Goal: Task Accomplishment & Management: Manage account settings

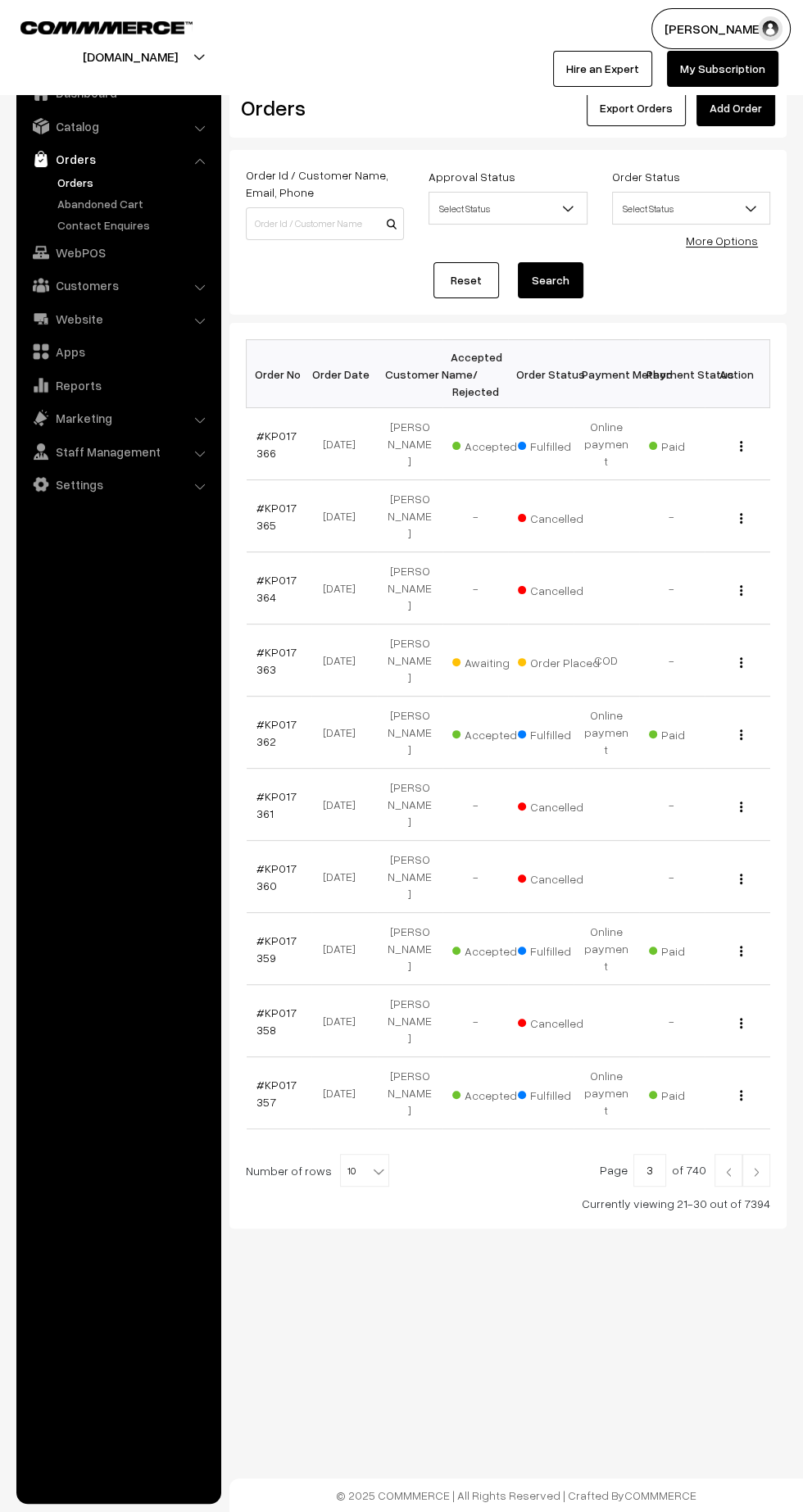
click at [728, 1167] on img at bounding box center [728, 1172] width 15 height 10
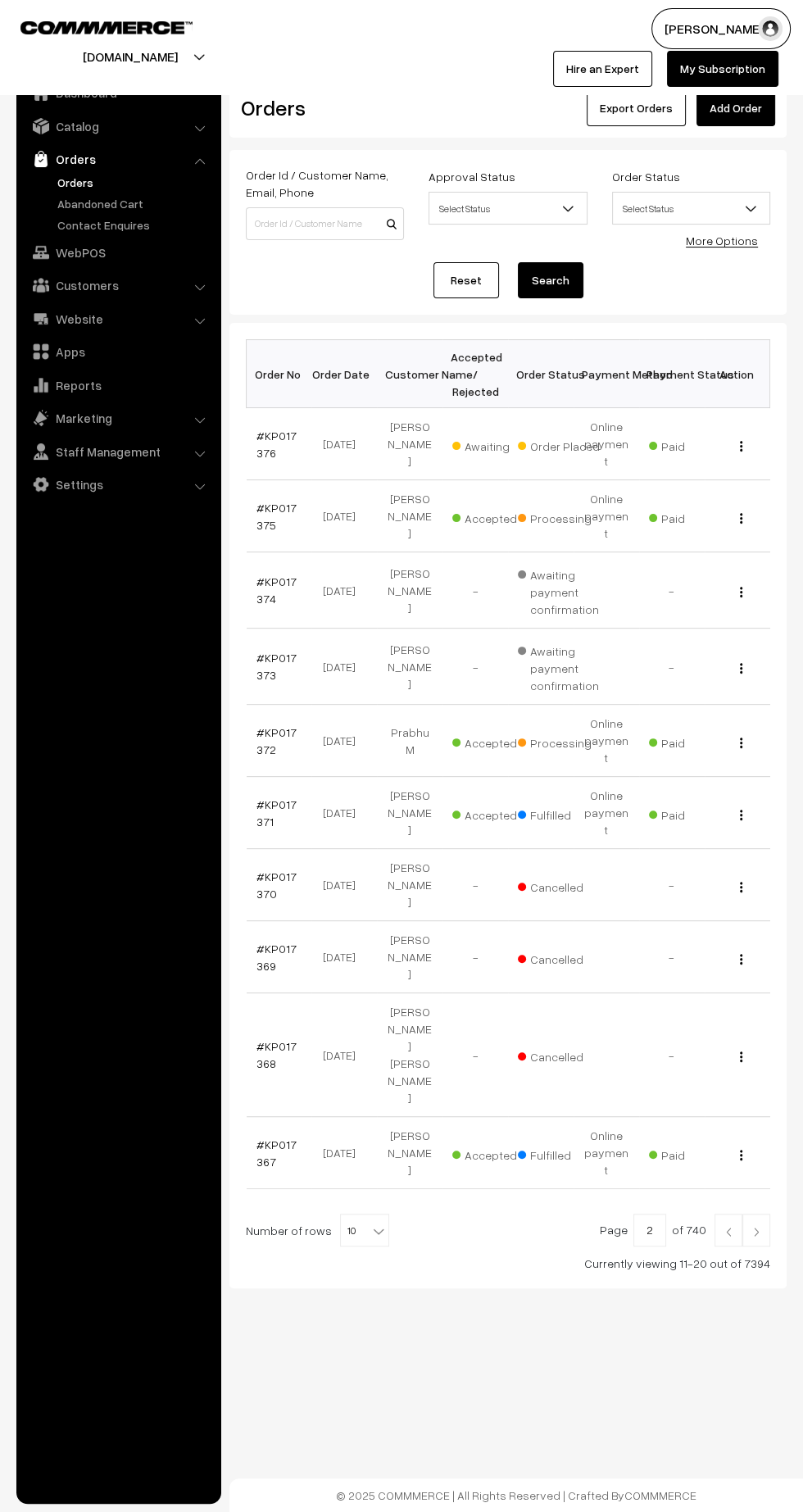
click at [728, 1227] on img at bounding box center [728, 1232] width 15 height 10
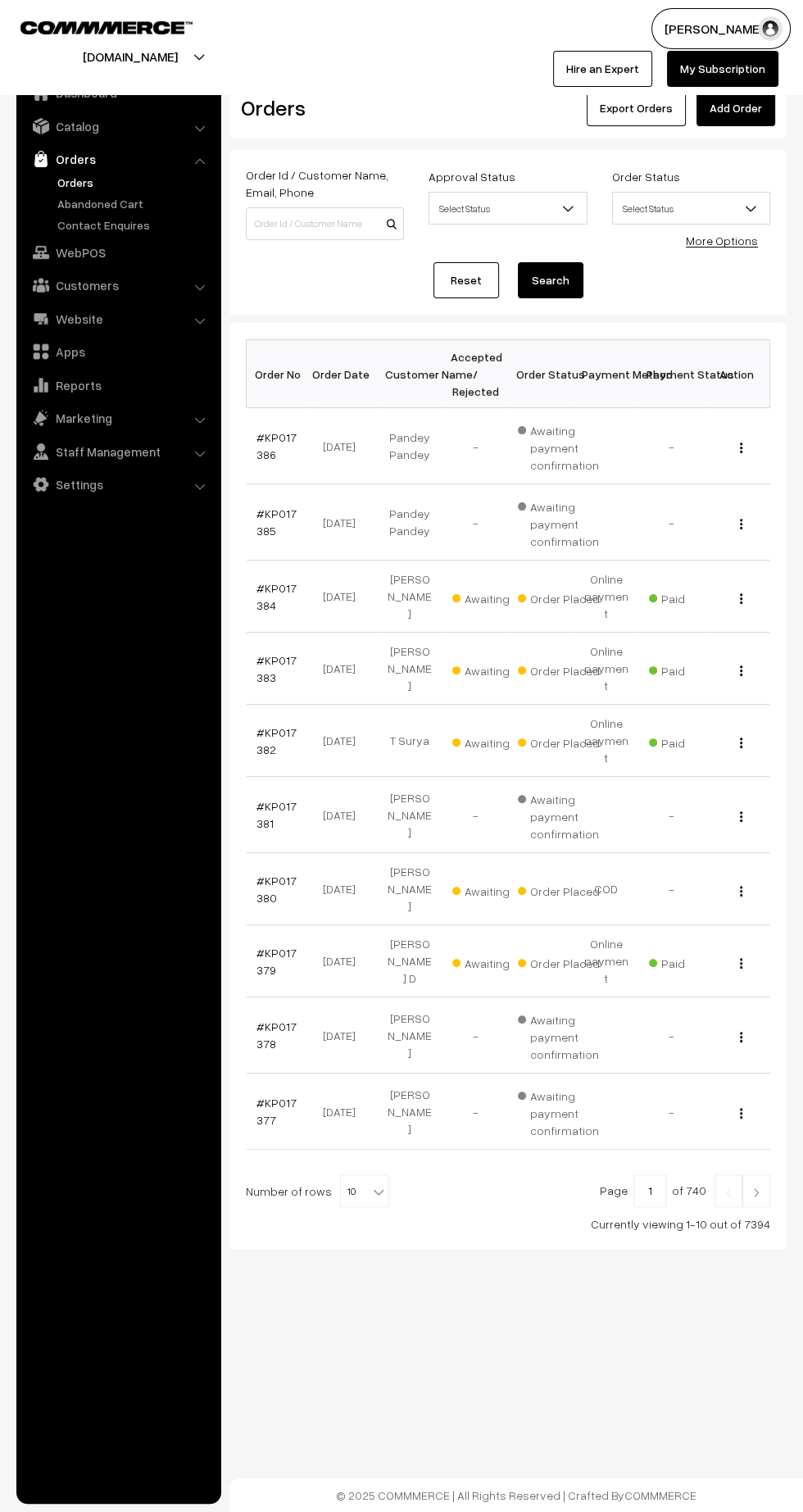
click at [755, 1187] on img at bounding box center [756, 1192] width 15 height 10
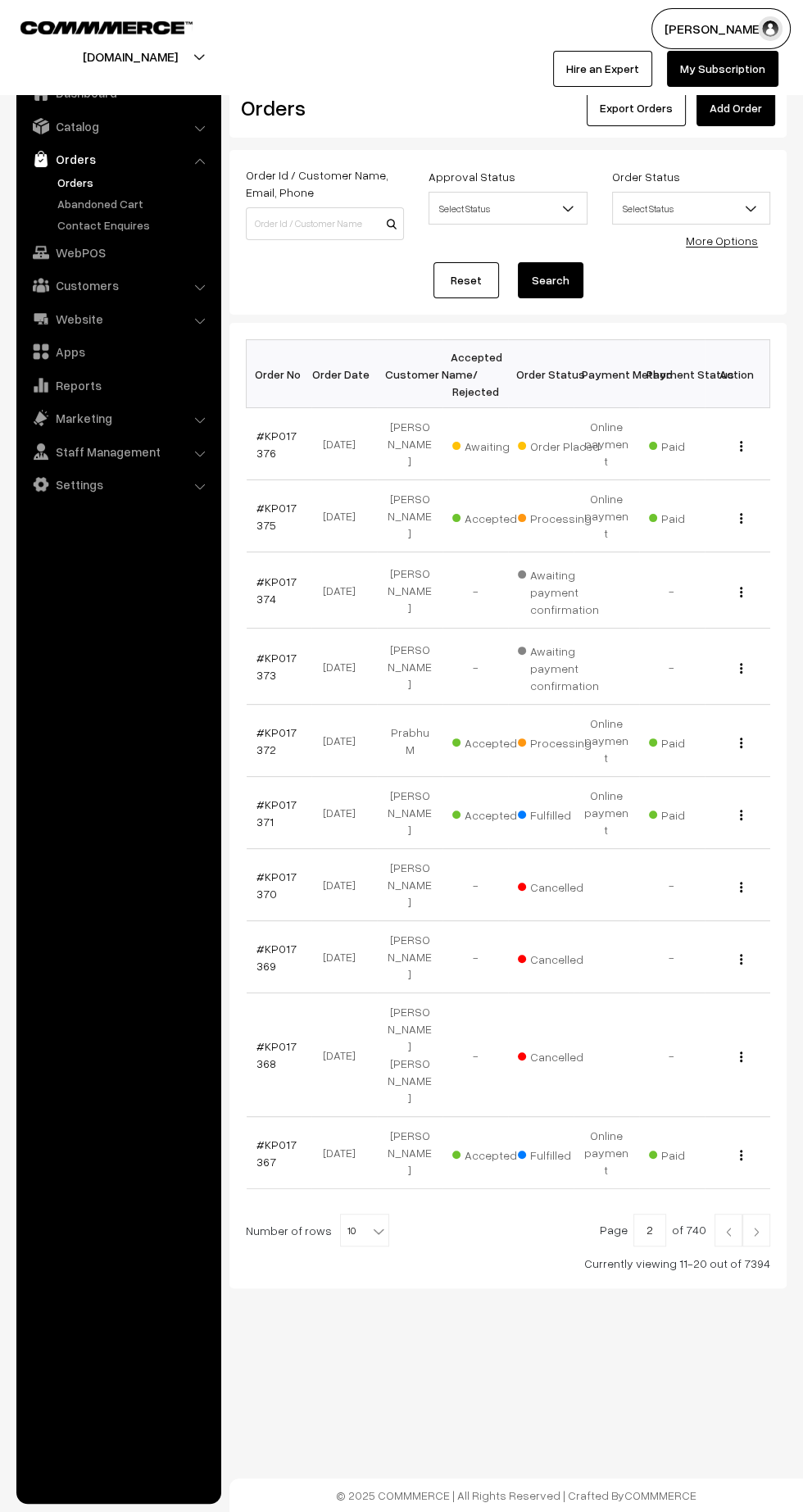
click at [756, 1227] on img at bounding box center [756, 1232] width 15 height 10
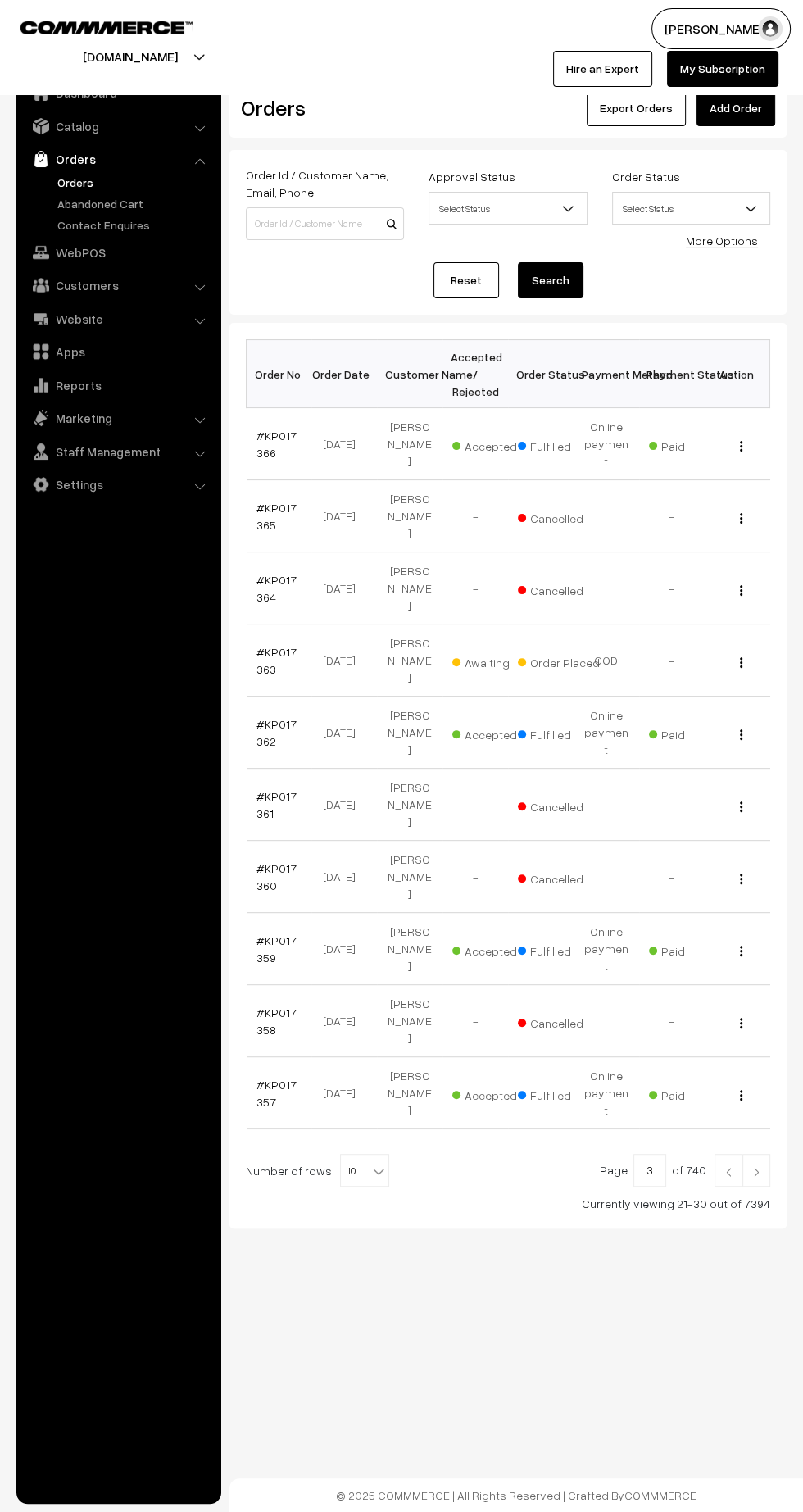
click at [758, 1167] on img at bounding box center [756, 1172] width 15 height 10
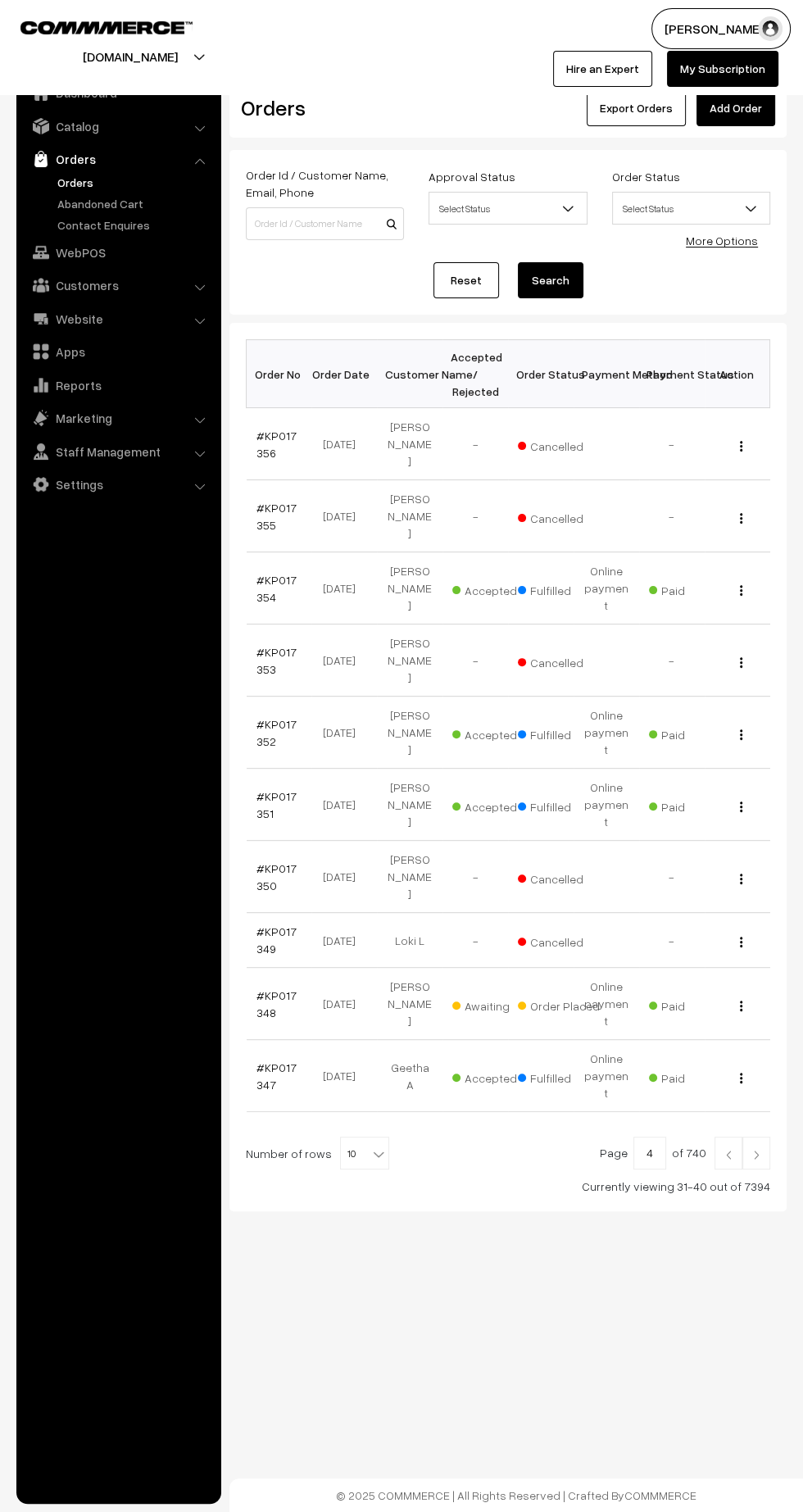
click at [260, 789] on link "#KP017351" at bounding box center [277, 804] width 40 height 31
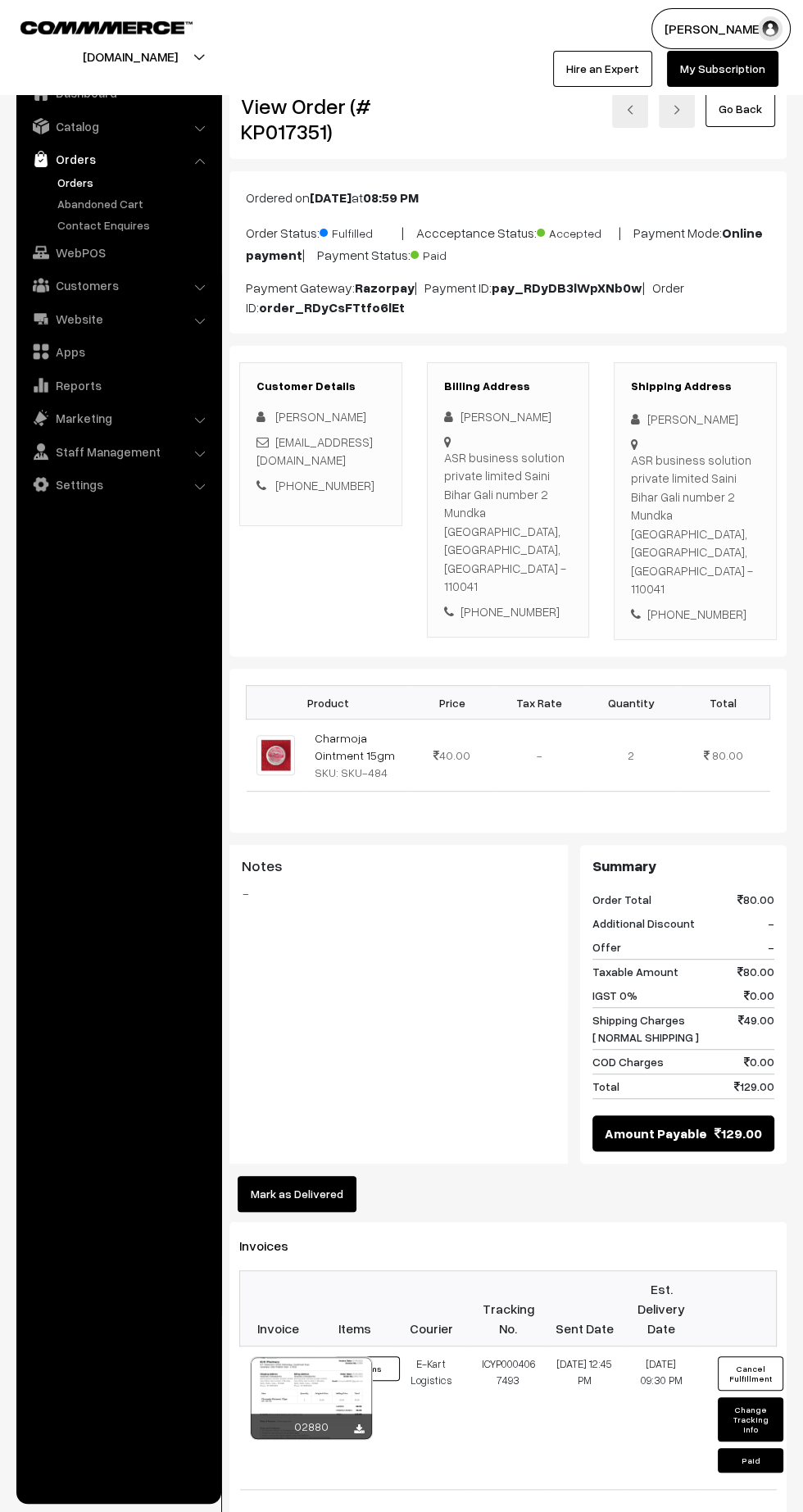
click at [357, 1423] on link at bounding box center [359, 1430] width 10 height 13
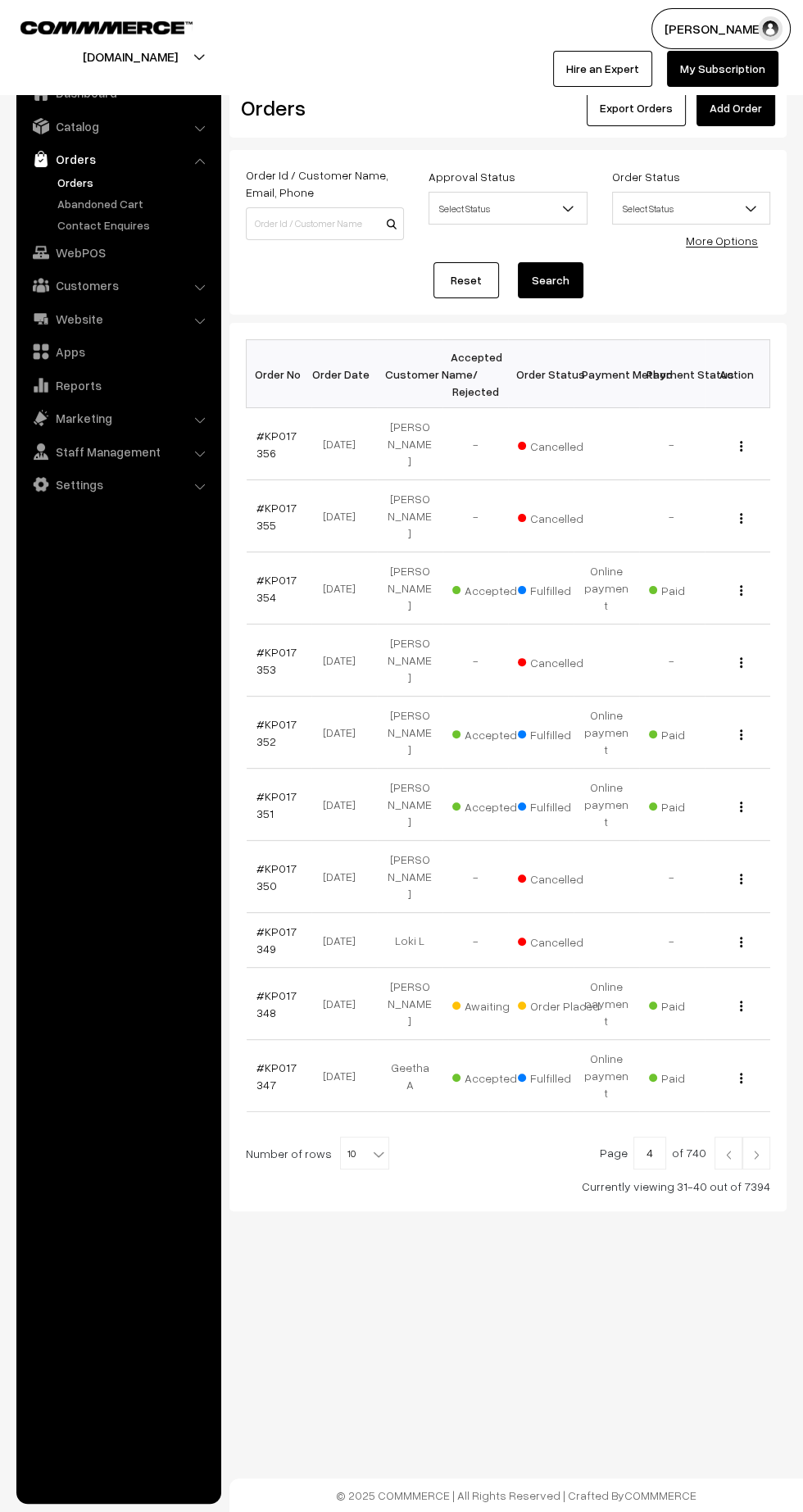
click at [262, 717] on link "#KP017352" at bounding box center [277, 732] width 40 height 31
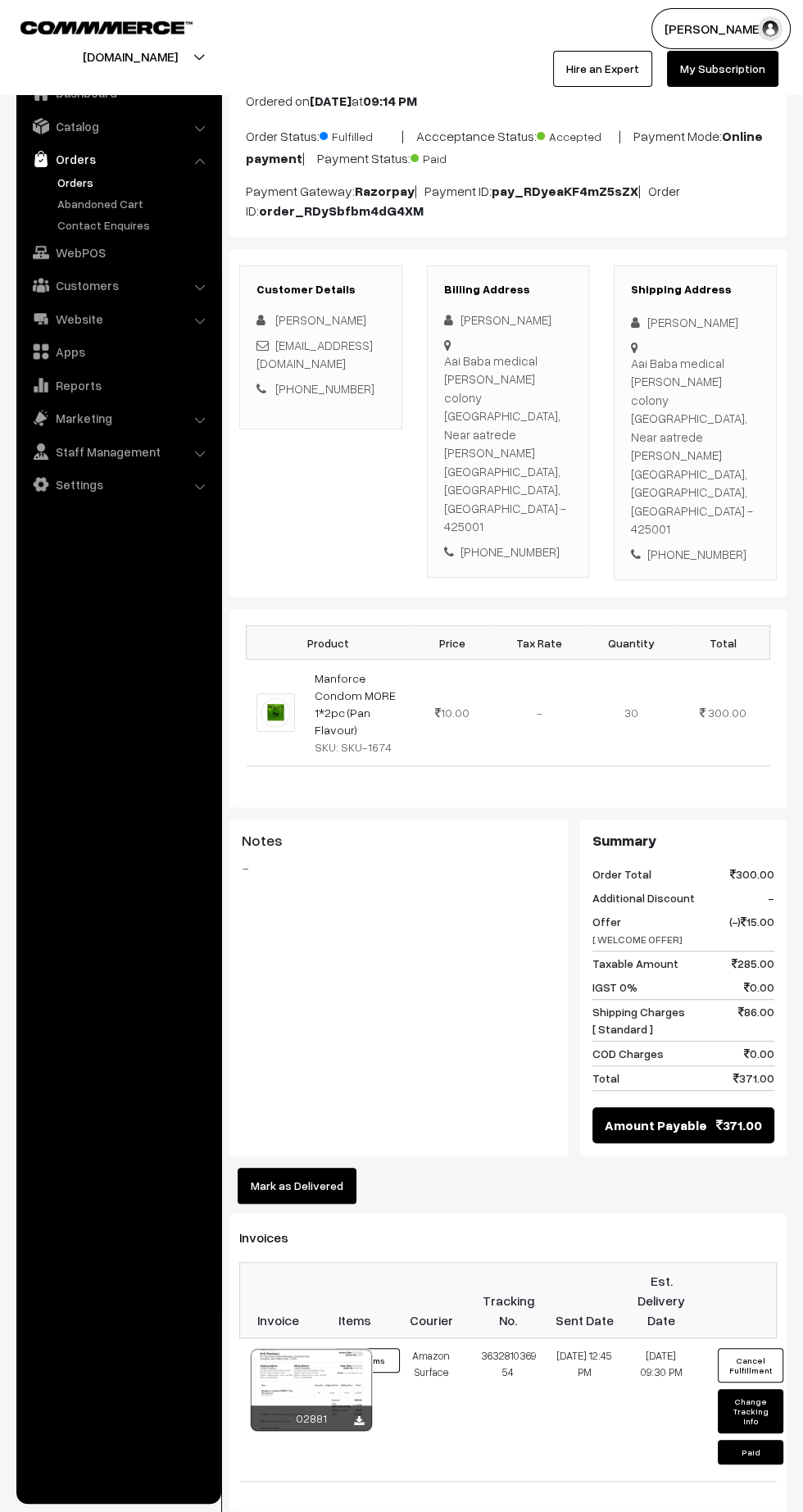
scroll to position [145, 0]
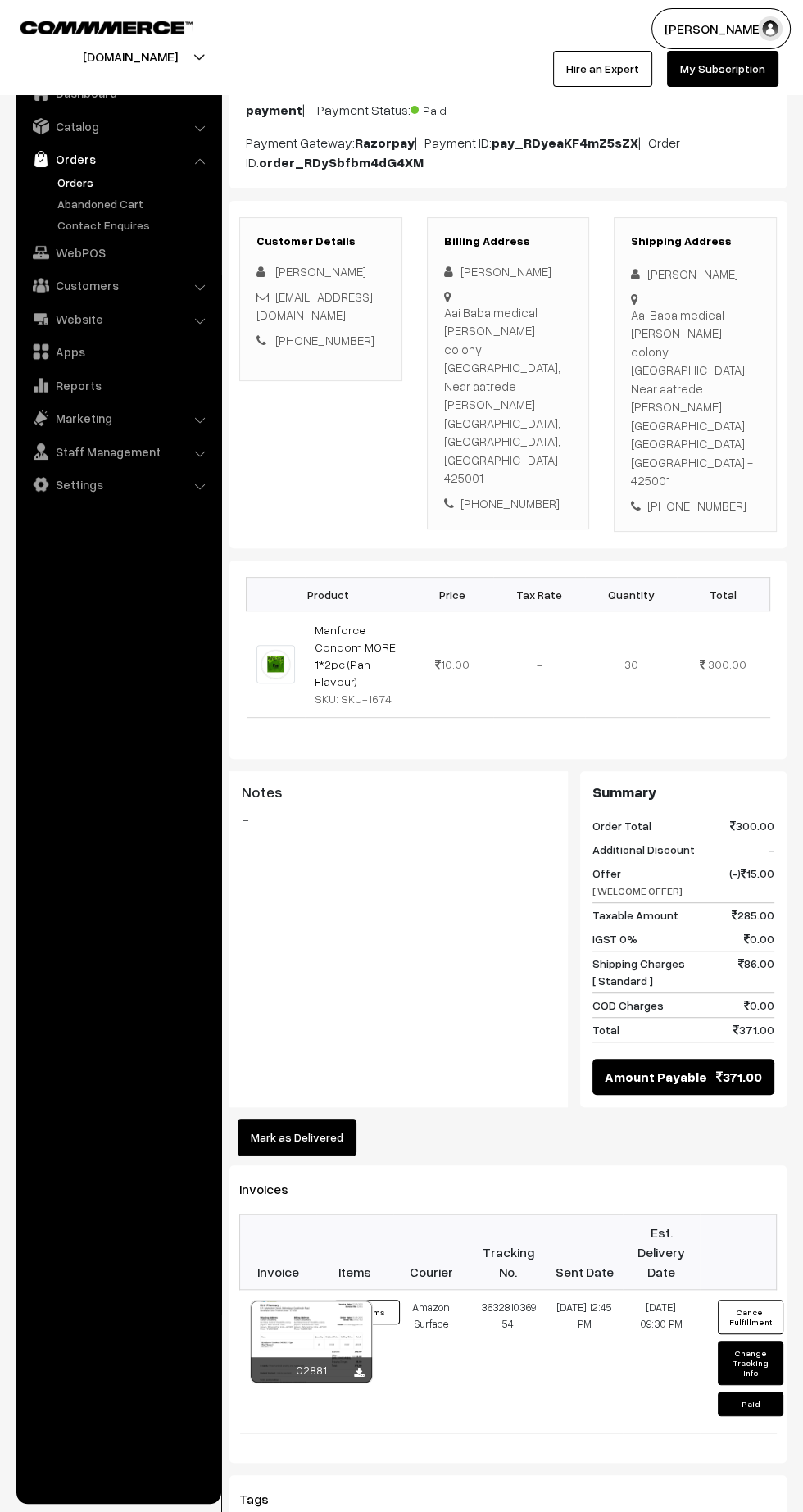
click at [358, 1368] on icon at bounding box center [359, 1373] width 10 height 11
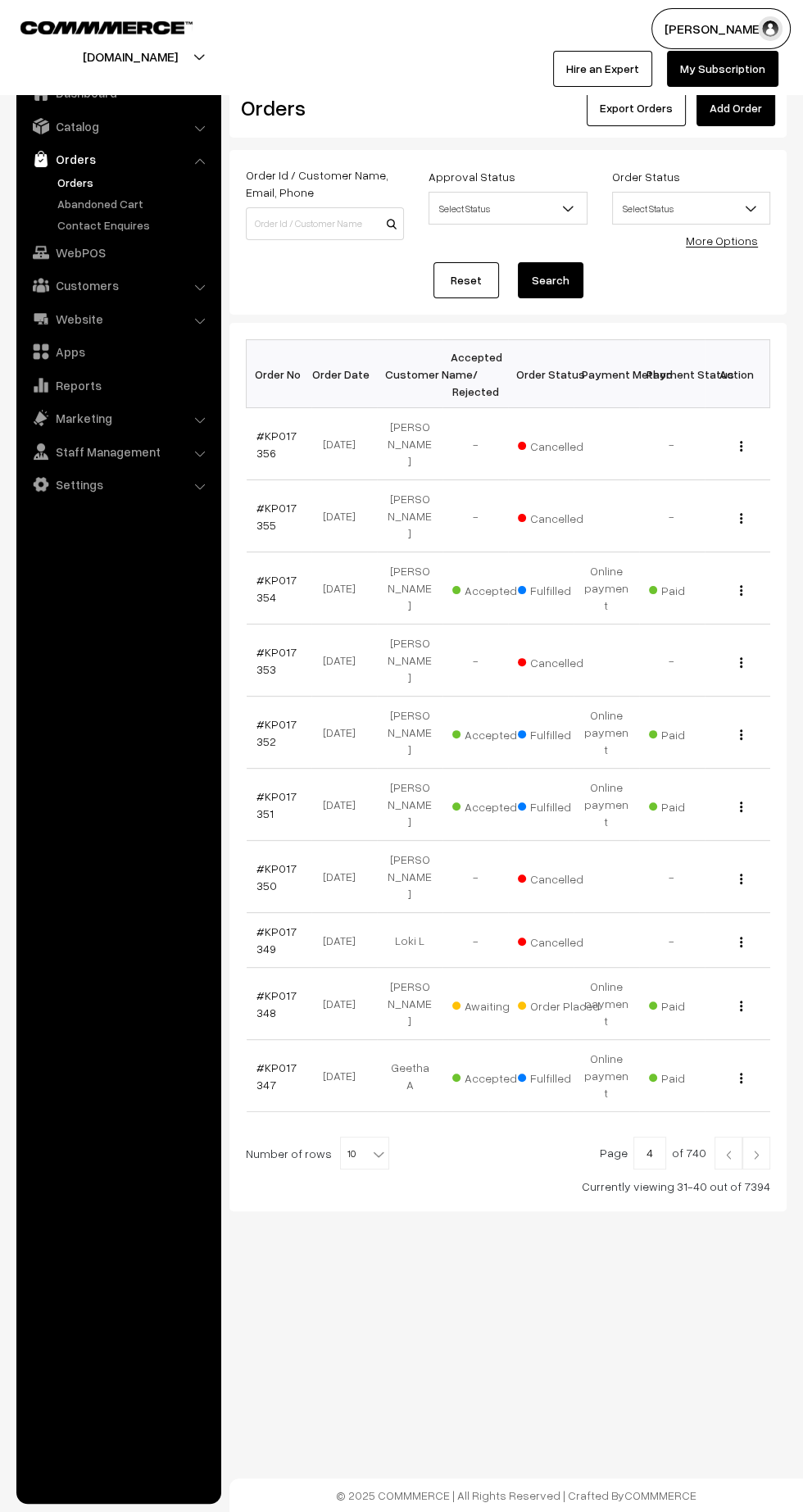
click at [265, 573] on link "#KP017354" at bounding box center [277, 588] width 40 height 31
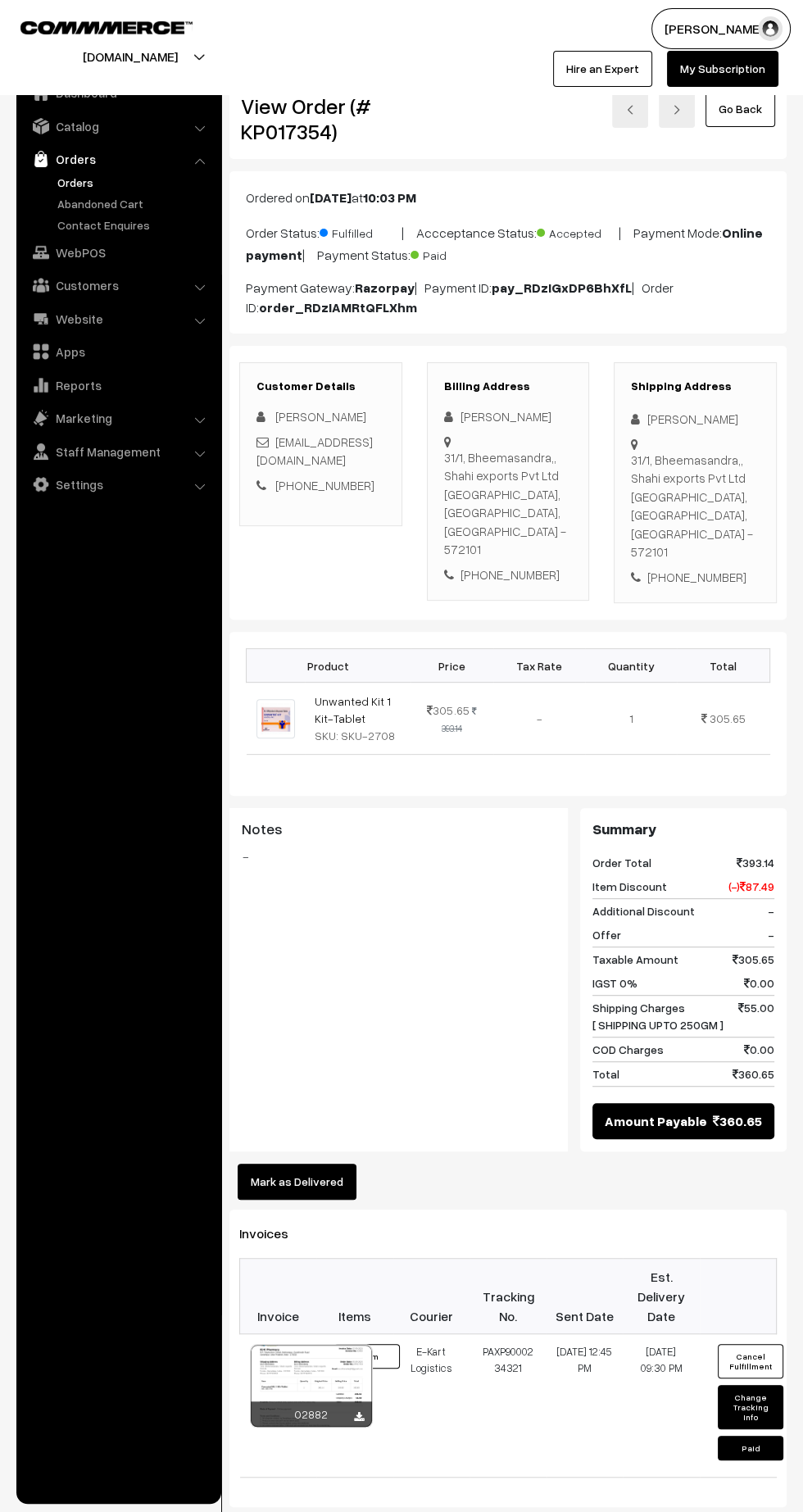
click at [358, 1412] on icon at bounding box center [359, 1417] width 10 height 11
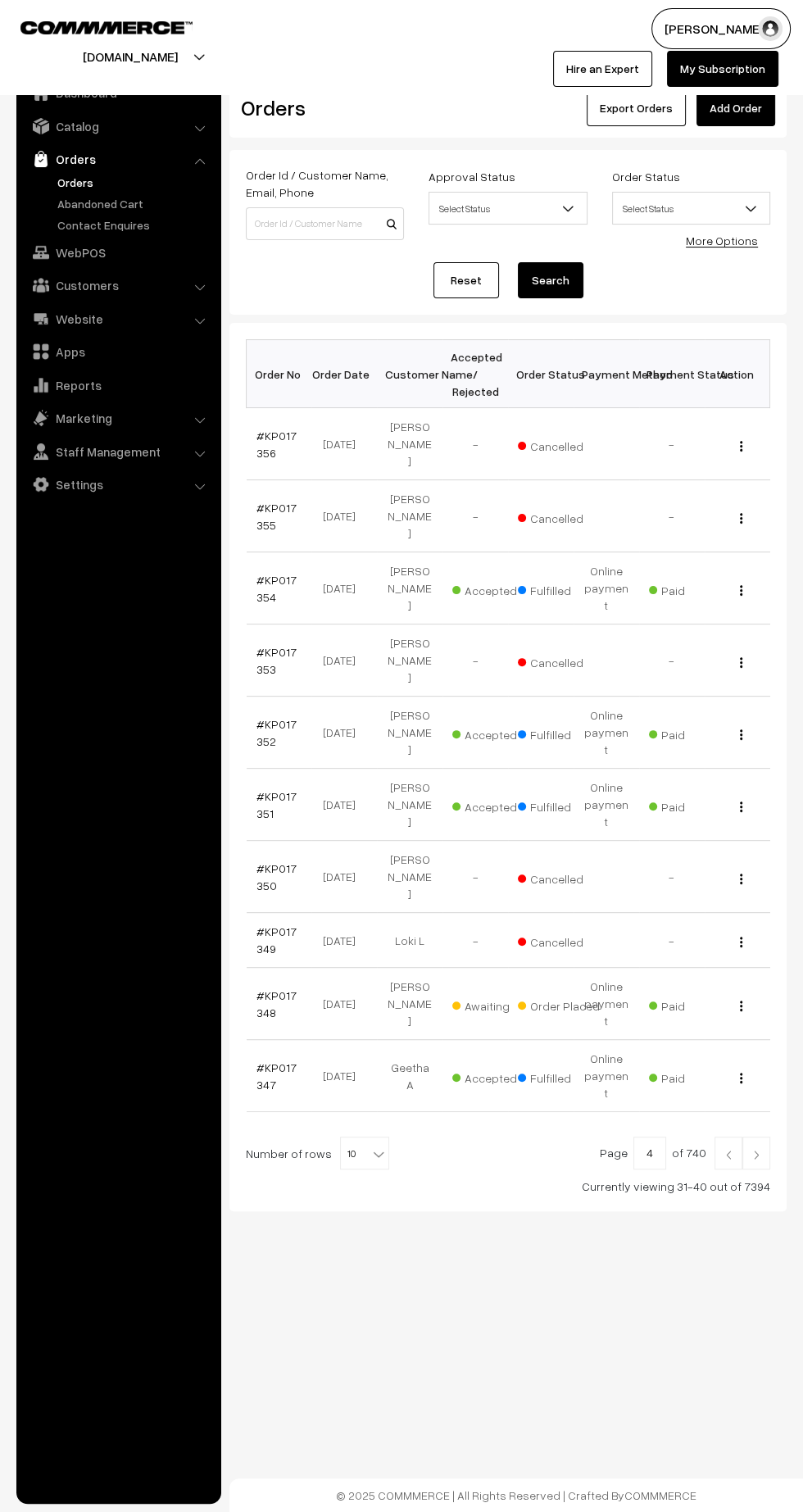
click at [722, 1150] on img at bounding box center [728, 1155] width 15 height 10
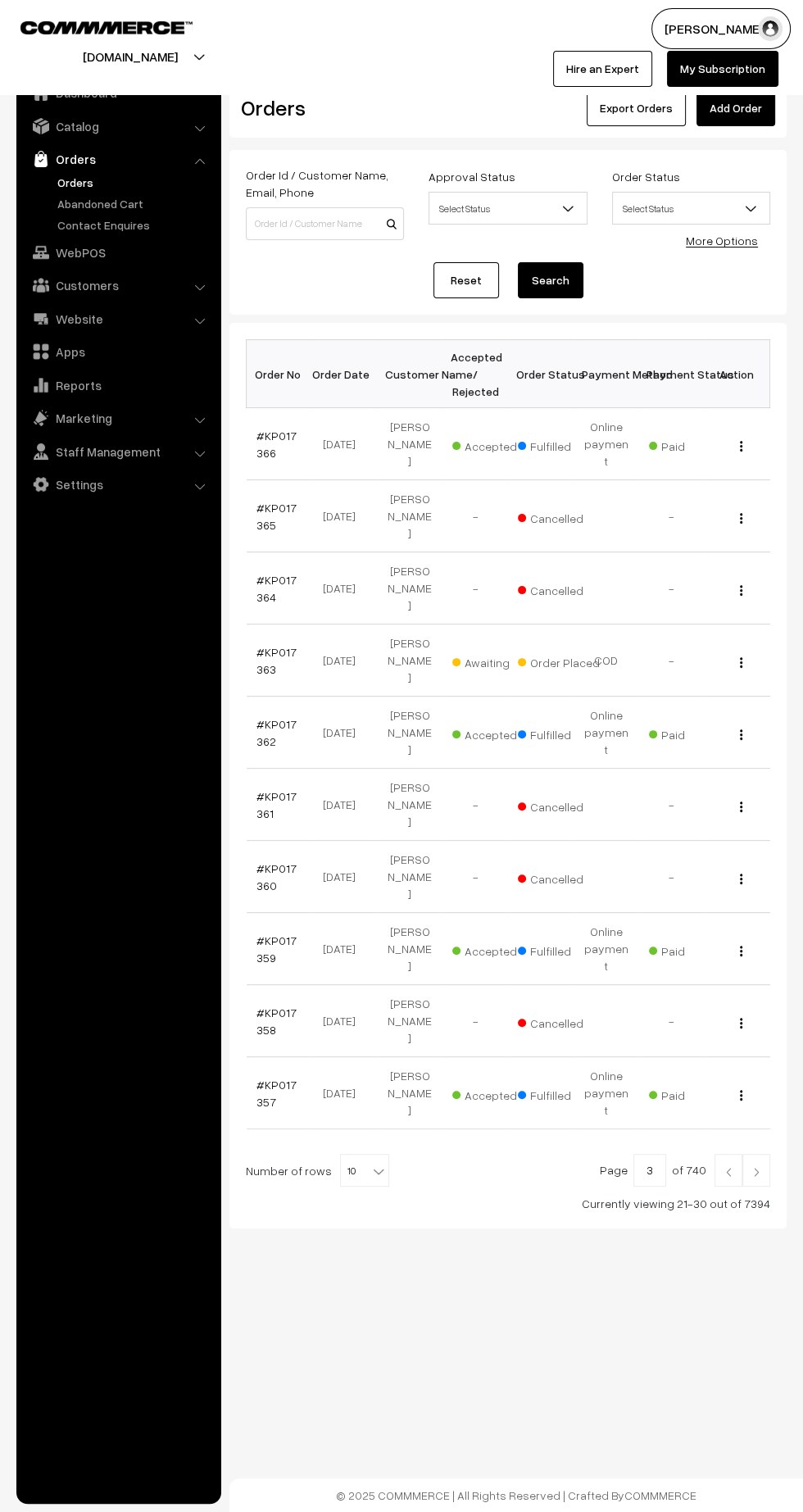
click at [262, 1078] on link "#KP017357" at bounding box center [277, 1093] width 40 height 31
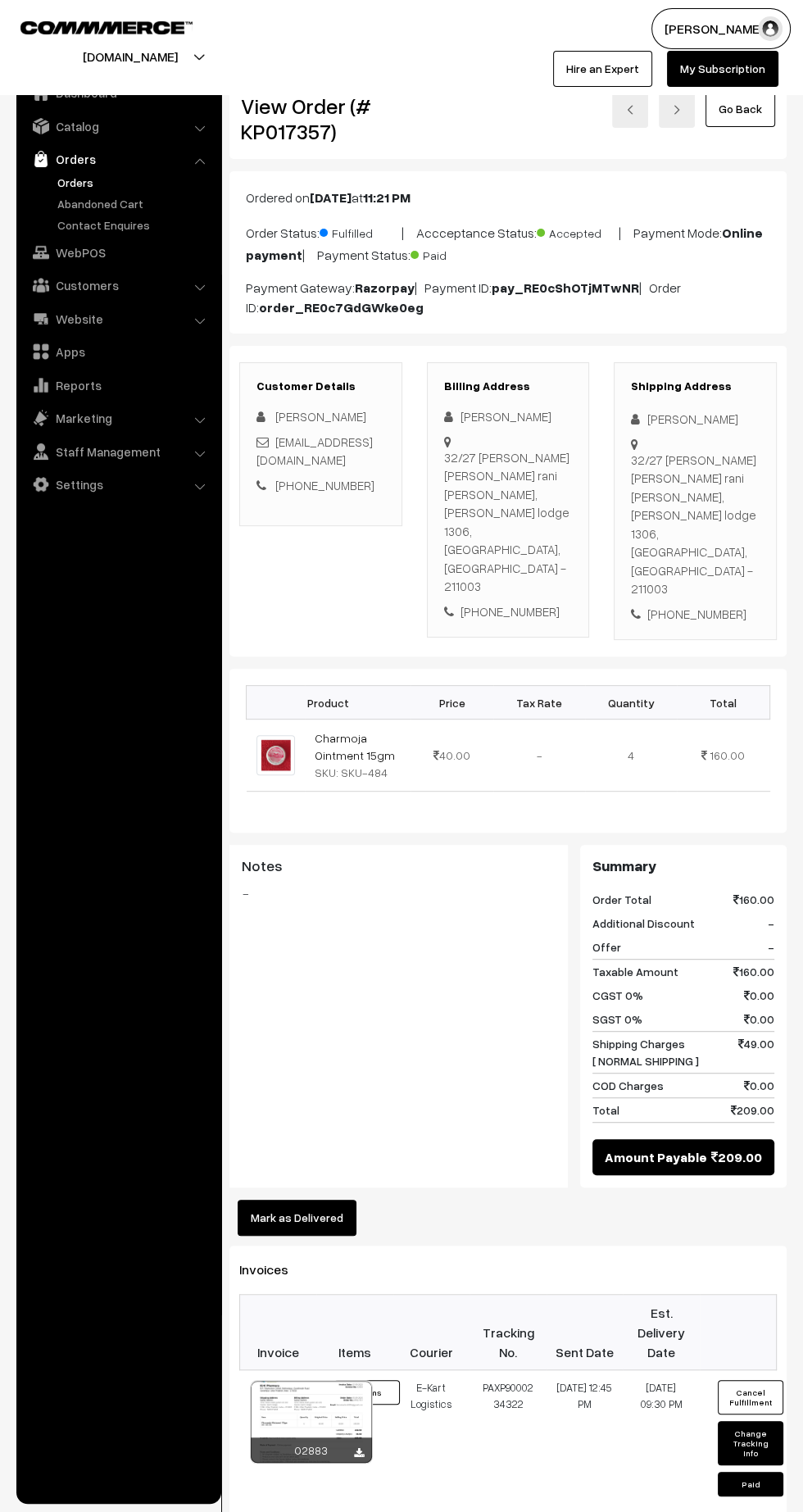
click at [358, 1448] on icon at bounding box center [359, 1453] width 10 height 11
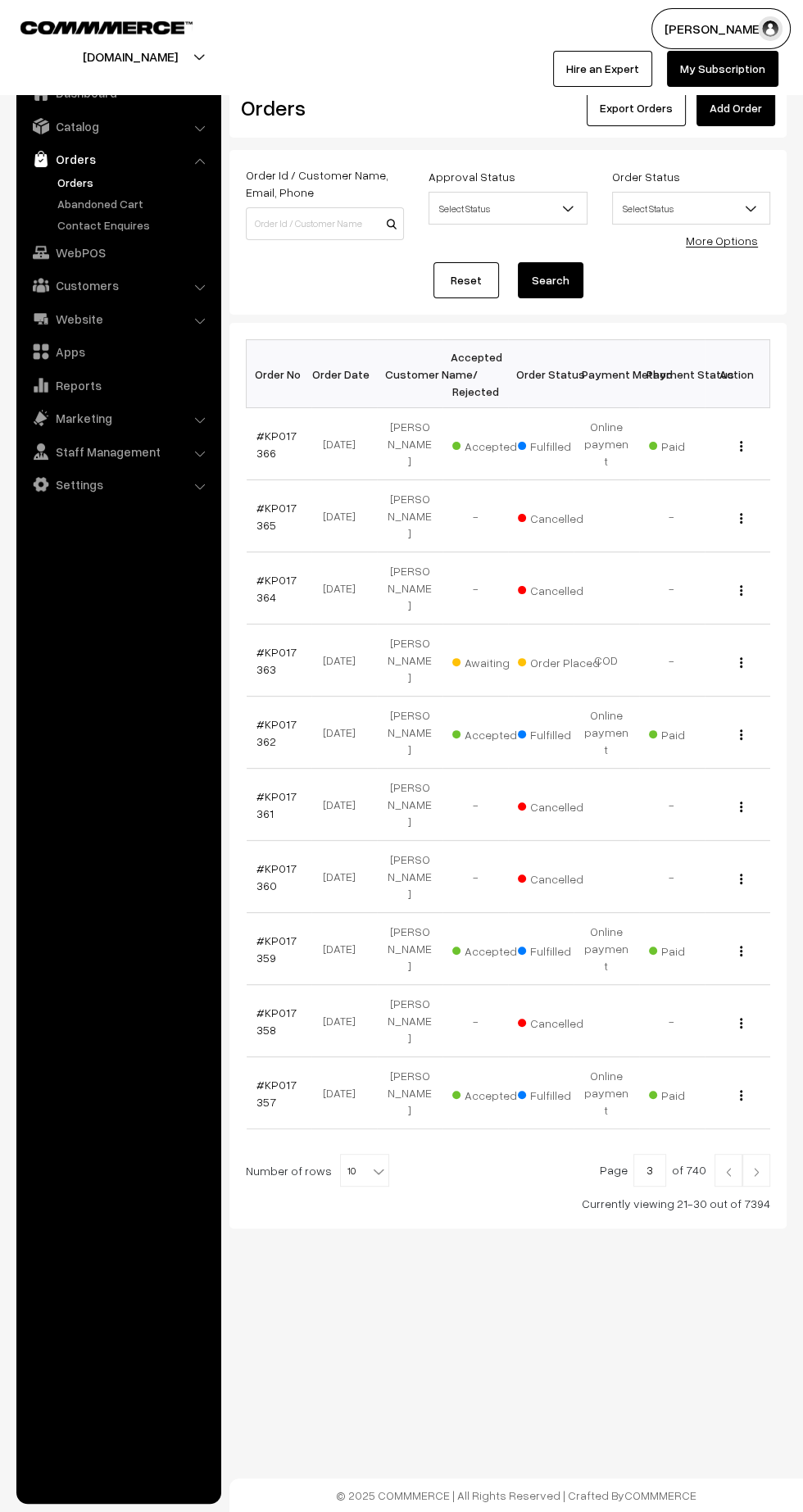
click at [263, 933] on link "#KP017359" at bounding box center [277, 948] width 40 height 31
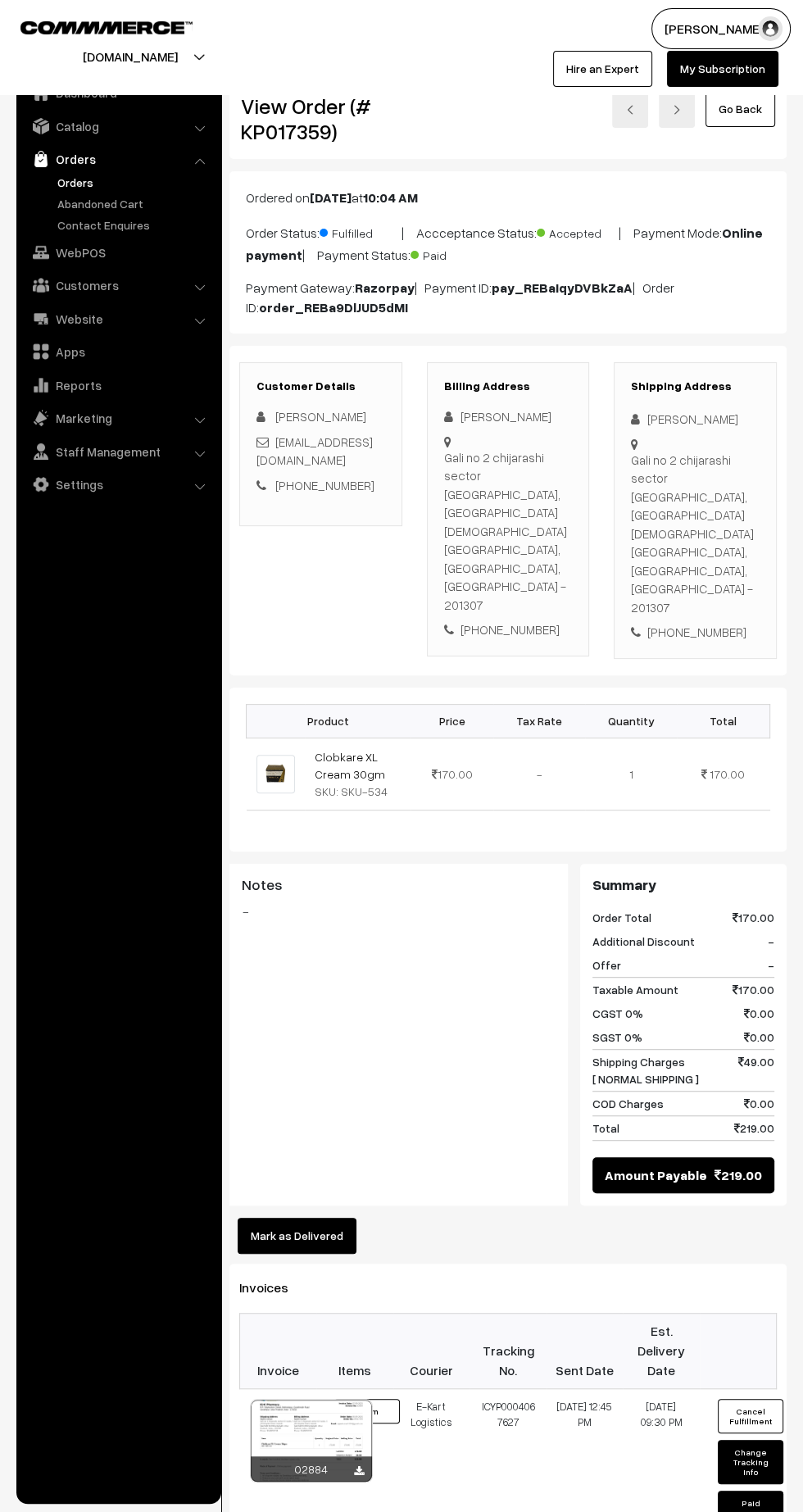
click at [358, 1466] on icon at bounding box center [359, 1471] width 10 height 11
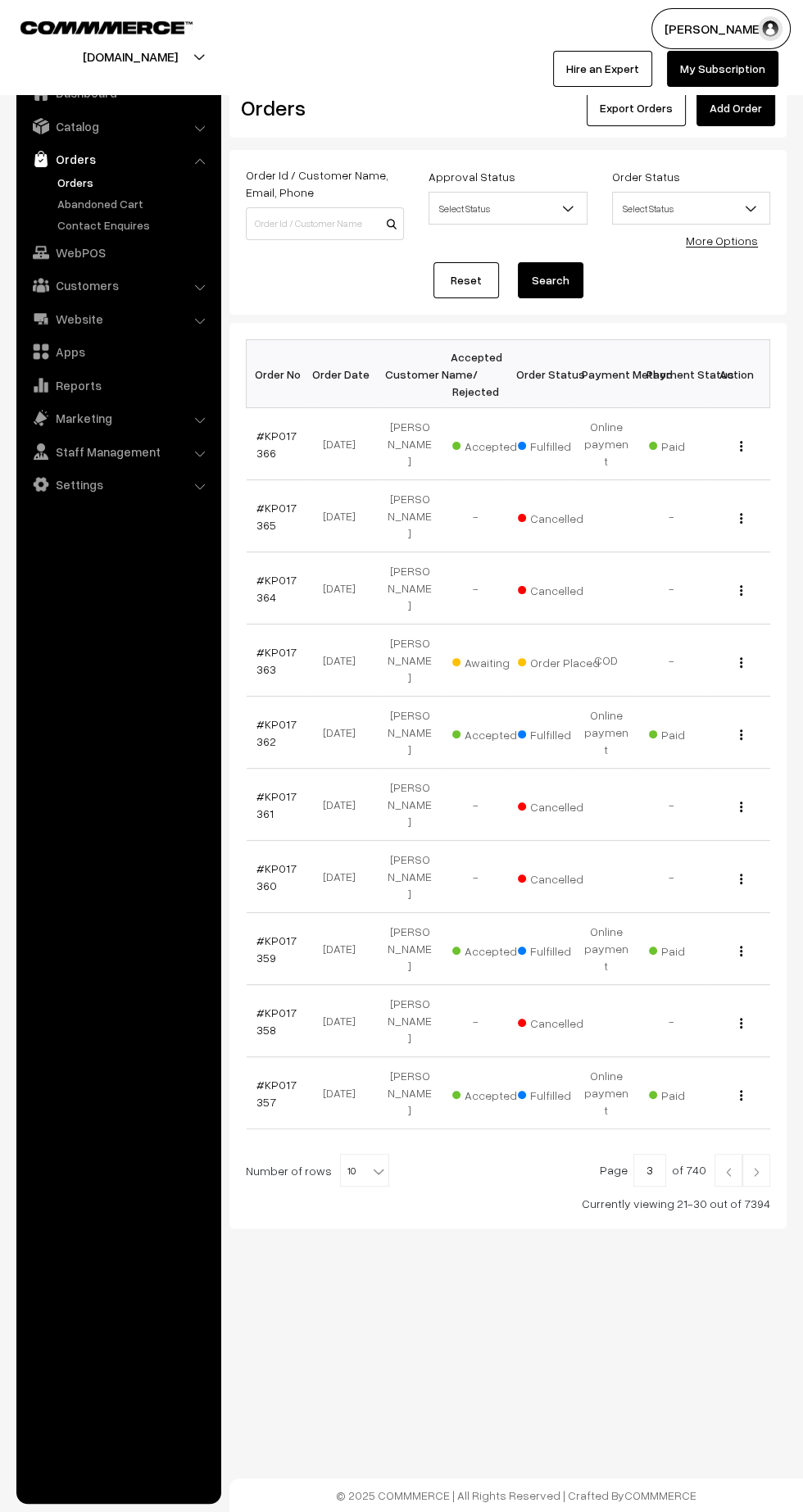
click at [262, 717] on link "#KP017362" at bounding box center [277, 732] width 40 height 31
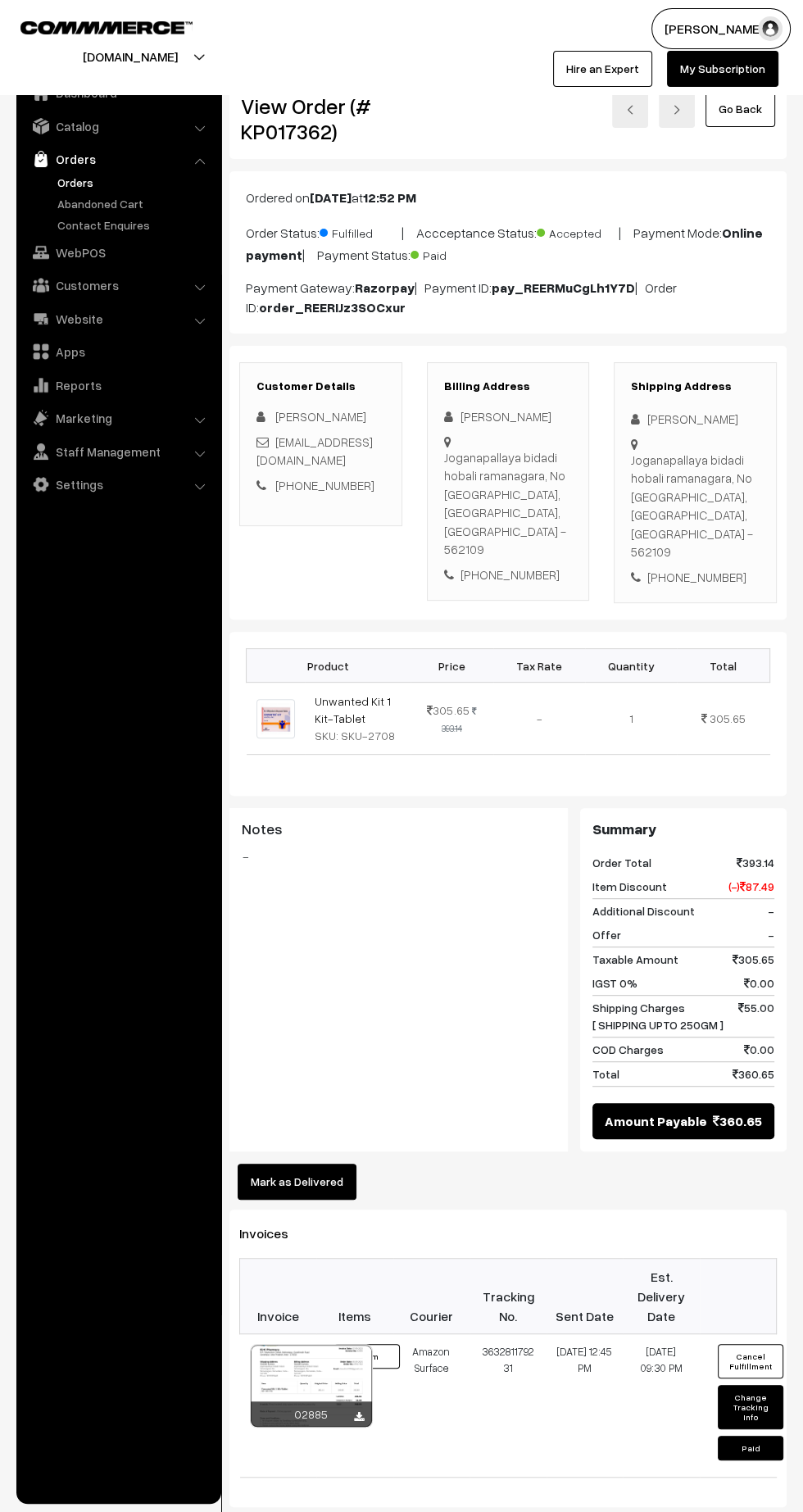
click at [357, 1412] on icon at bounding box center [359, 1417] width 10 height 11
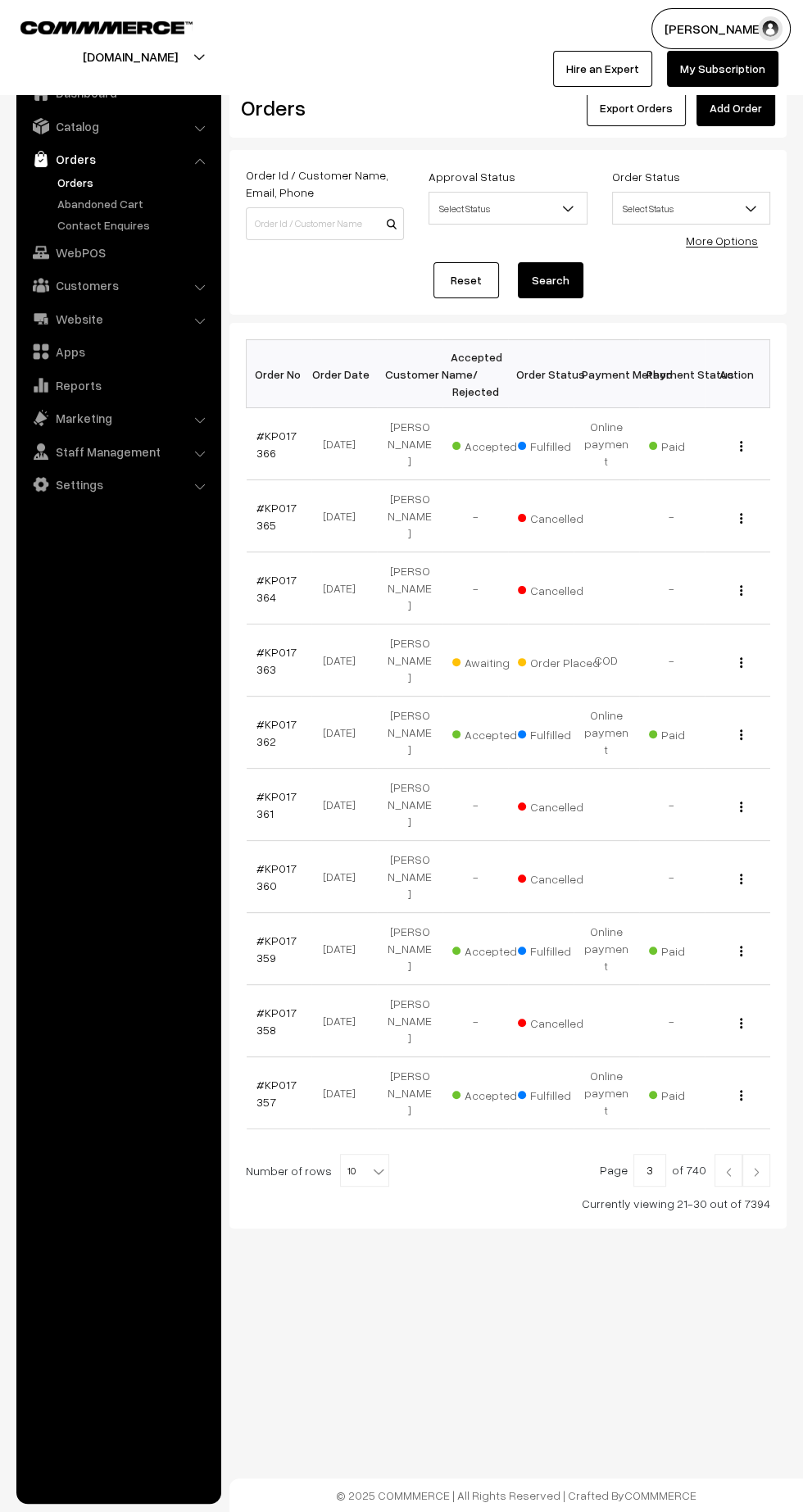
click at [262, 441] on link "#KP017366" at bounding box center [277, 444] width 40 height 31
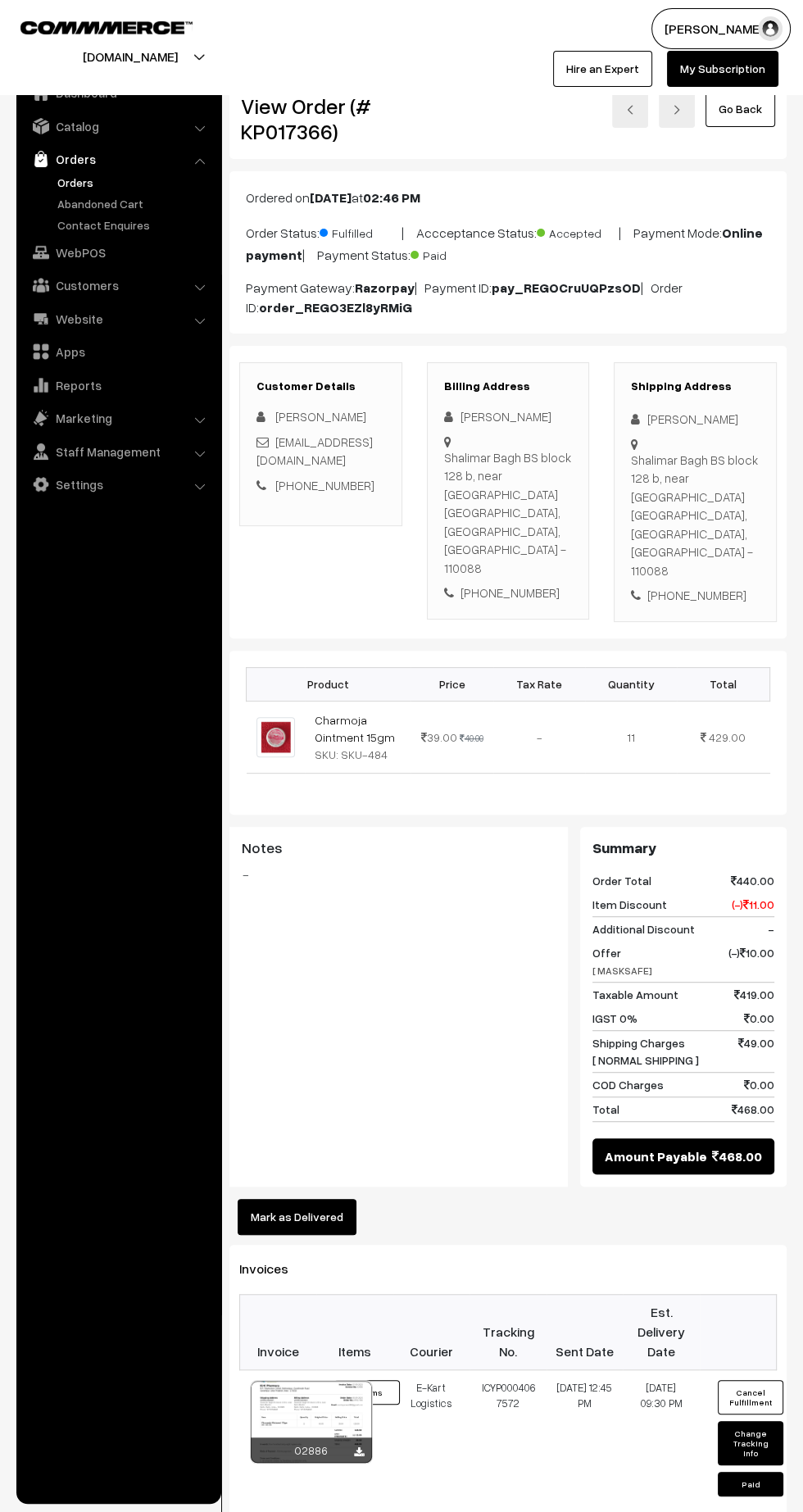
click at [361, 1447] on icon at bounding box center [359, 1452] width 10 height 11
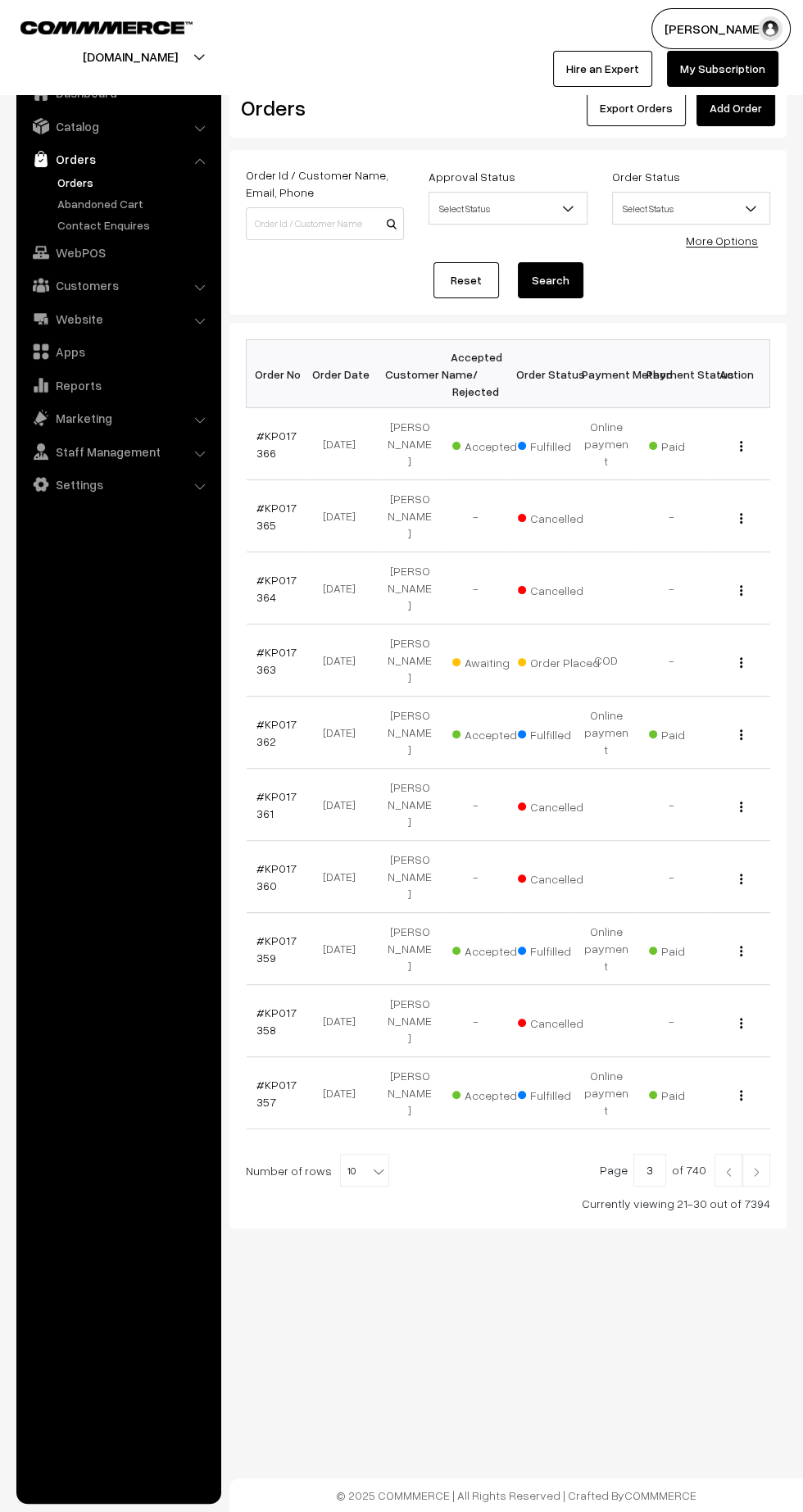
click at [727, 1167] on img at bounding box center [728, 1172] width 15 height 10
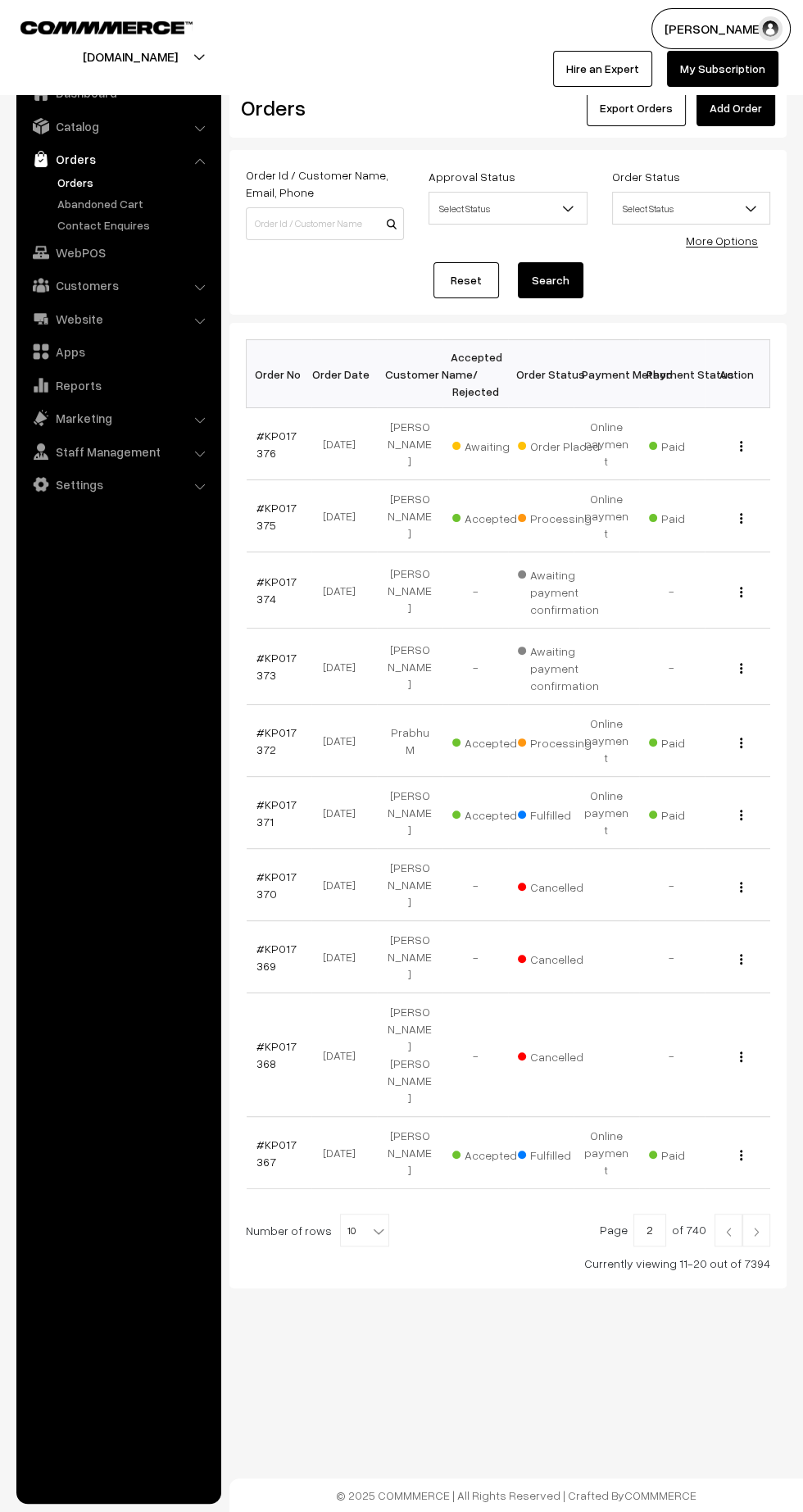
click at [264, 1137] on link "#KP017367" at bounding box center [277, 1152] width 40 height 31
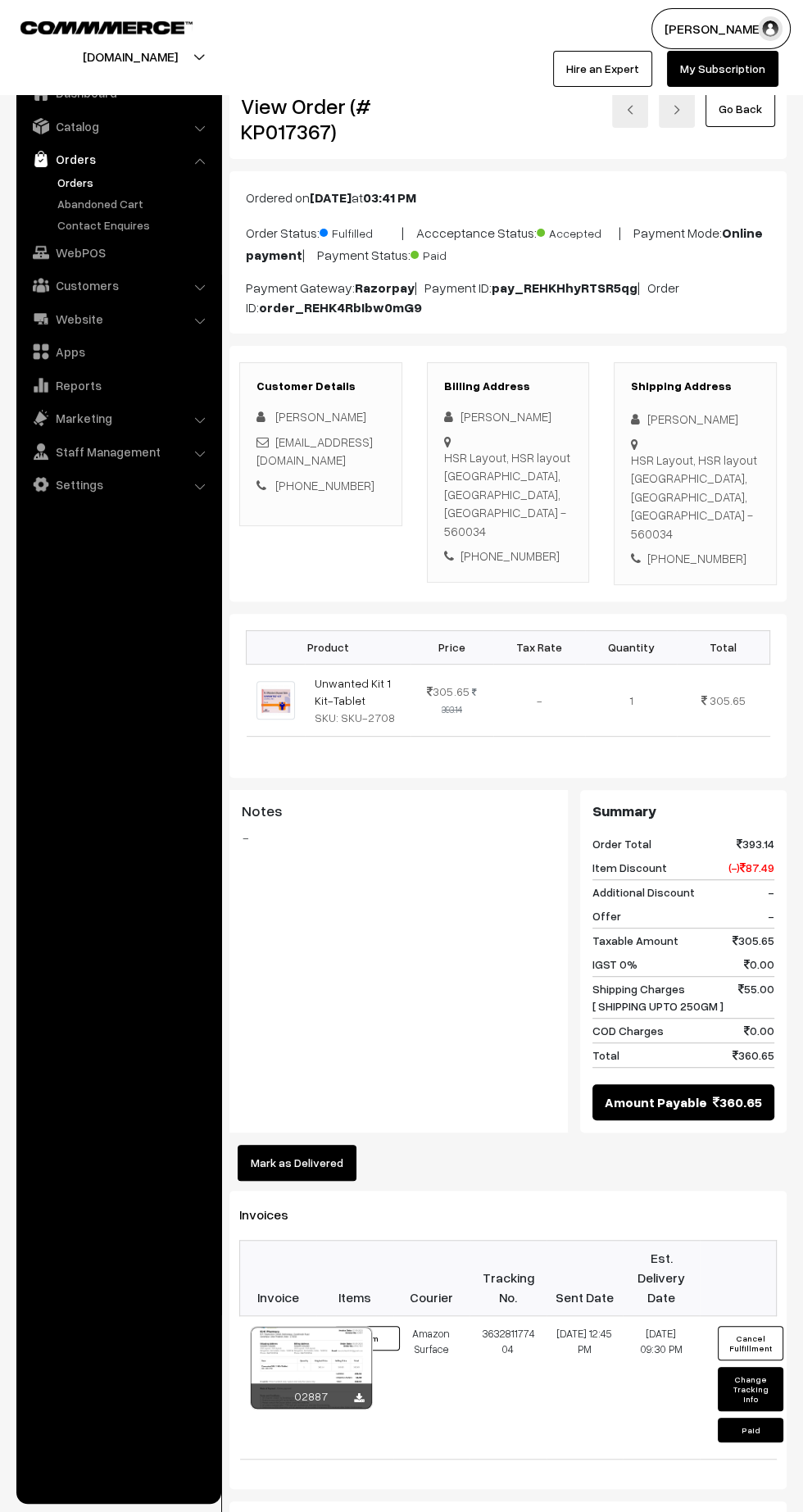
click at [354, 1391] on link at bounding box center [359, 1398] width 10 height 13
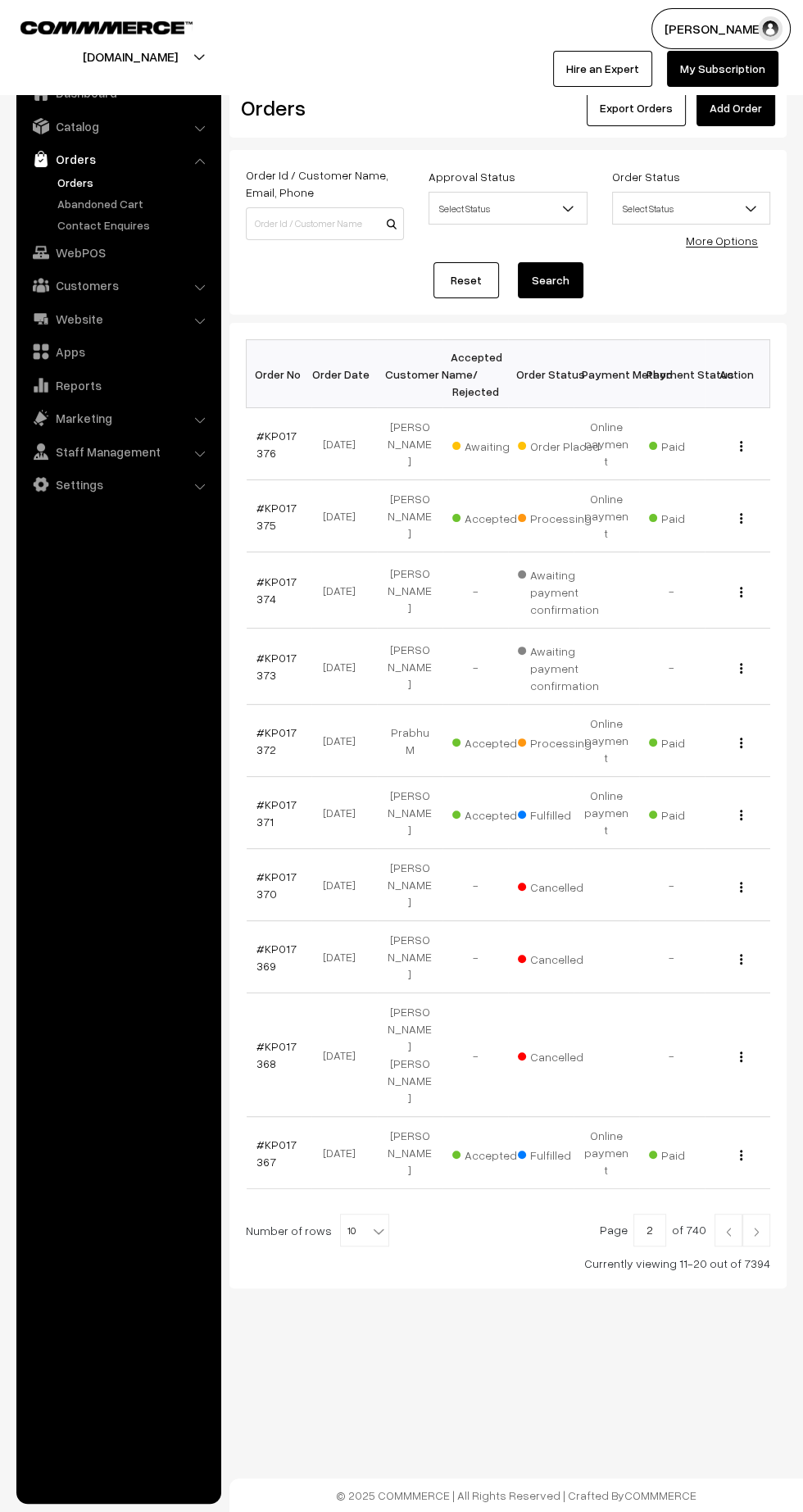
click at [261, 798] on link "#KP017371" at bounding box center [277, 813] width 40 height 31
click at [277, 725] on link "#KP017372" at bounding box center [277, 740] width 40 height 31
click at [269, 725] on link "#KP017372" at bounding box center [277, 740] width 40 height 31
click at [278, 501] on link "#KP017375" at bounding box center [277, 516] width 40 height 31
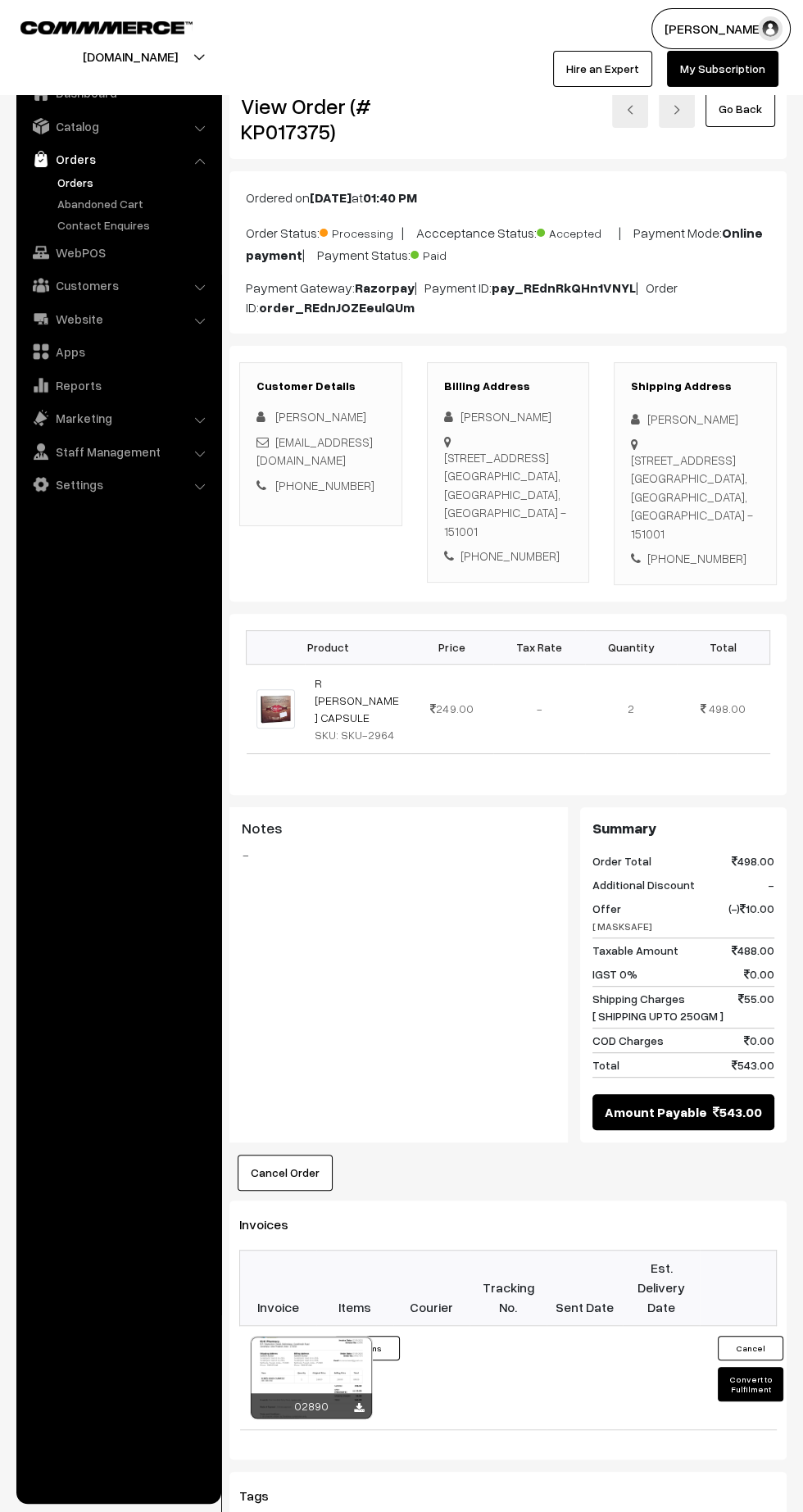
click at [358, 1403] on icon at bounding box center [359, 1408] width 10 height 11
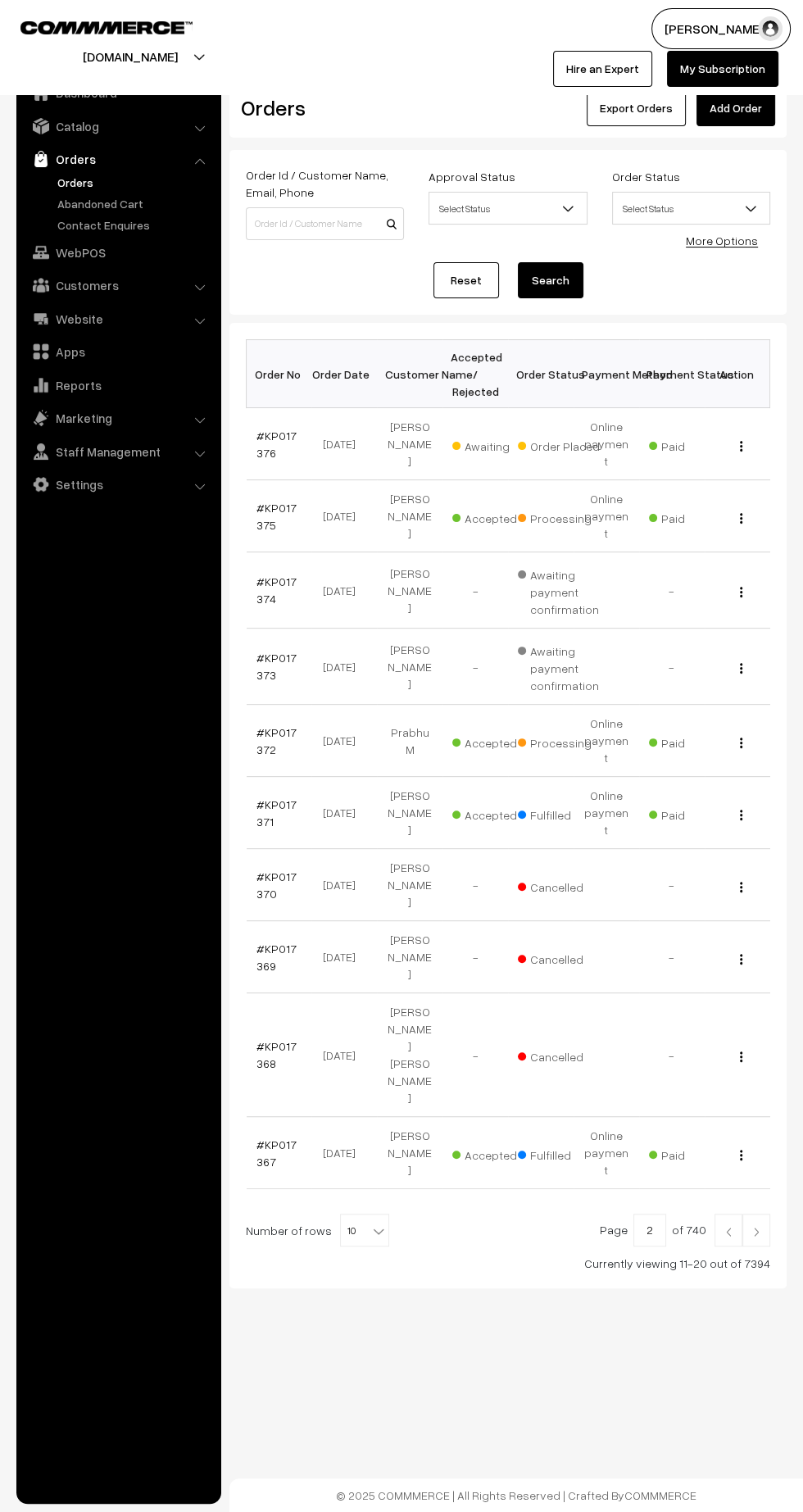
click at [274, 429] on link "#KP017376" at bounding box center [277, 444] width 40 height 31
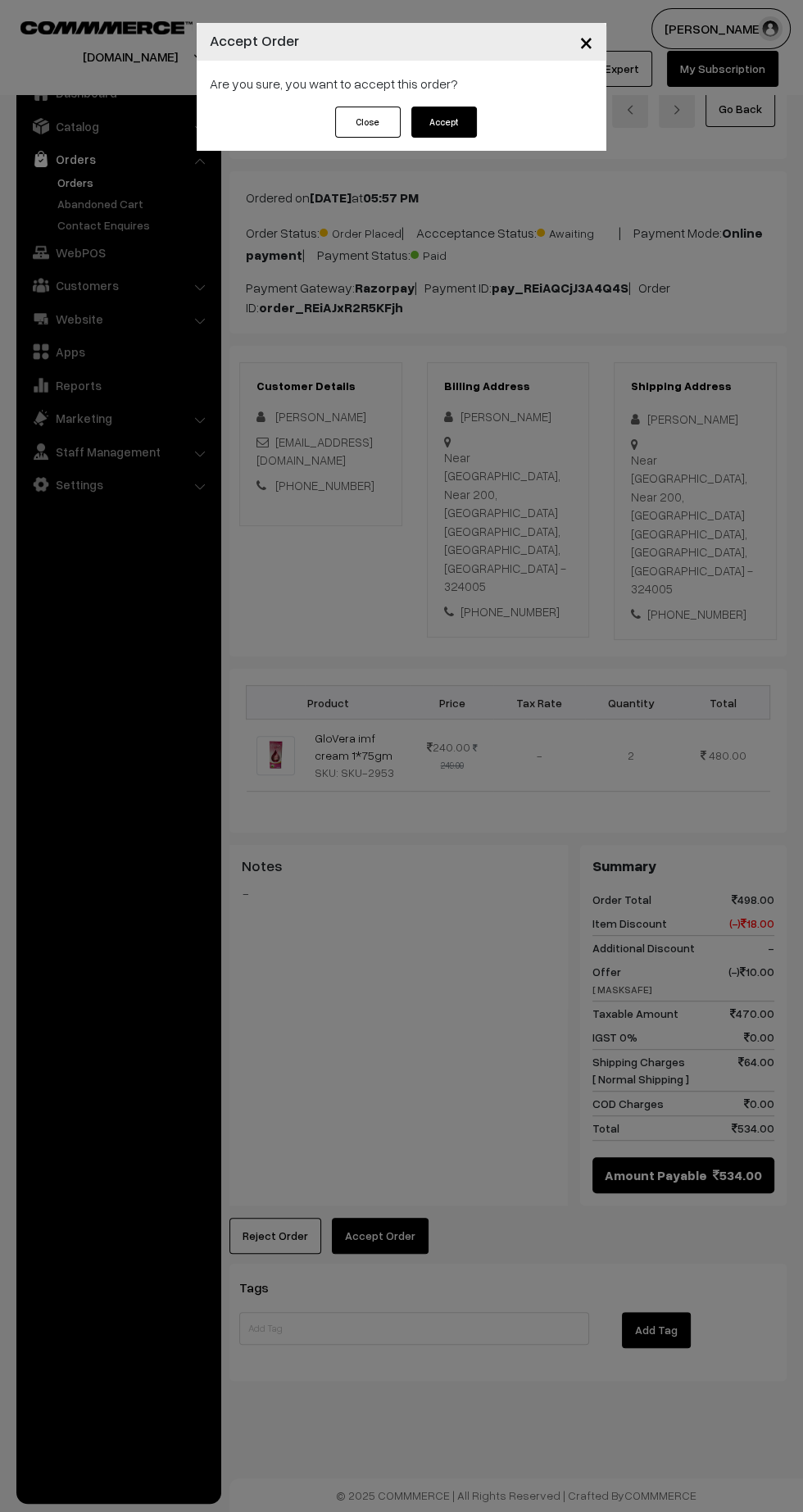
click at [456, 128] on button "Accept" at bounding box center [444, 122] width 65 height 31
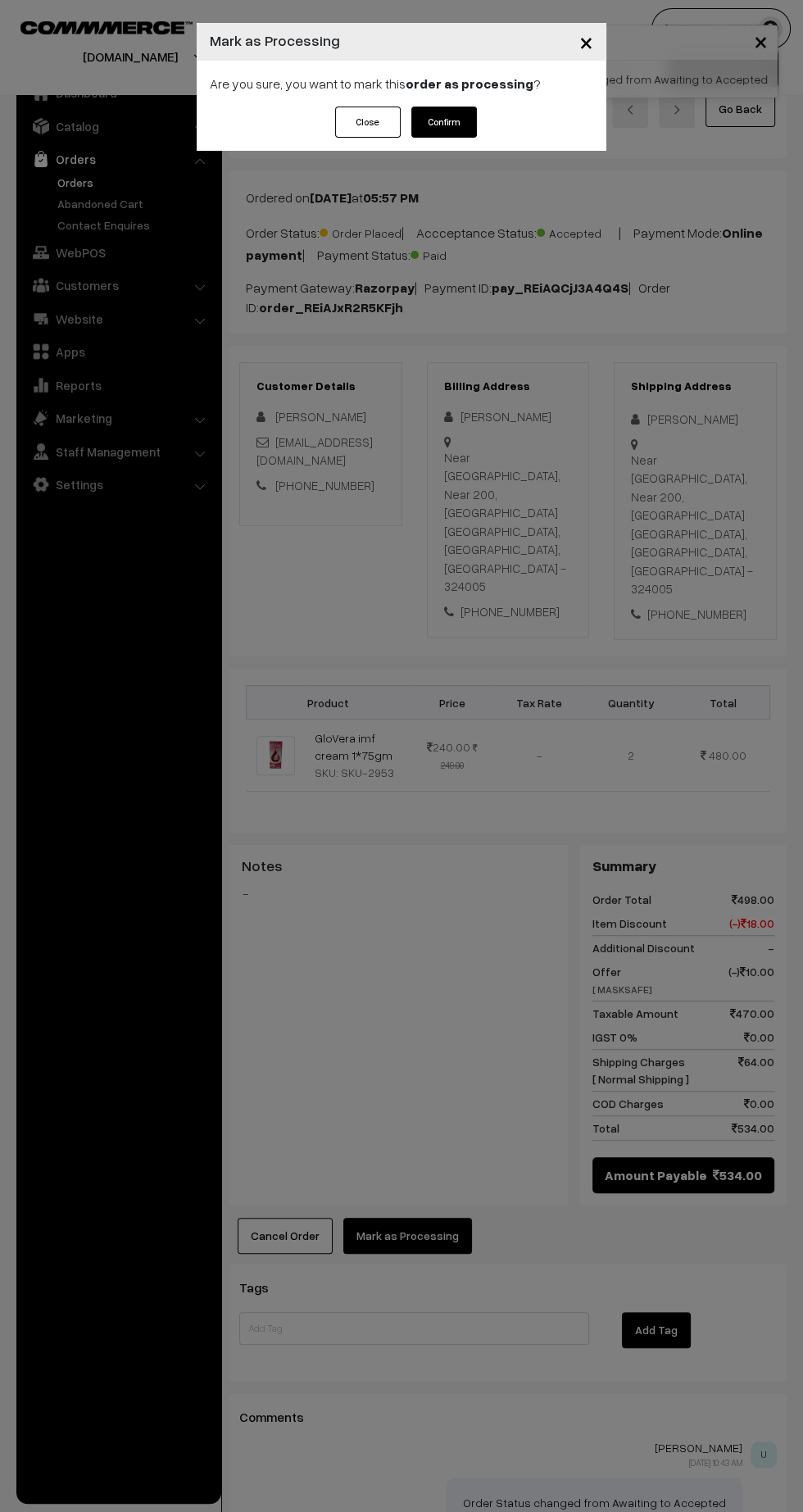
click at [453, 122] on button "Confirm" at bounding box center [444, 122] width 65 height 31
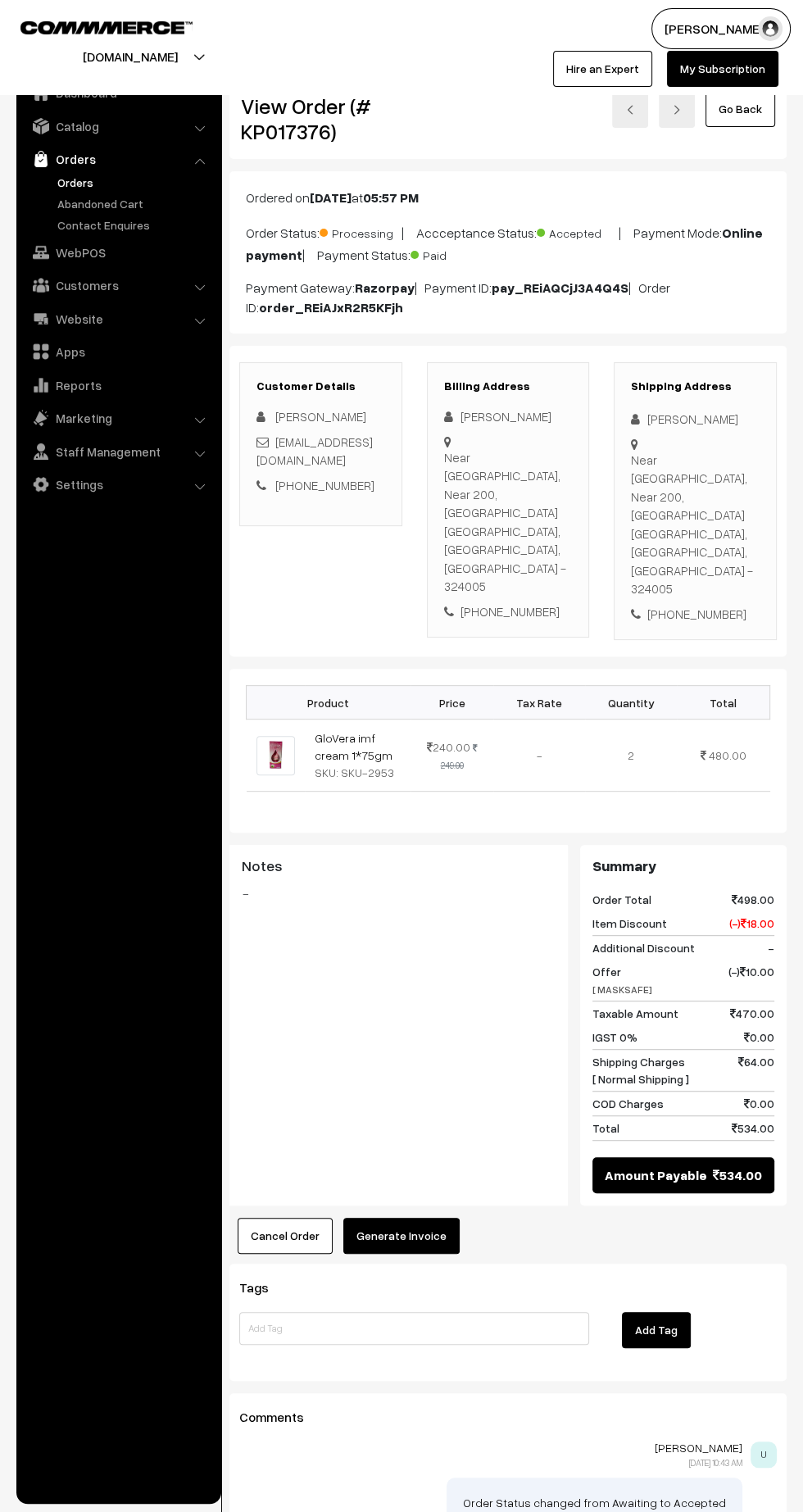
click at [405, 1229] on button "Generate Invoice" at bounding box center [401, 1235] width 117 height 36
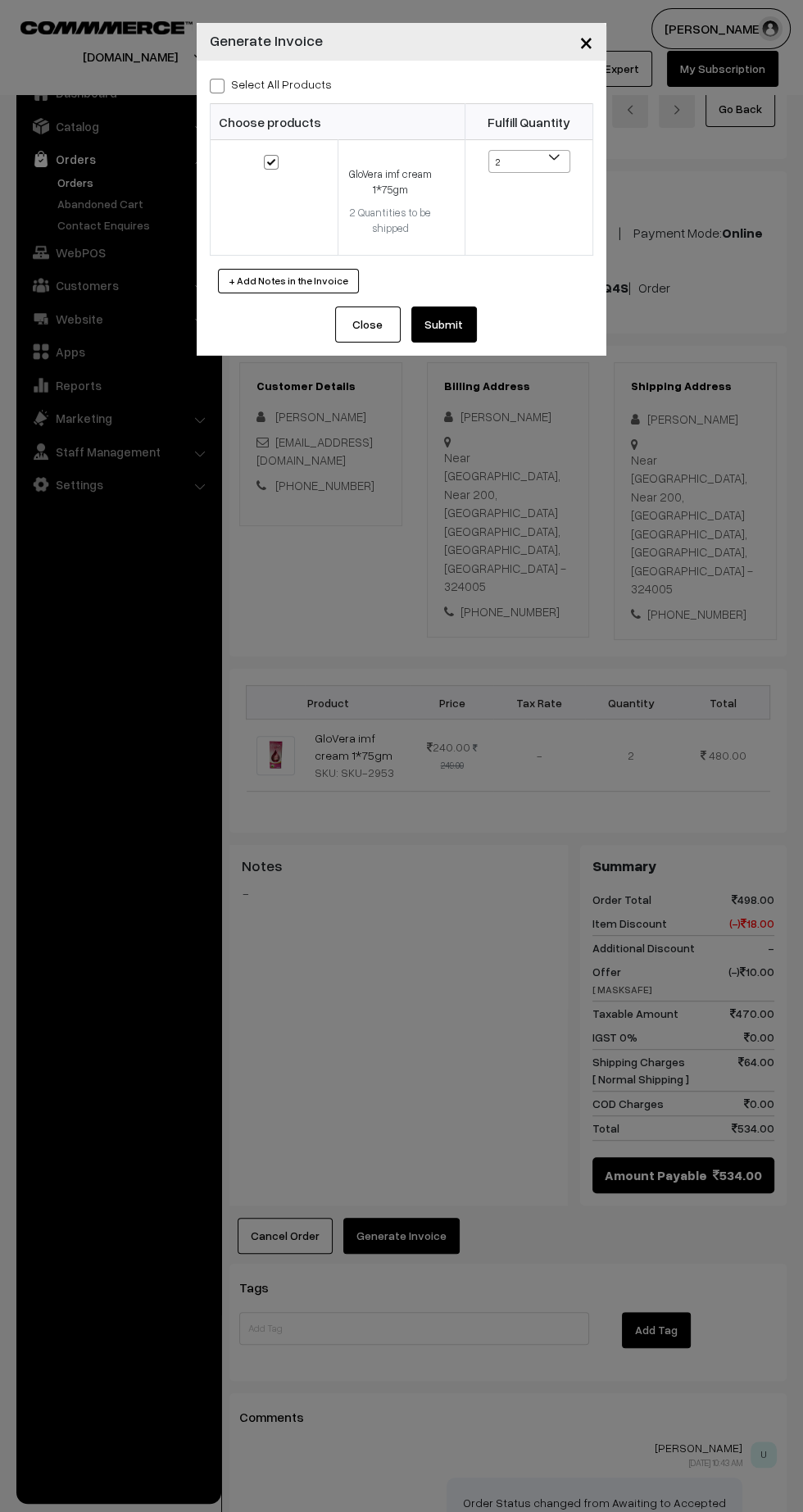
click at [431, 325] on button "Submit" at bounding box center [444, 324] width 65 height 36
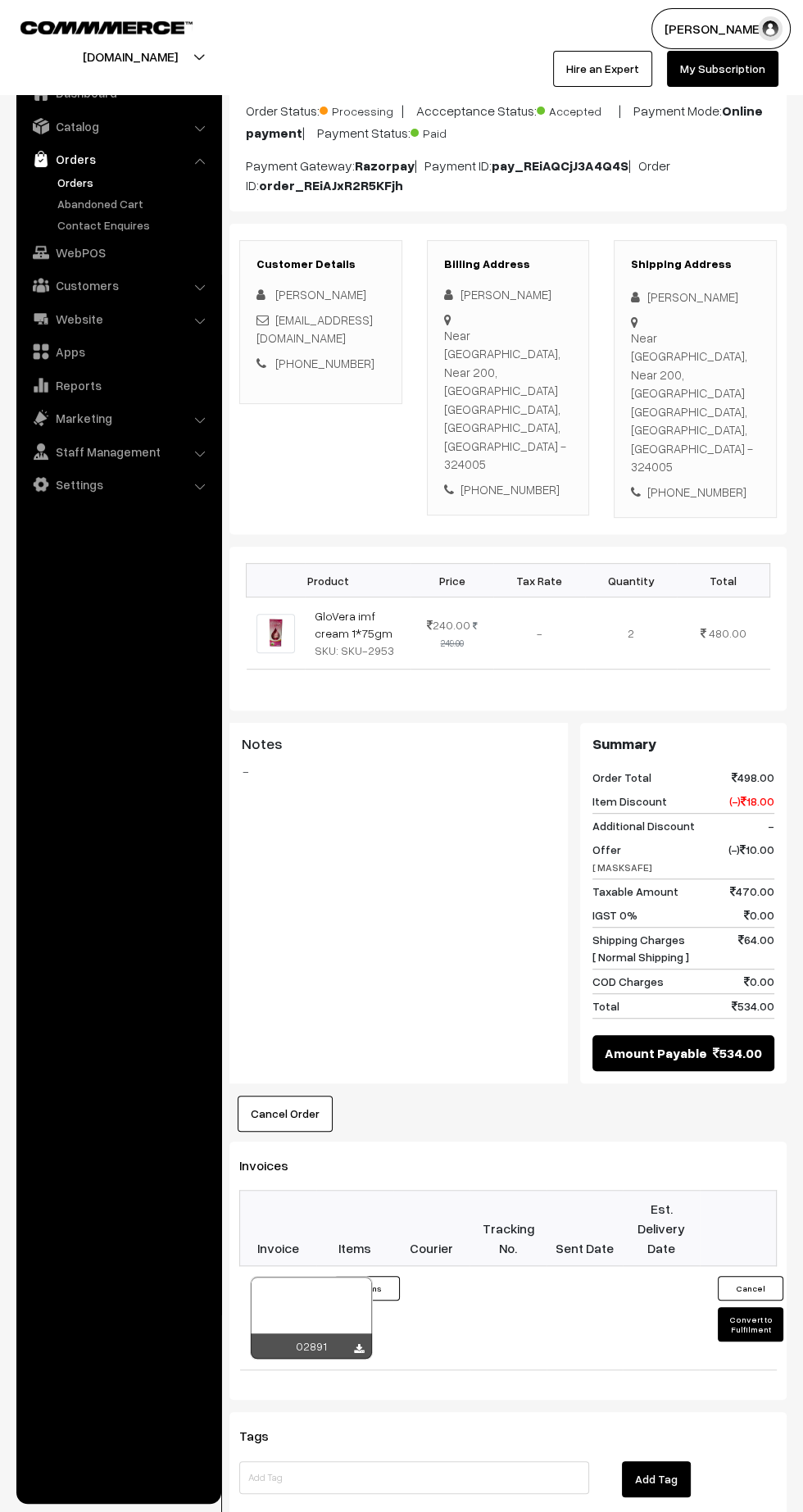
scroll to position [125, 0]
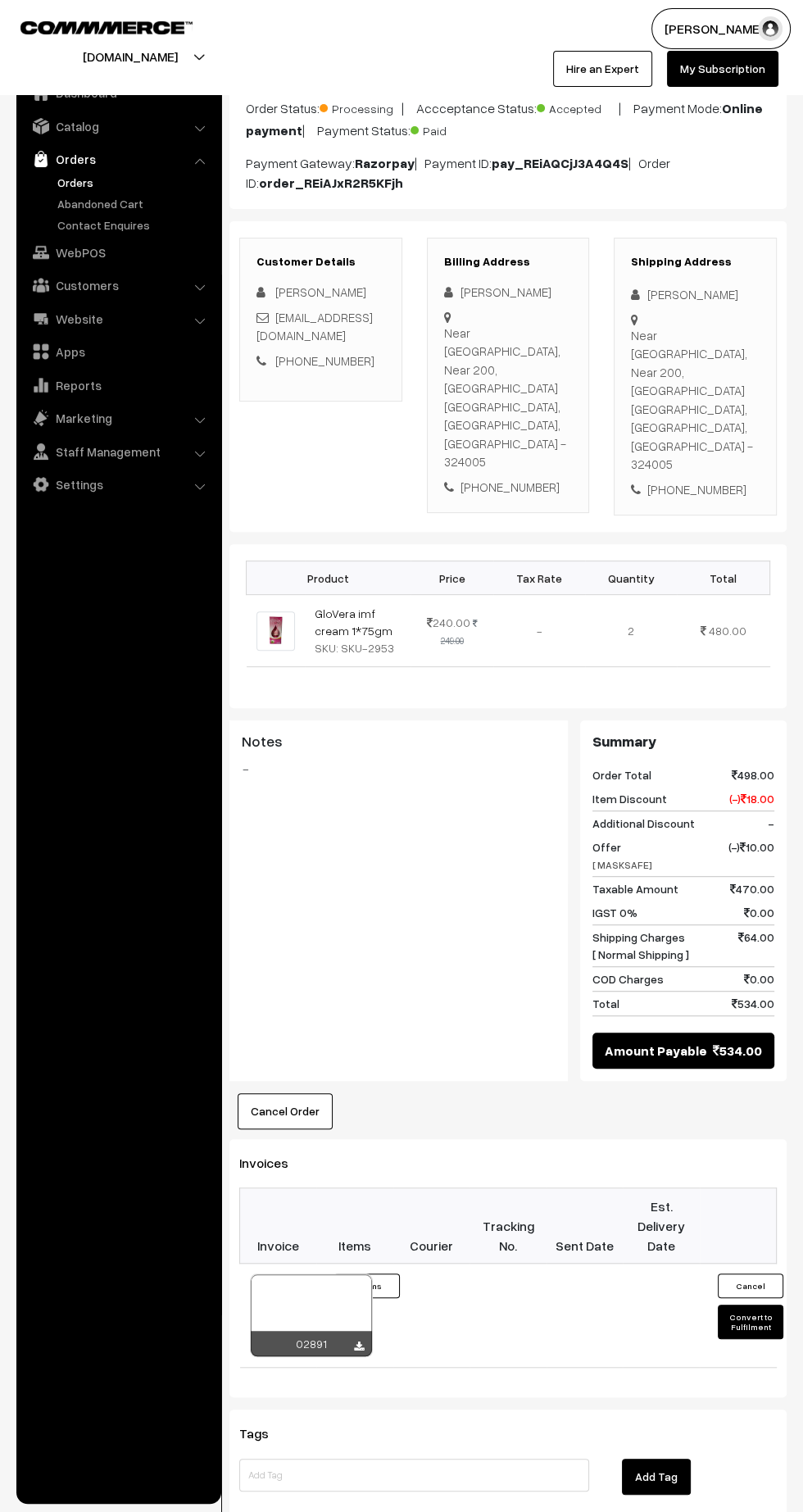
click at [358, 1342] on icon at bounding box center [359, 1347] width 10 height 11
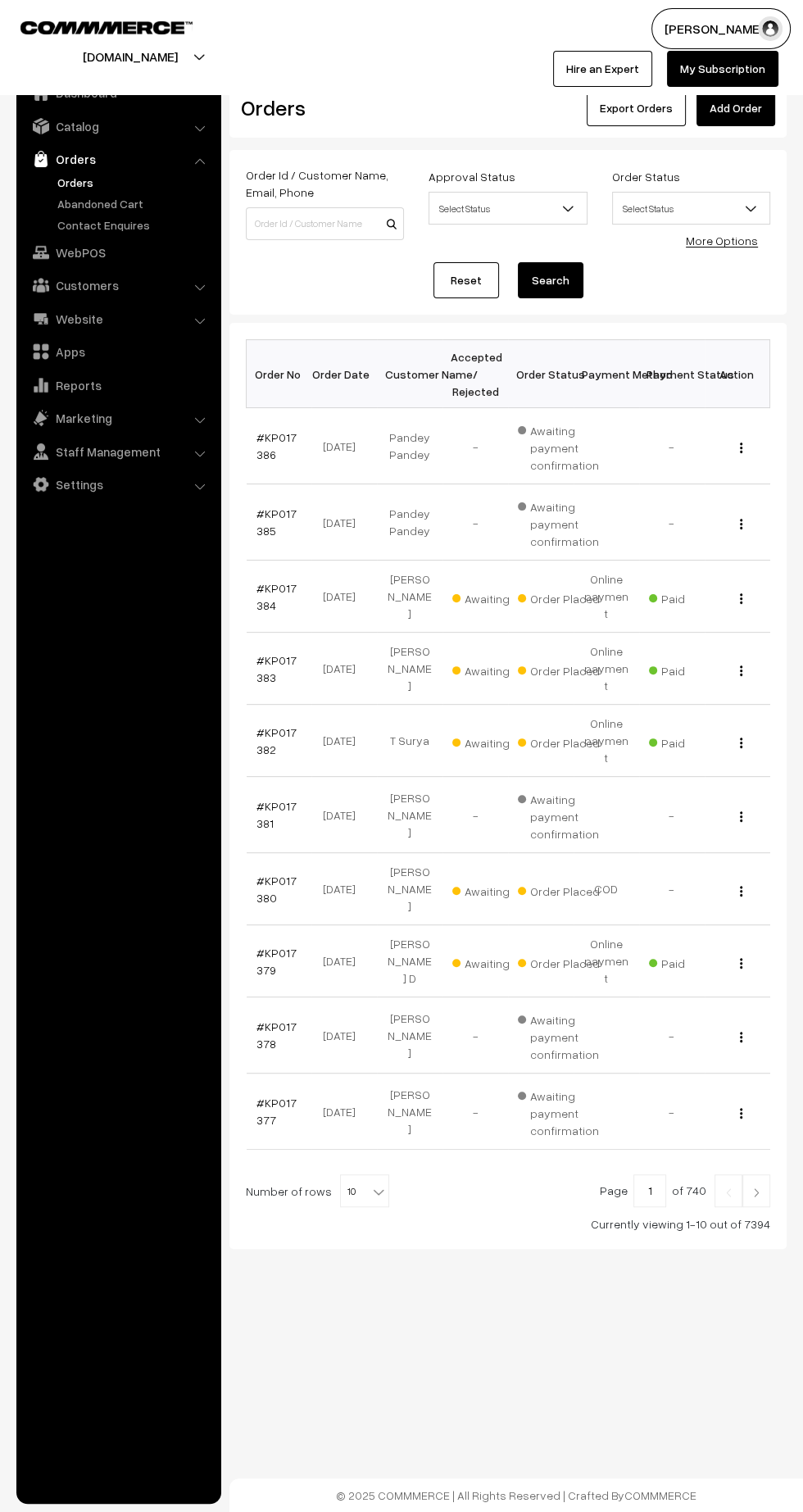
click at [261, 946] on link "#KP017379" at bounding box center [277, 961] width 40 height 31
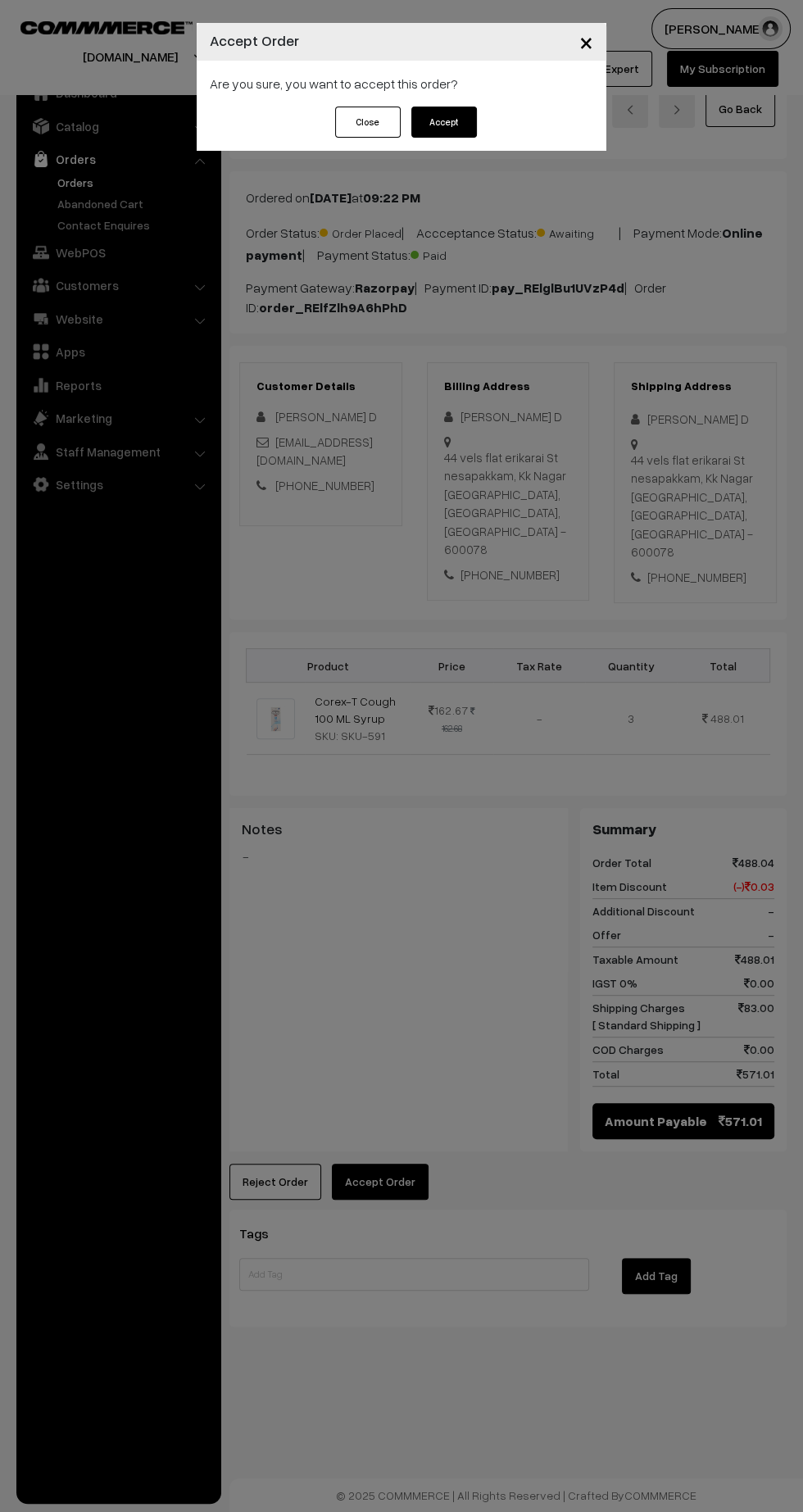
click at [443, 122] on button "Accept" at bounding box center [444, 122] width 65 height 31
click at [453, 119] on button "Confirm" at bounding box center [444, 122] width 65 height 31
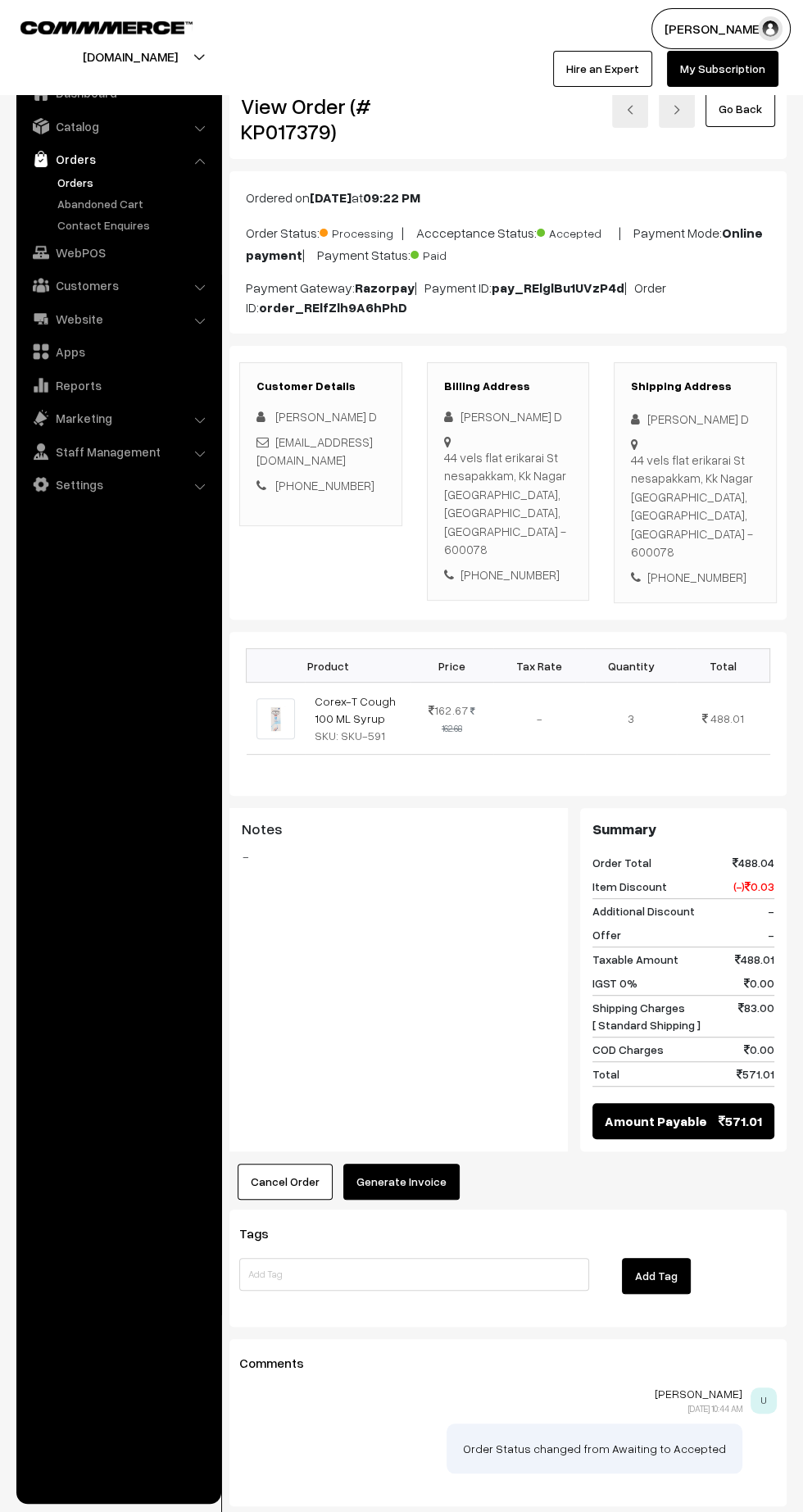
click at [442, 1164] on button "Generate Invoice" at bounding box center [401, 1182] width 117 height 36
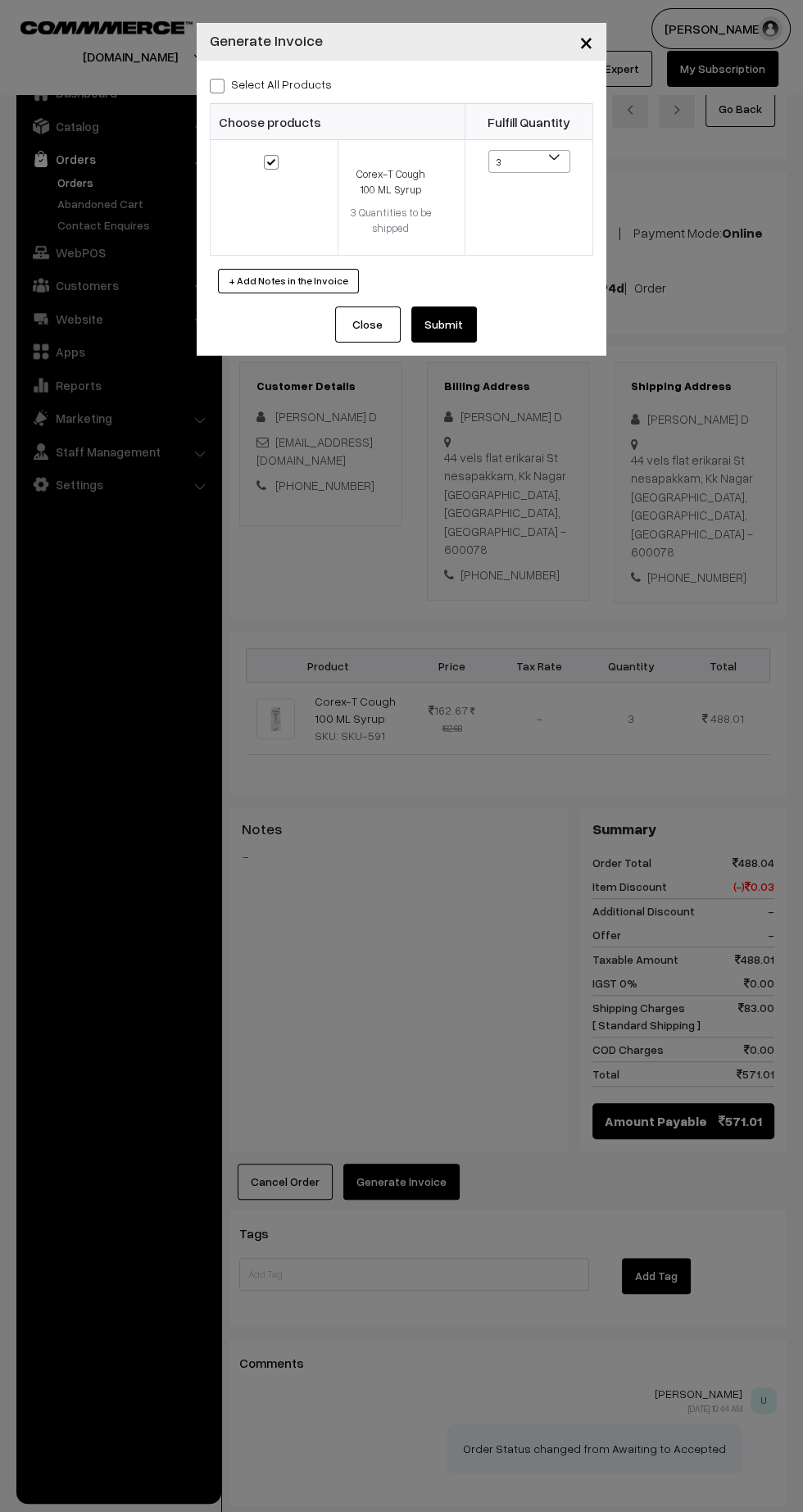
click at [473, 314] on button "Submit" at bounding box center [444, 324] width 65 height 36
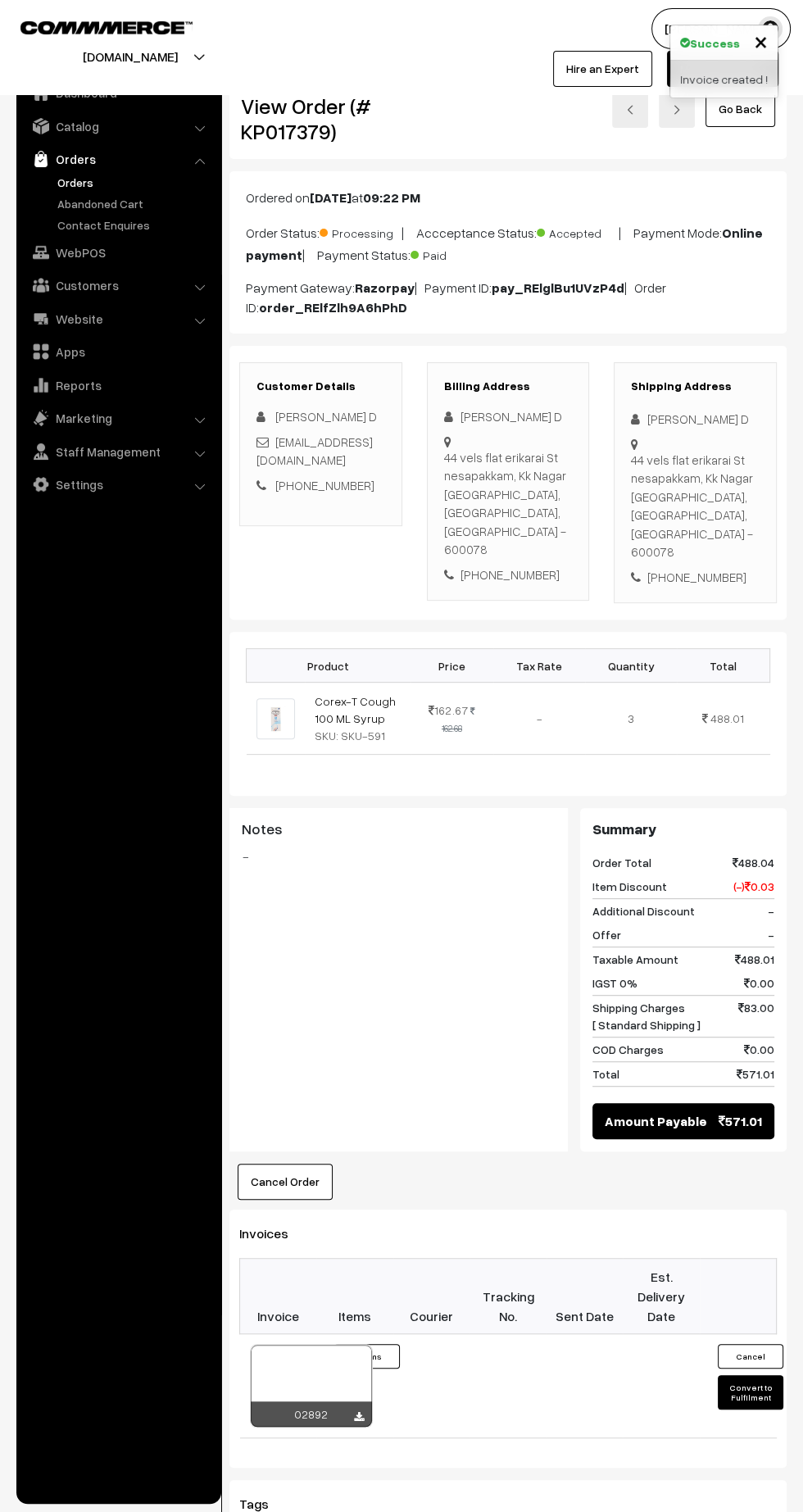
click at [354, 1412] on icon at bounding box center [359, 1417] width 10 height 11
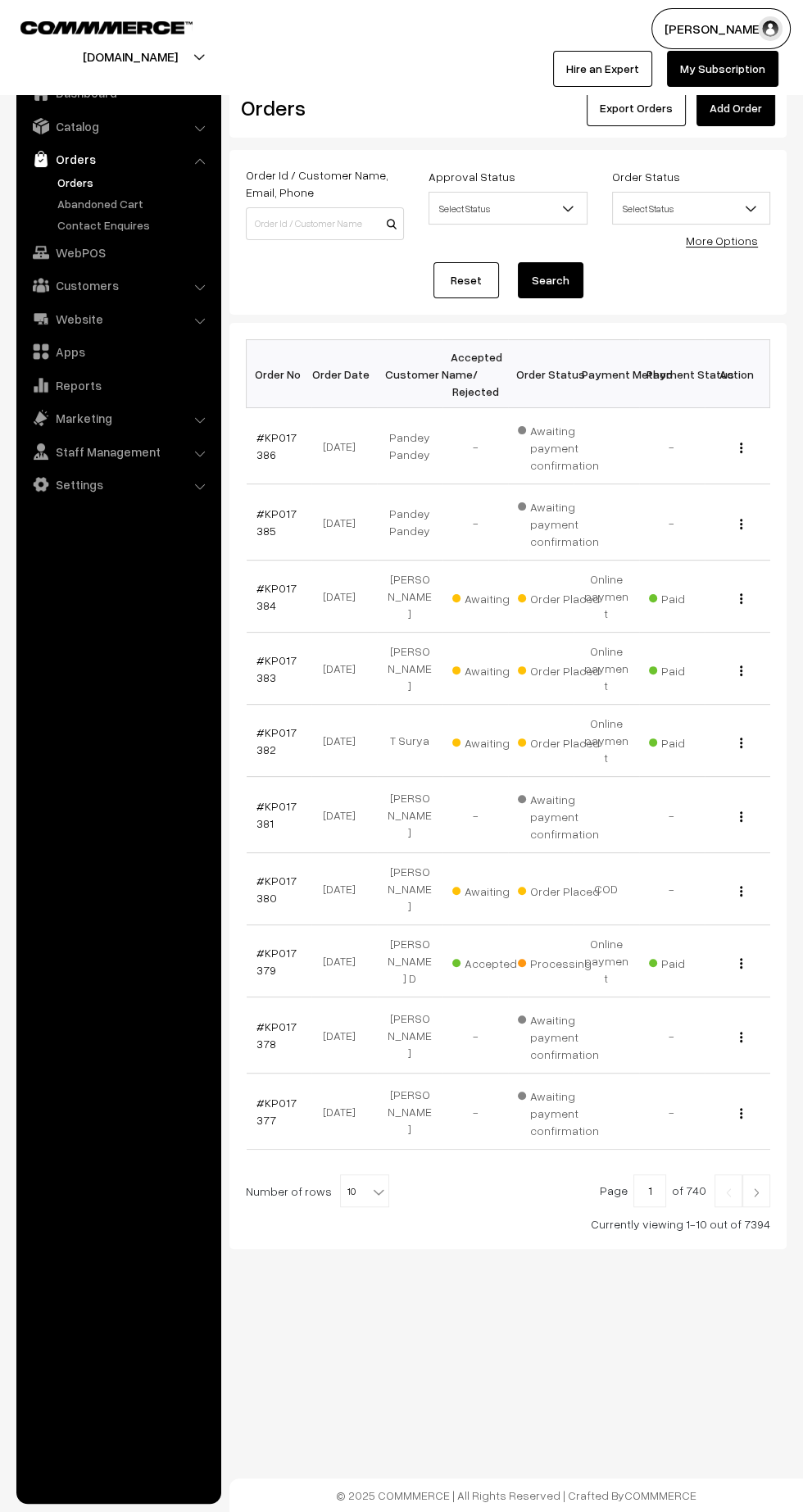
click at [268, 725] on link "#KP017382" at bounding box center [277, 740] width 40 height 31
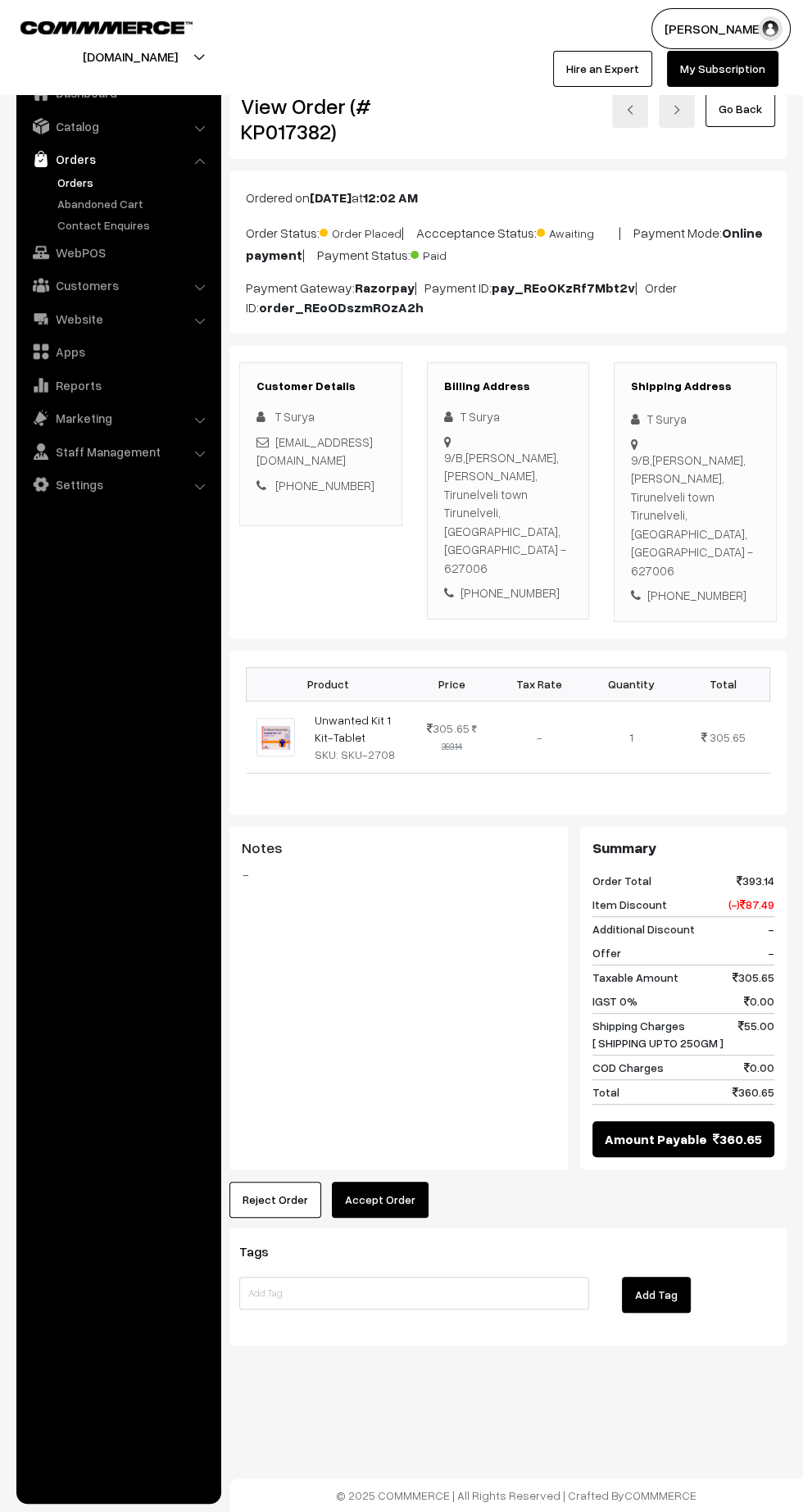
click at [406, 1182] on button "Accept Order" at bounding box center [380, 1199] width 96 height 36
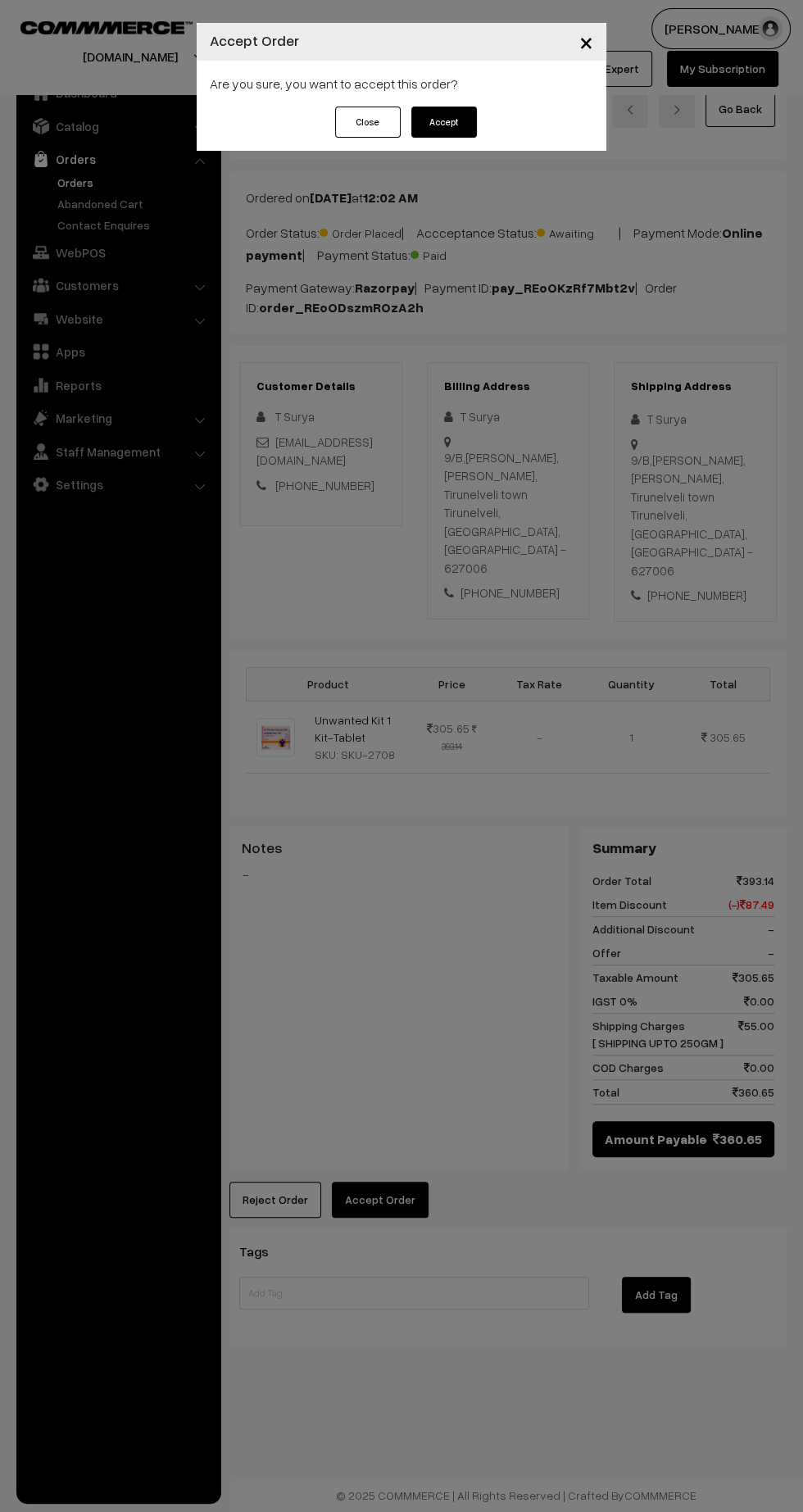
click at [497, 141] on div "Close Accept" at bounding box center [402, 128] width 410 height 44
click at [438, 121] on button "Accept" at bounding box center [444, 122] width 65 height 31
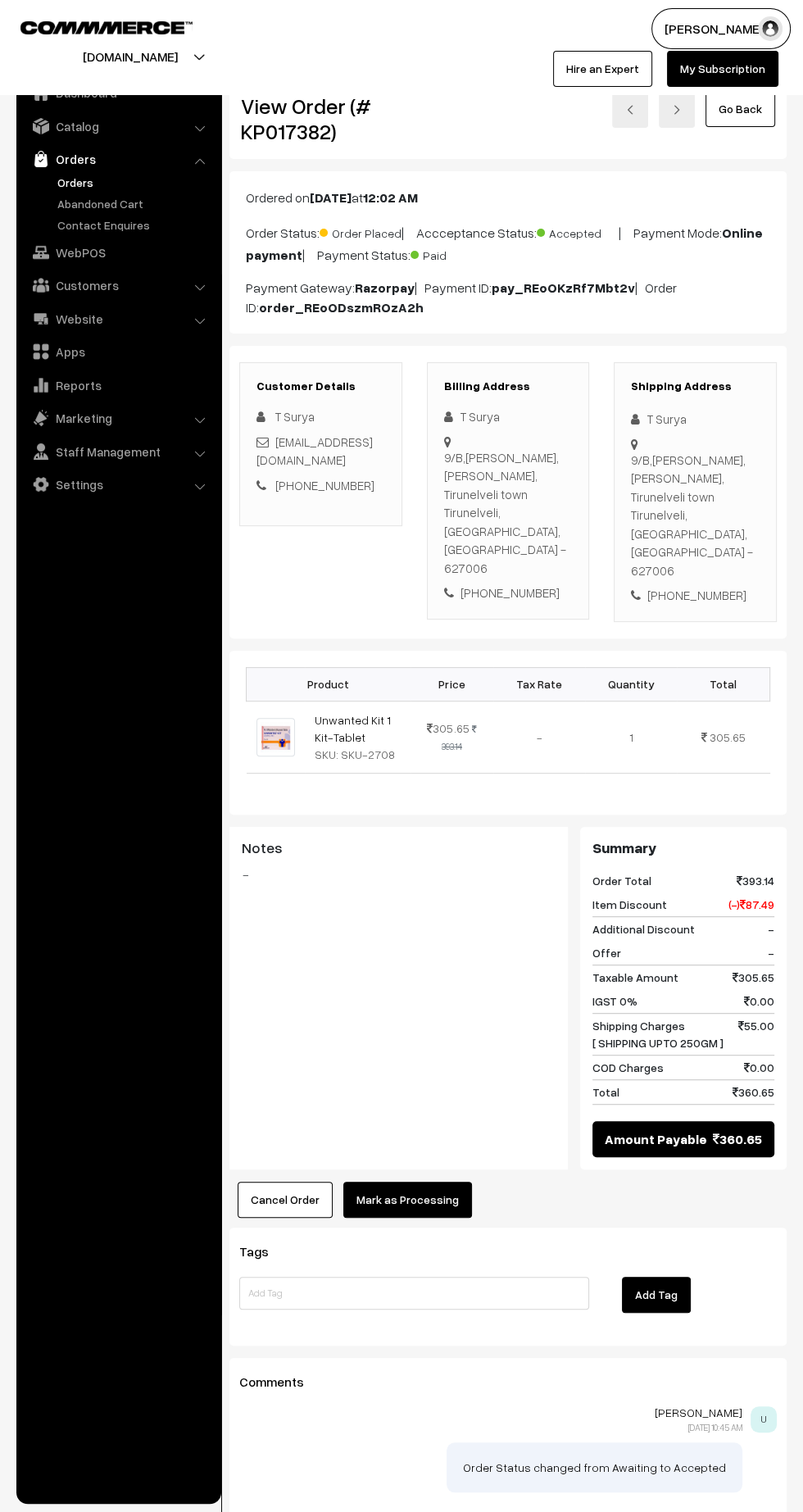
click at [436, 1182] on button "Mark as Processing" at bounding box center [407, 1199] width 128 height 36
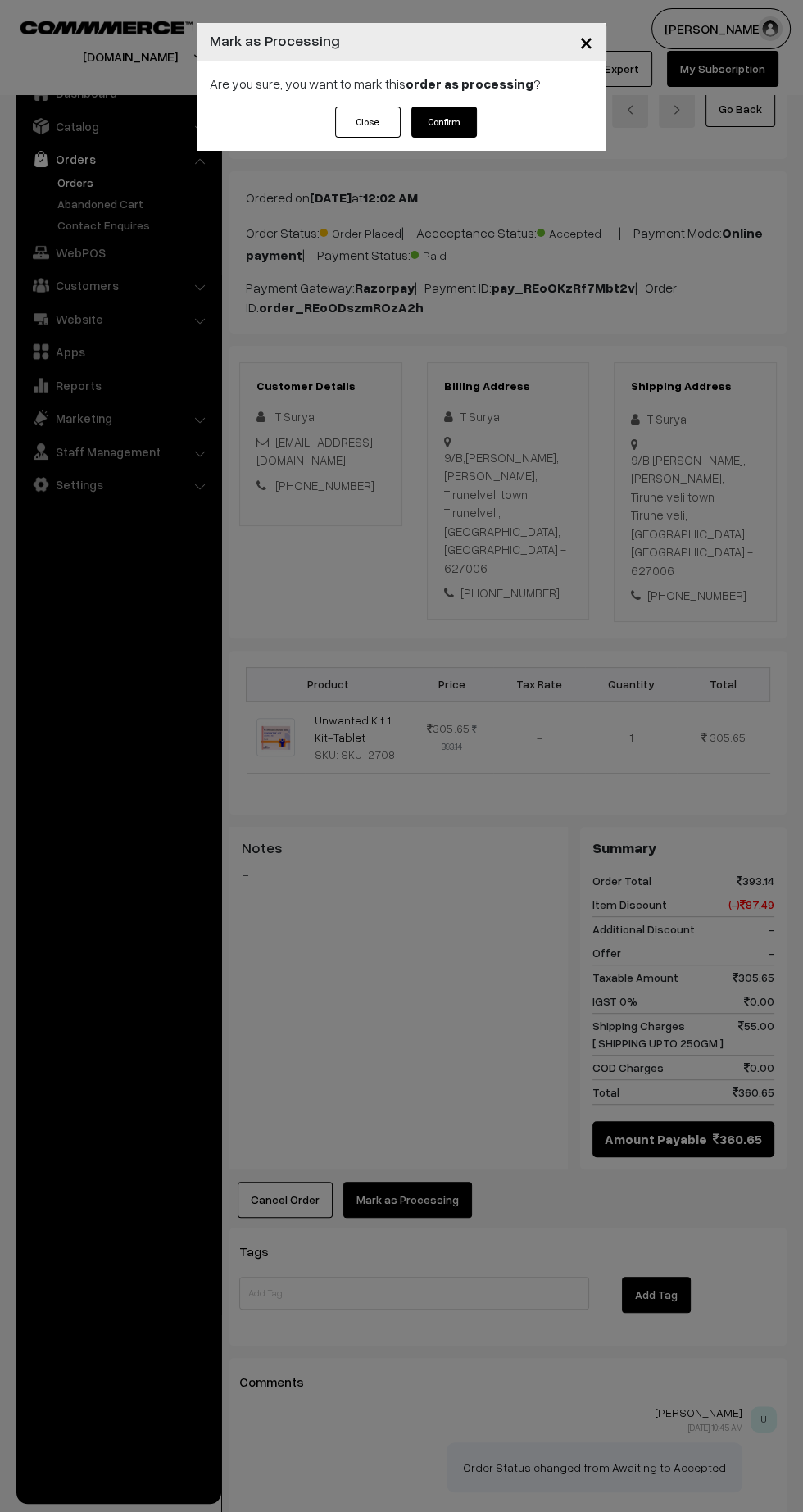
click at [465, 132] on button "Confirm" at bounding box center [444, 122] width 65 height 31
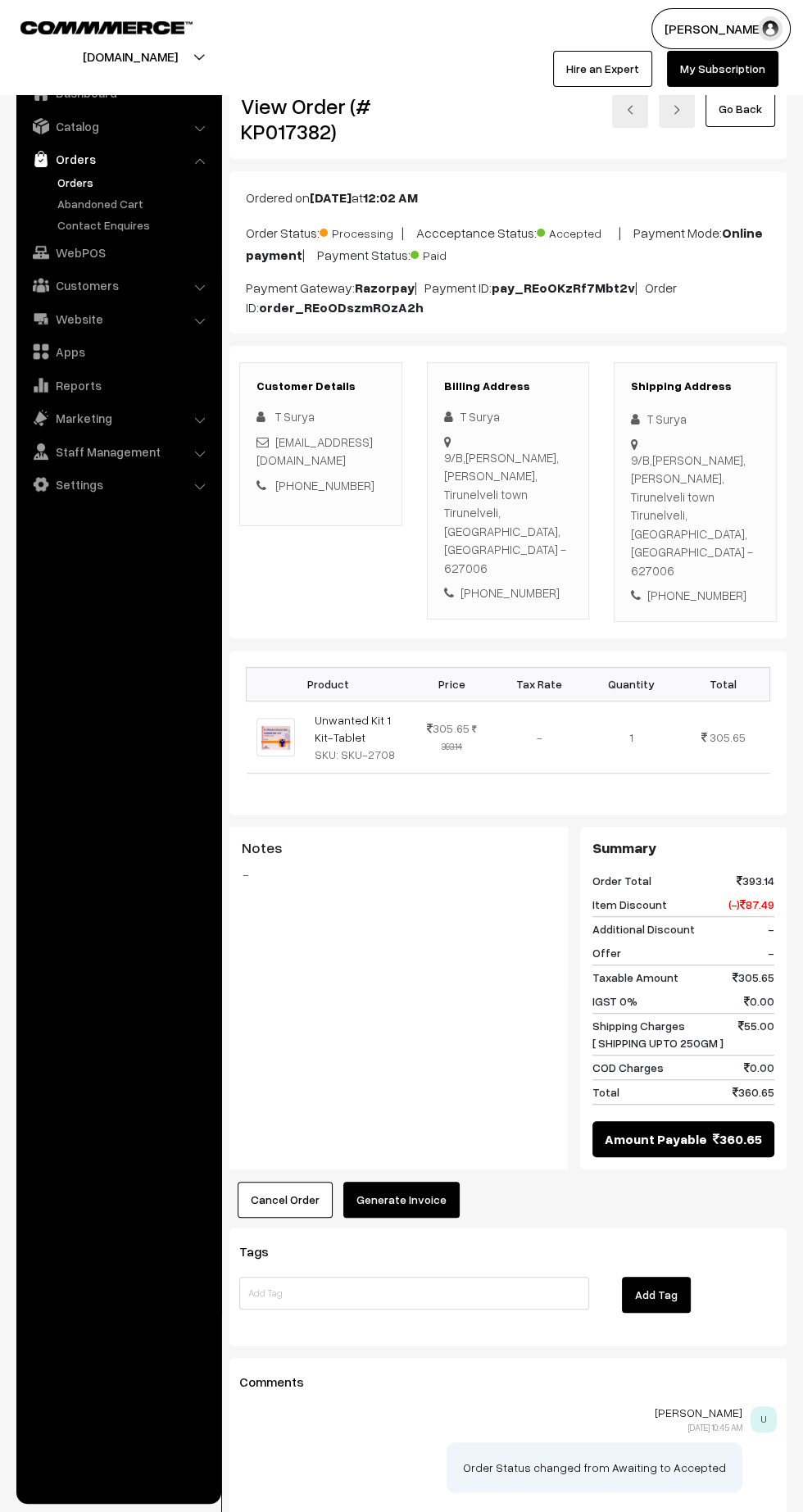
click at [422, 1182] on button "Generate Invoice" at bounding box center [401, 1199] width 117 height 36
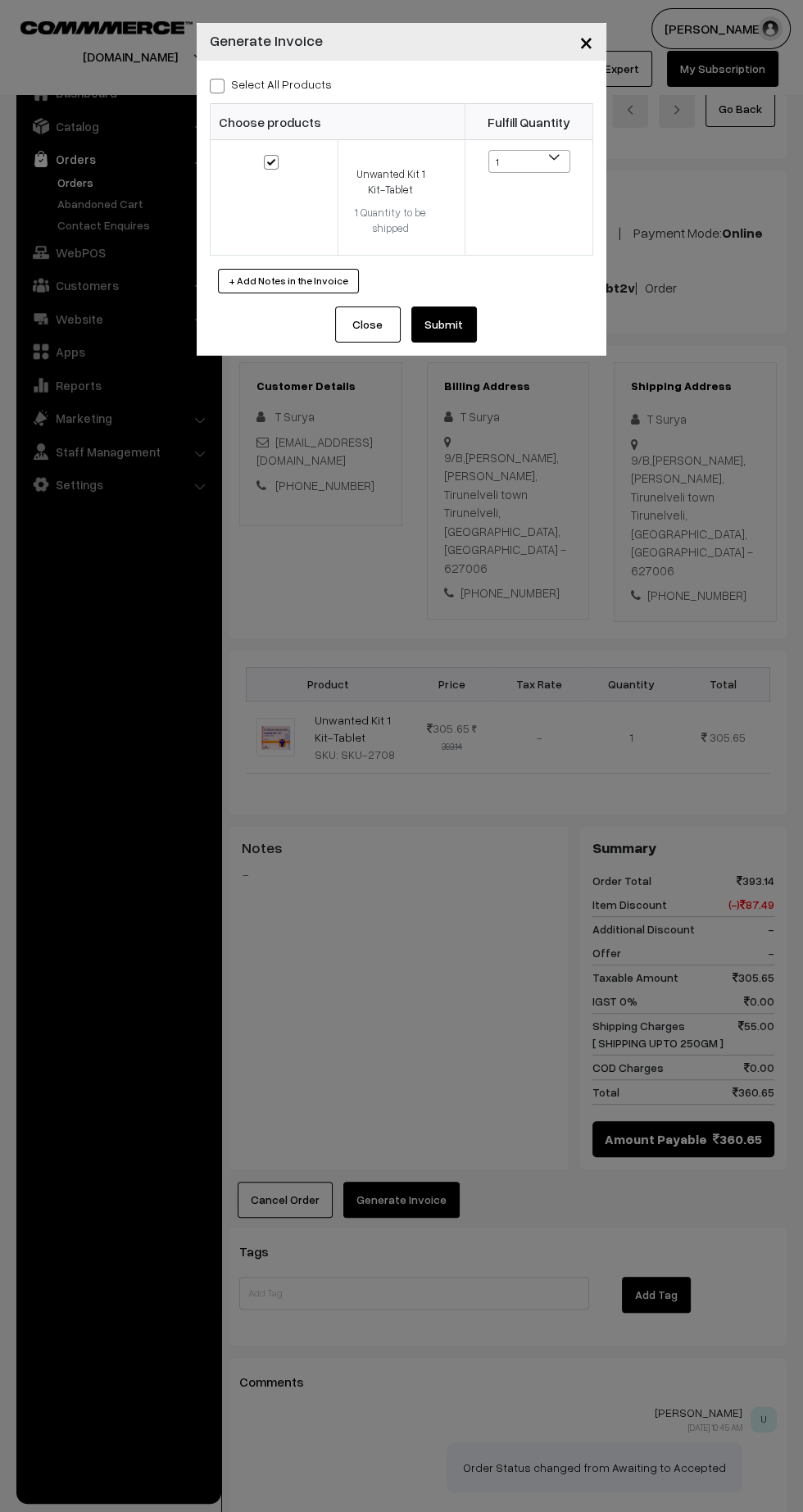
click at [433, 340] on button "Submit" at bounding box center [444, 324] width 65 height 36
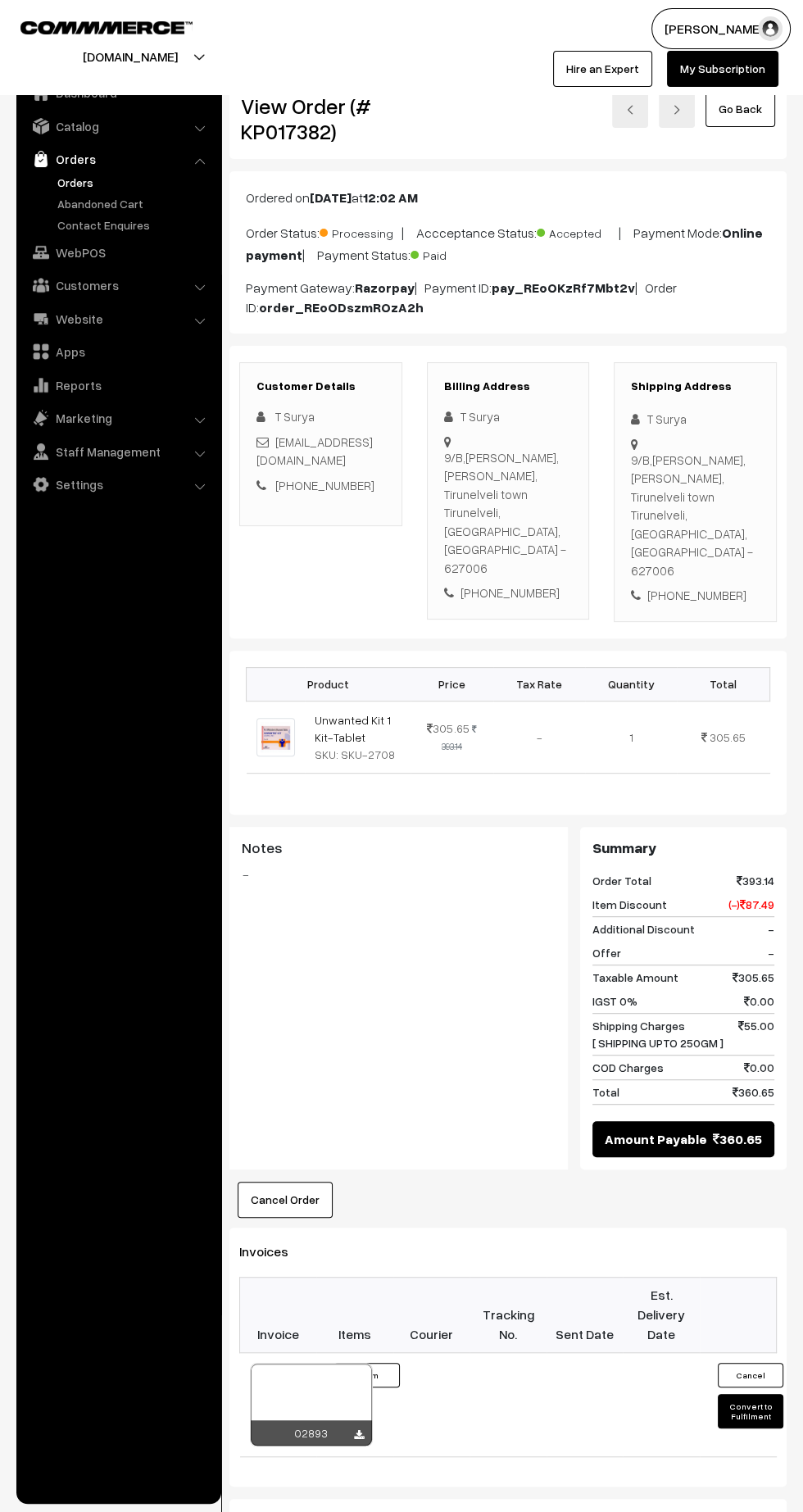
click at [357, 1430] on icon at bounding box center [359, 1435] width 10 height 11
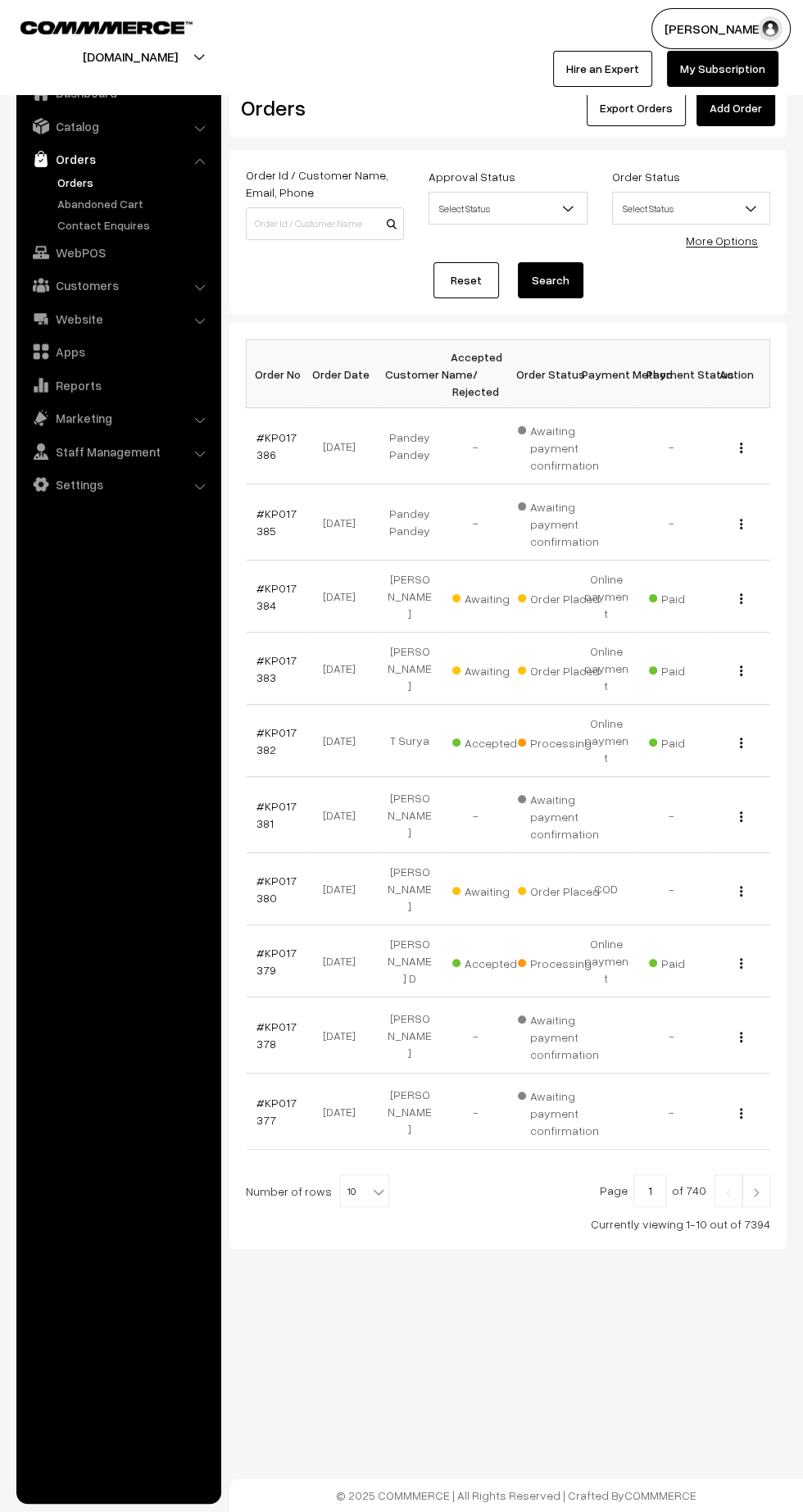
click at [277, 653] on link "#KP017383" at bounding box center [277, 668] width 40 height 31
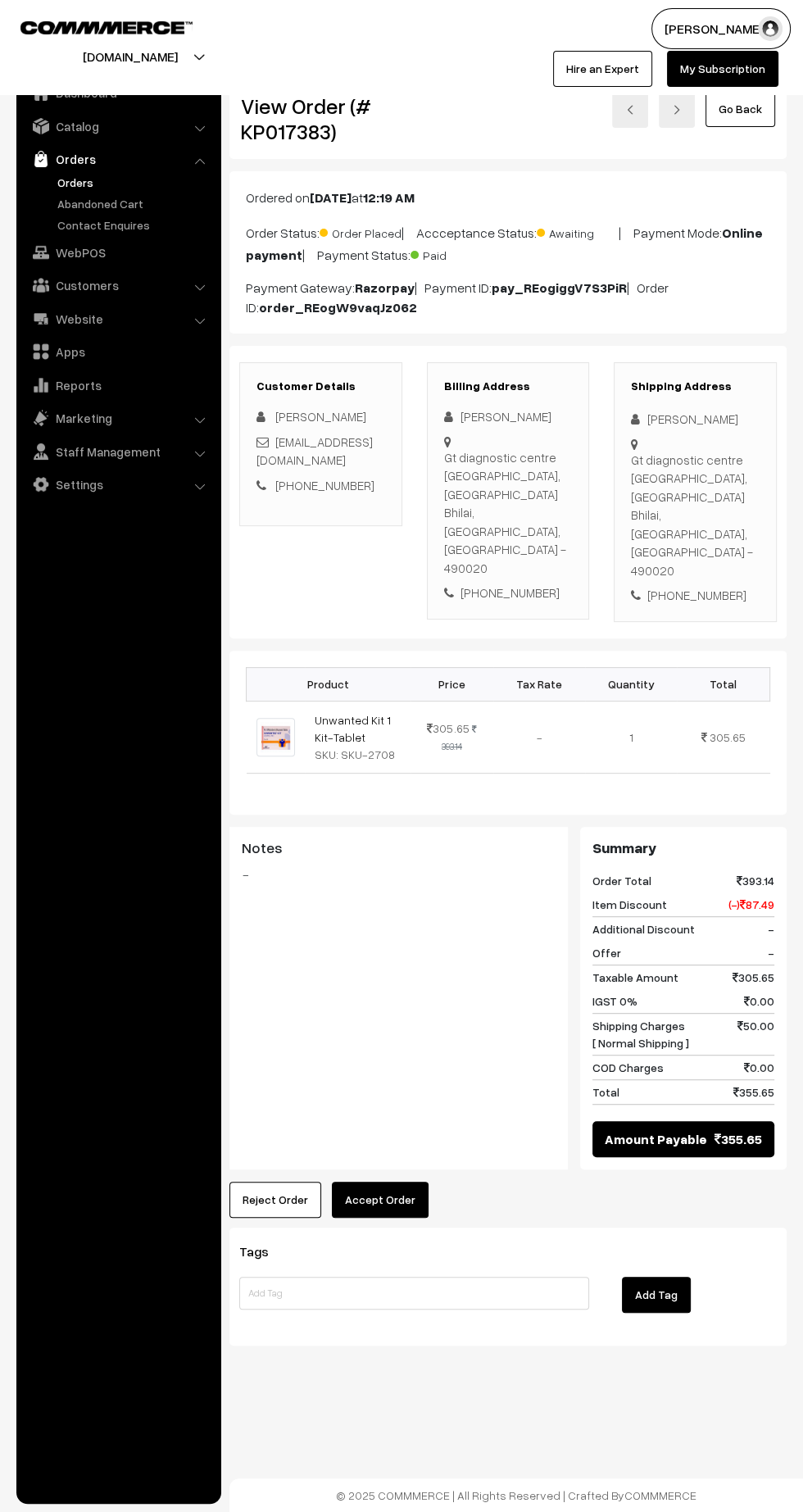
click at [387, 1182] on button "Accept Order" at bounding box center [380, 1199] width 96 height 36
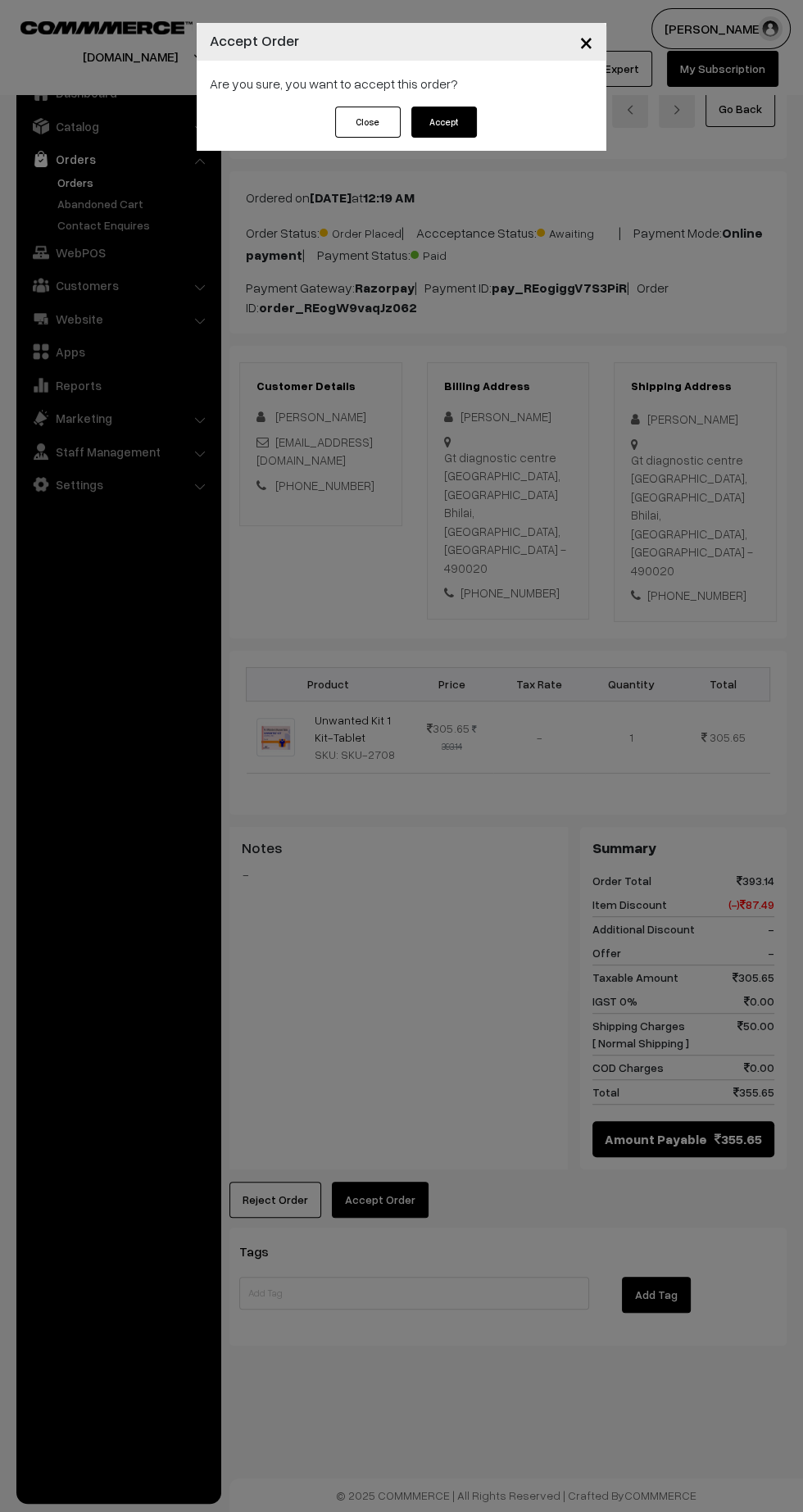
click at [454, 132] on button "Accept" at bounding box center [444, 122] width 65 height 31
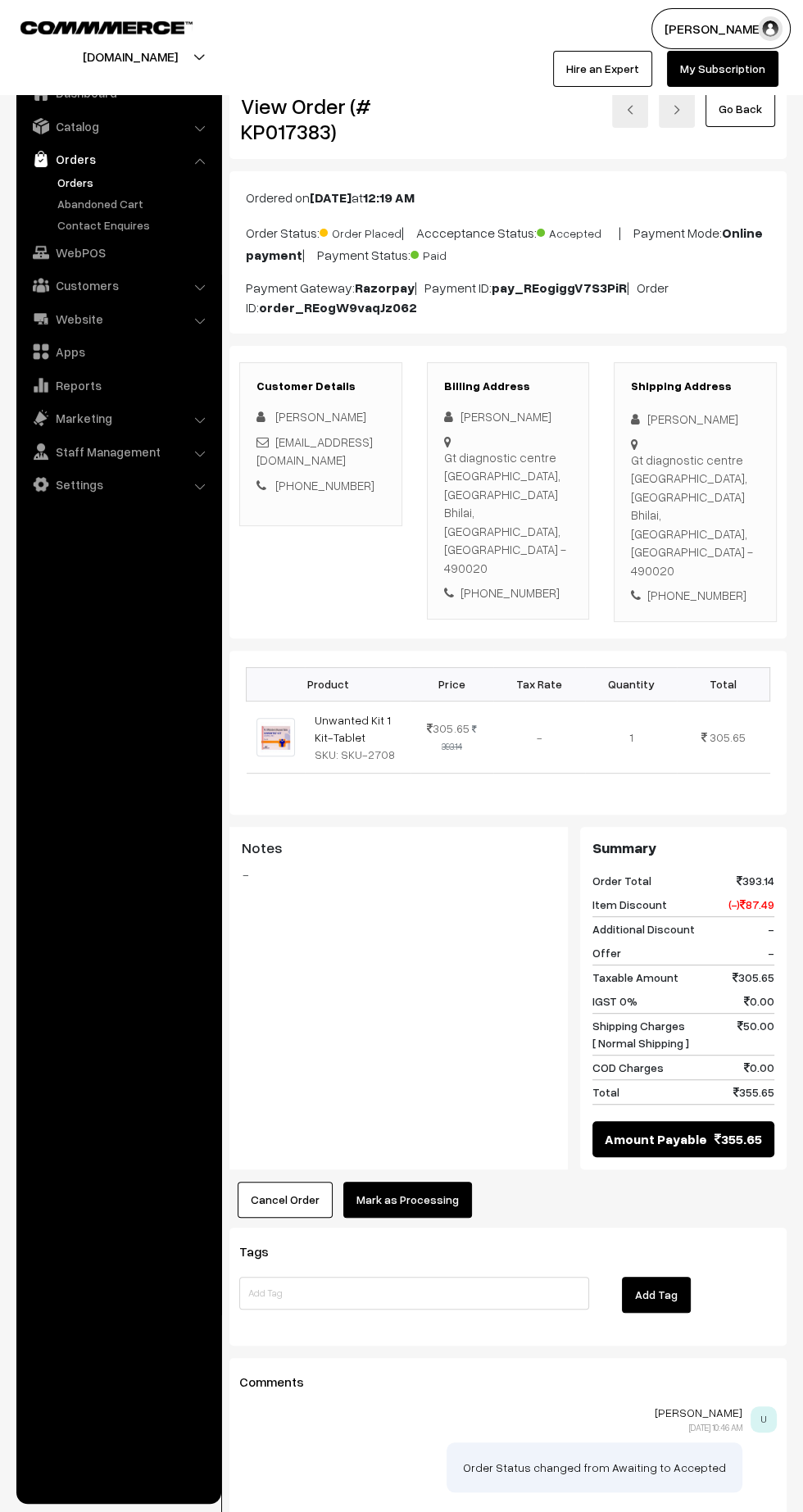
click at [430, 1182] on button "Mark as Processing" at bounding box center [407, 1199] width 128 height 36
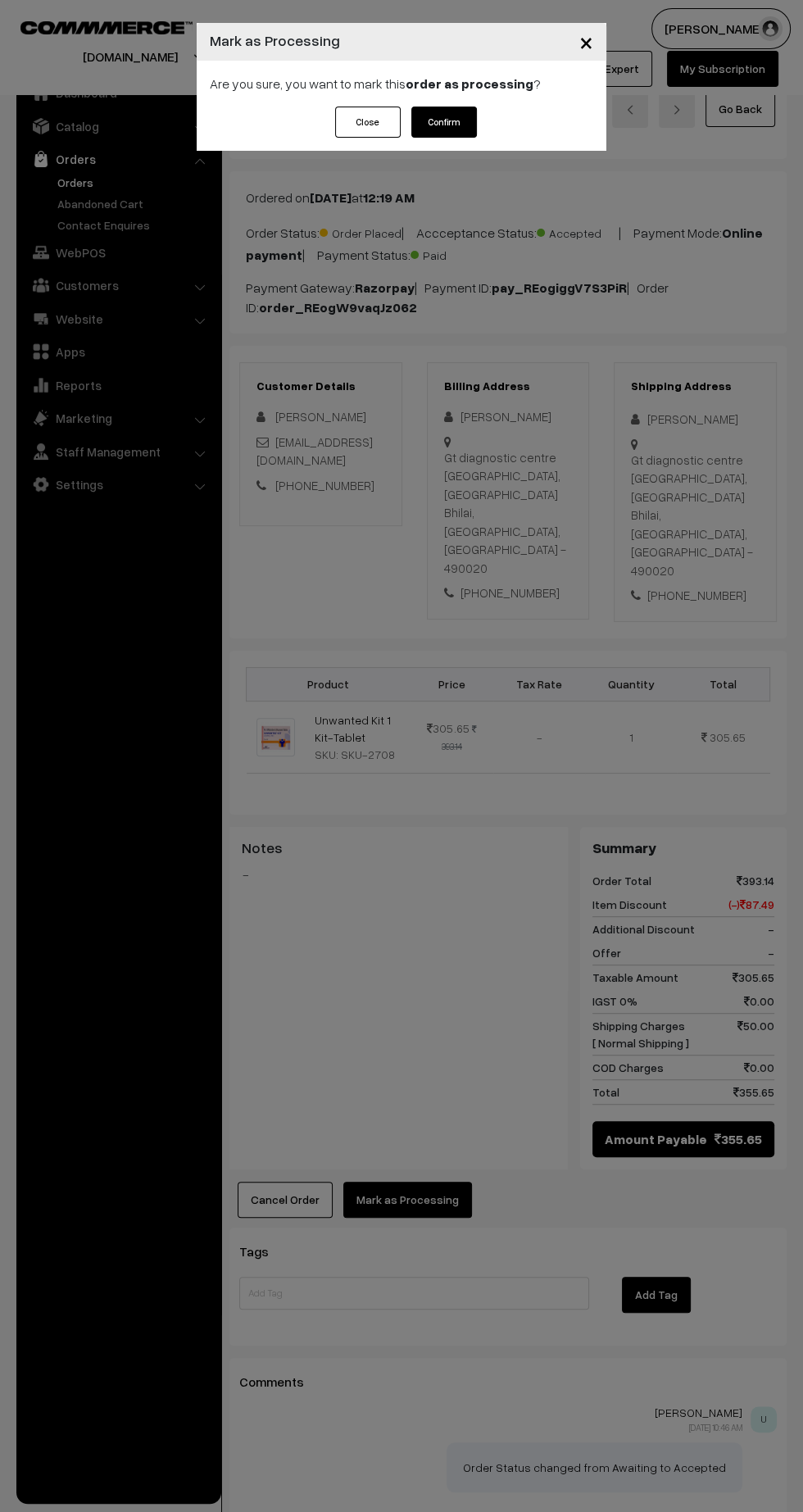
click at [443, 122] on button "Confirm" at bounding box center [444, 122] width 65 height 31
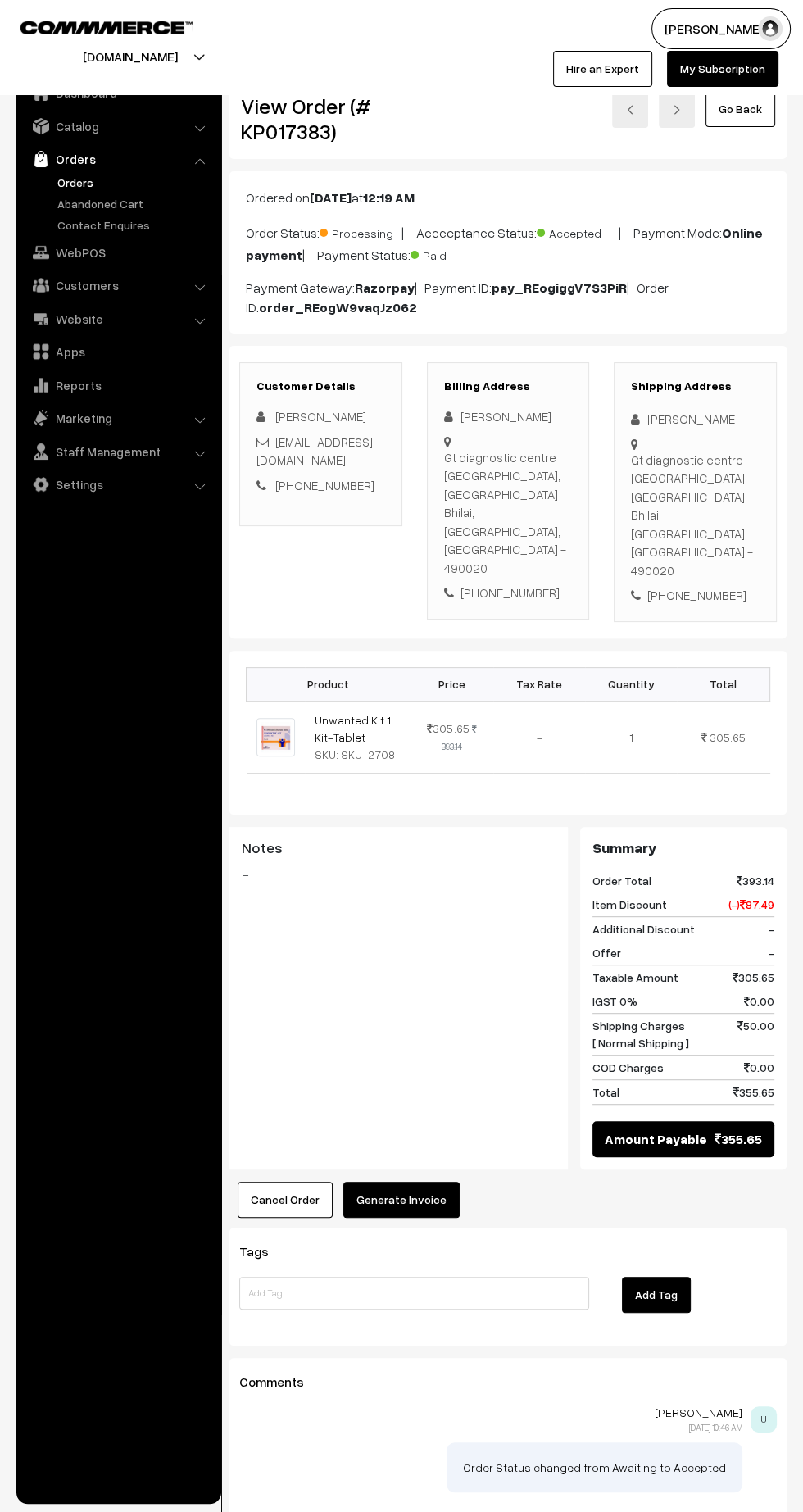
click at [427, 1182] on button "Generate Invoice" at bounding box center [401, 1199] width 117 height 36
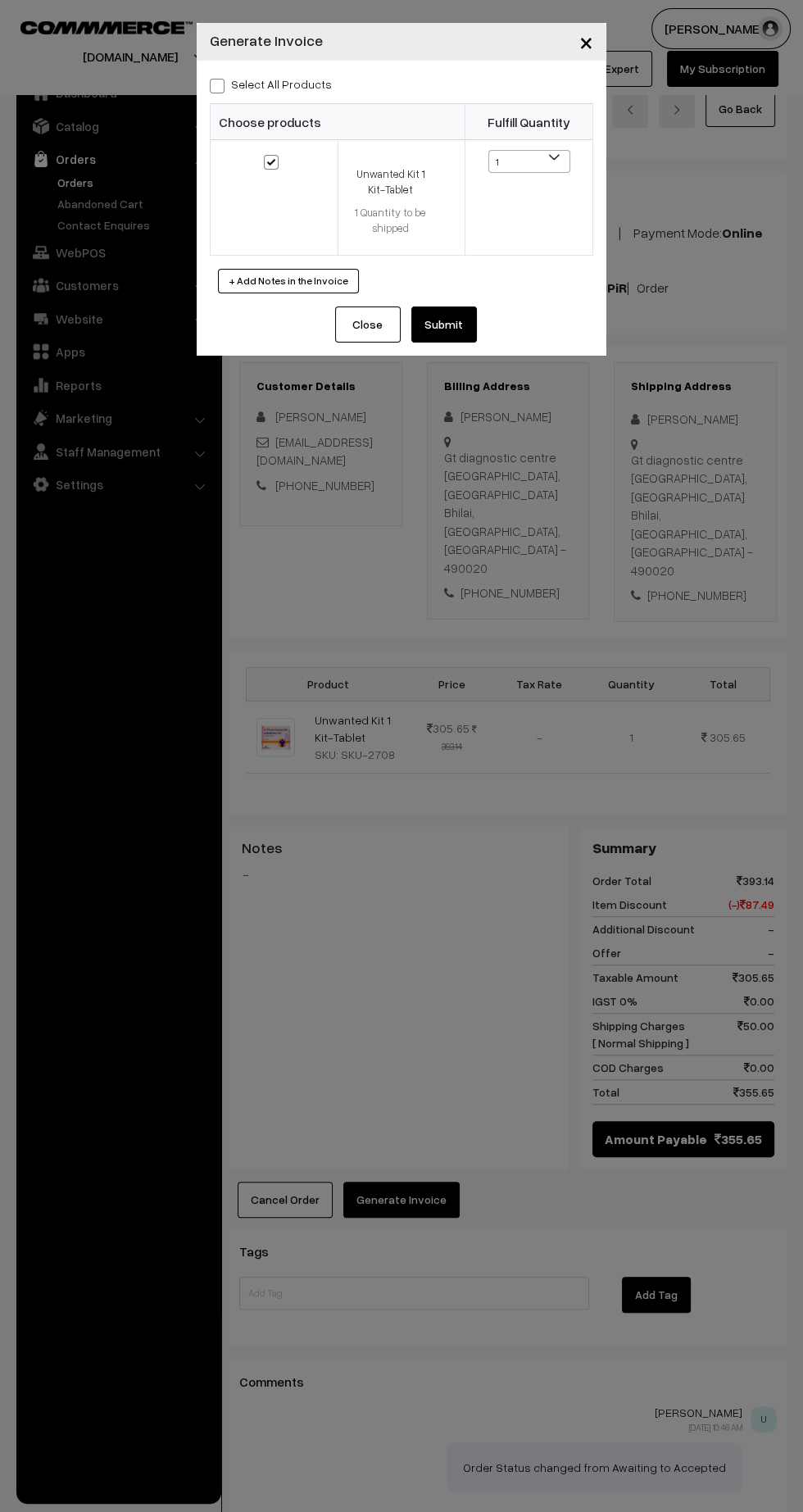
click at [442, 323] on button "Submit" at bounding box center [444, 324] width 65 height 36
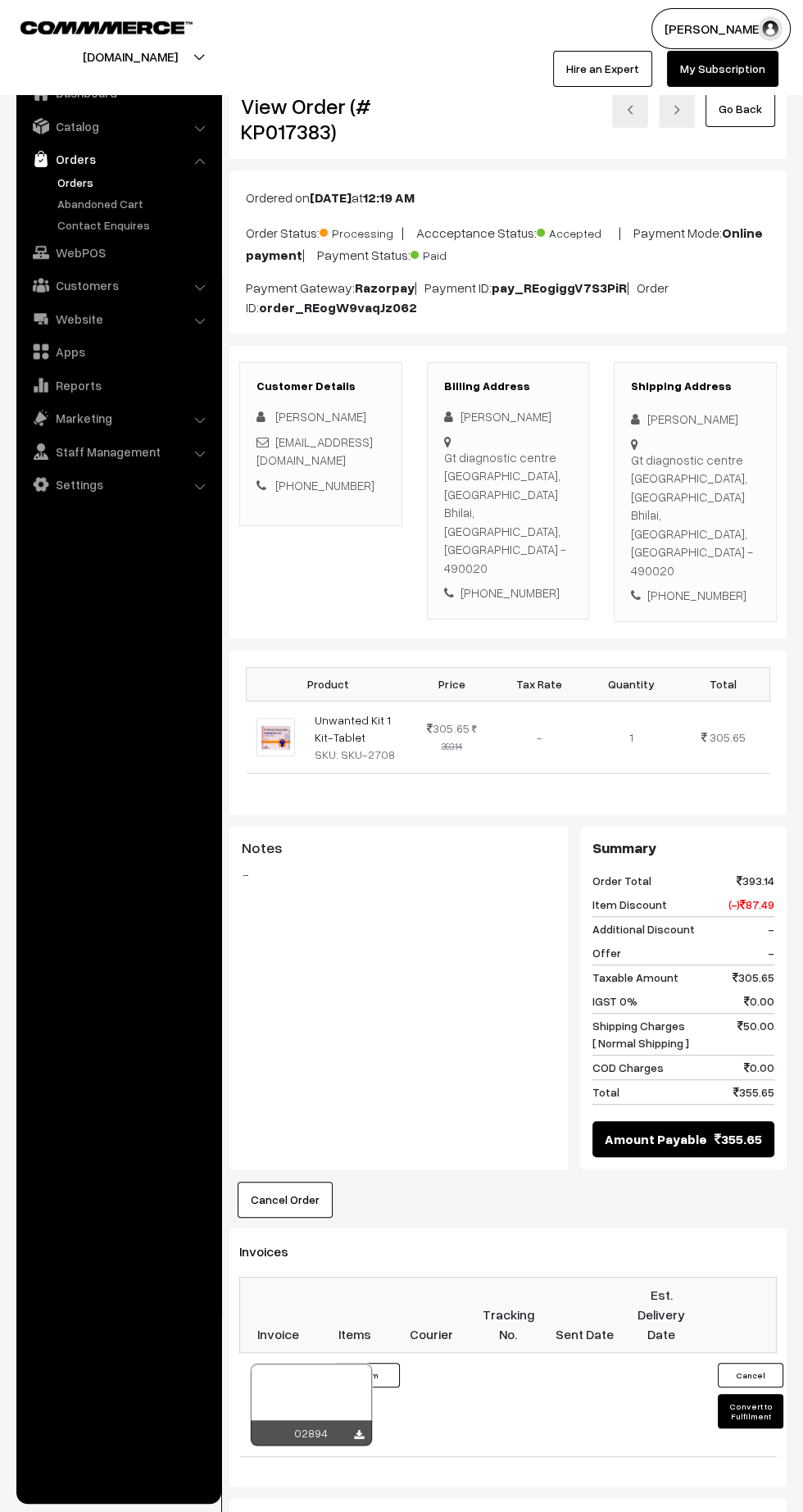
click at [358, 1430] on icon at bounding box center [359, 1435] width 10 height 11
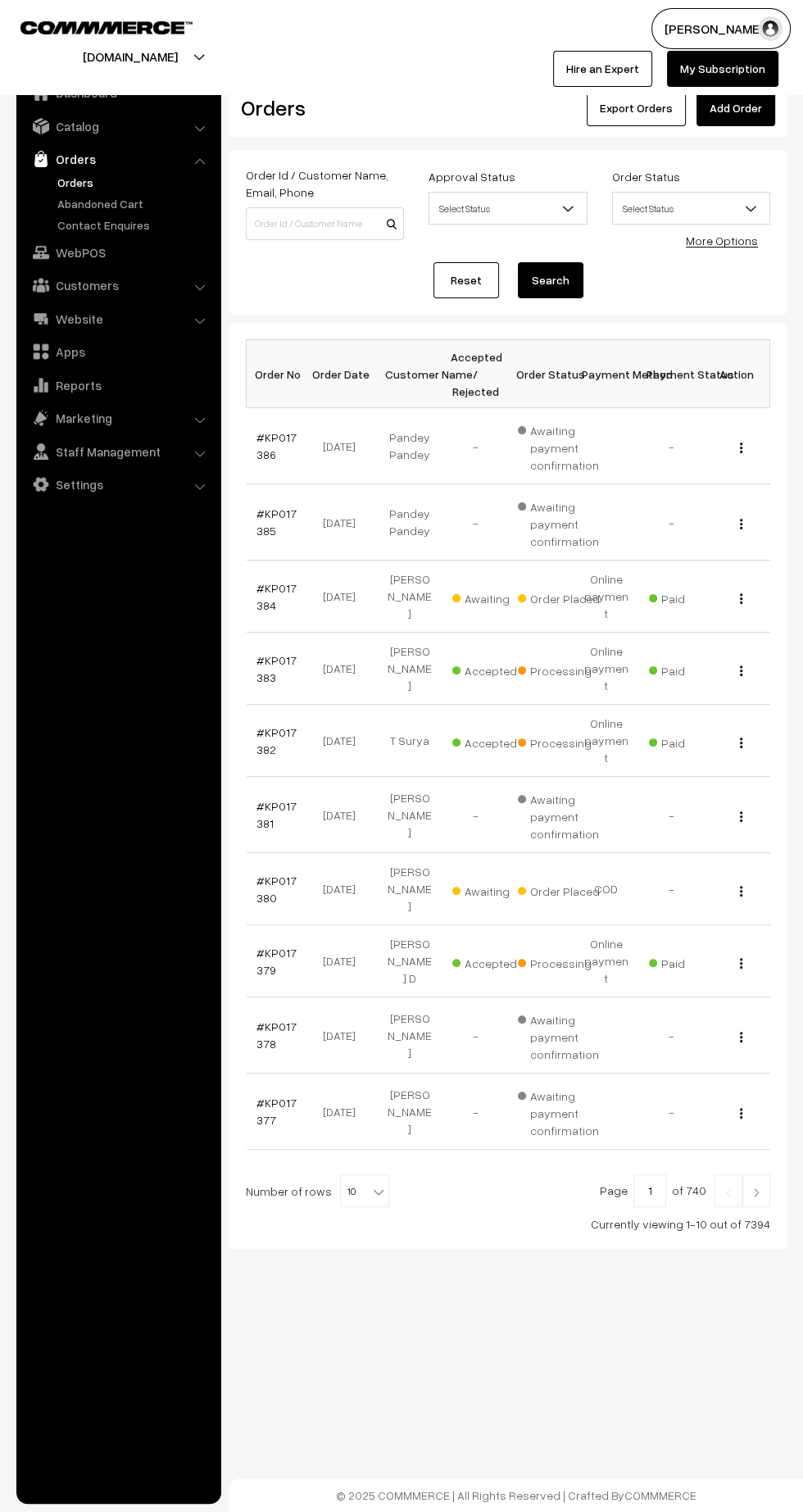
click at [262, 594] on link "#KP017384" at bounding box center [277, 596] width 40 height 31
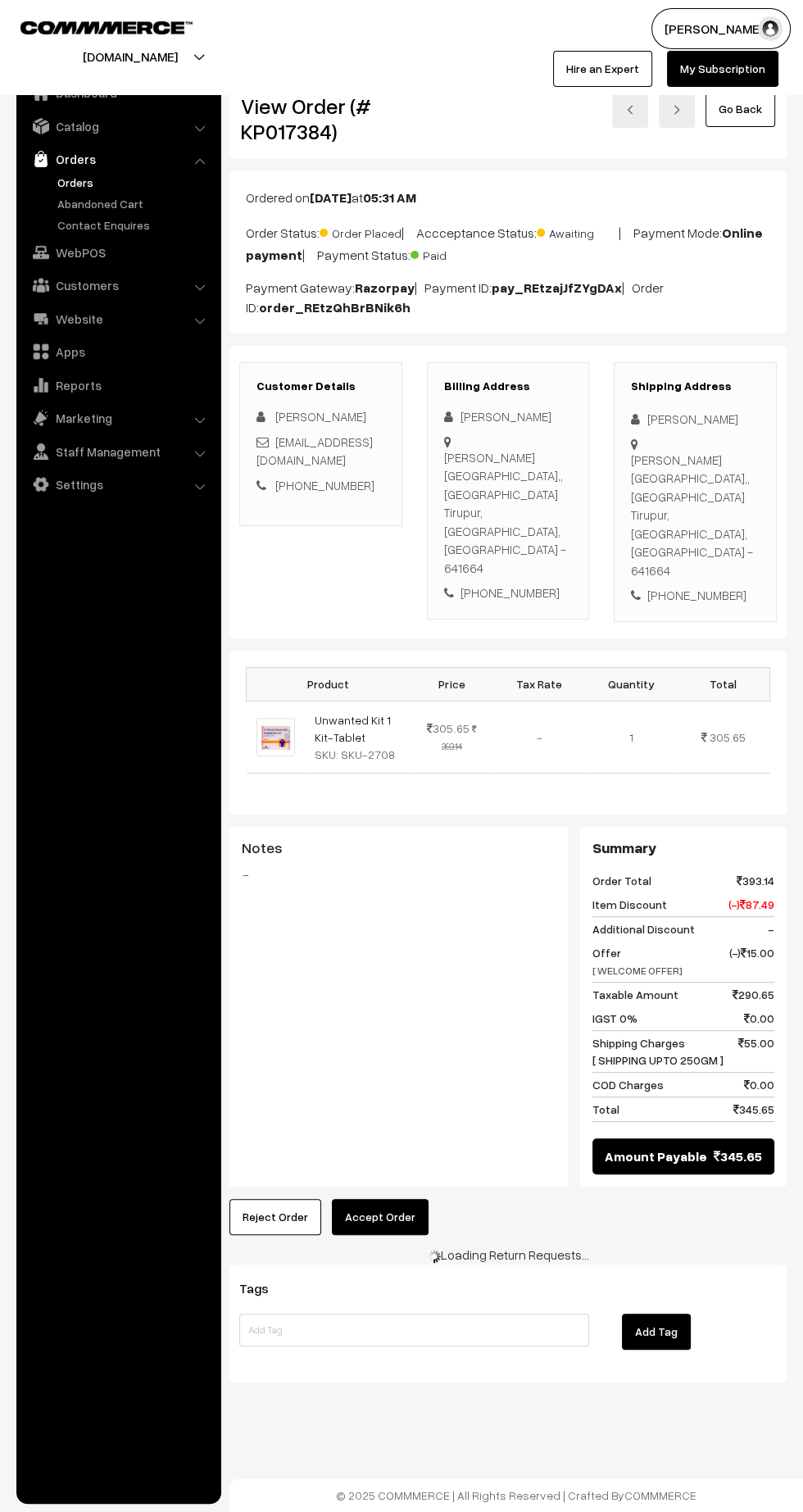
click at [419, 1199] on button "Accept Order" at bounding box center [380, 1217] width 96 height 36
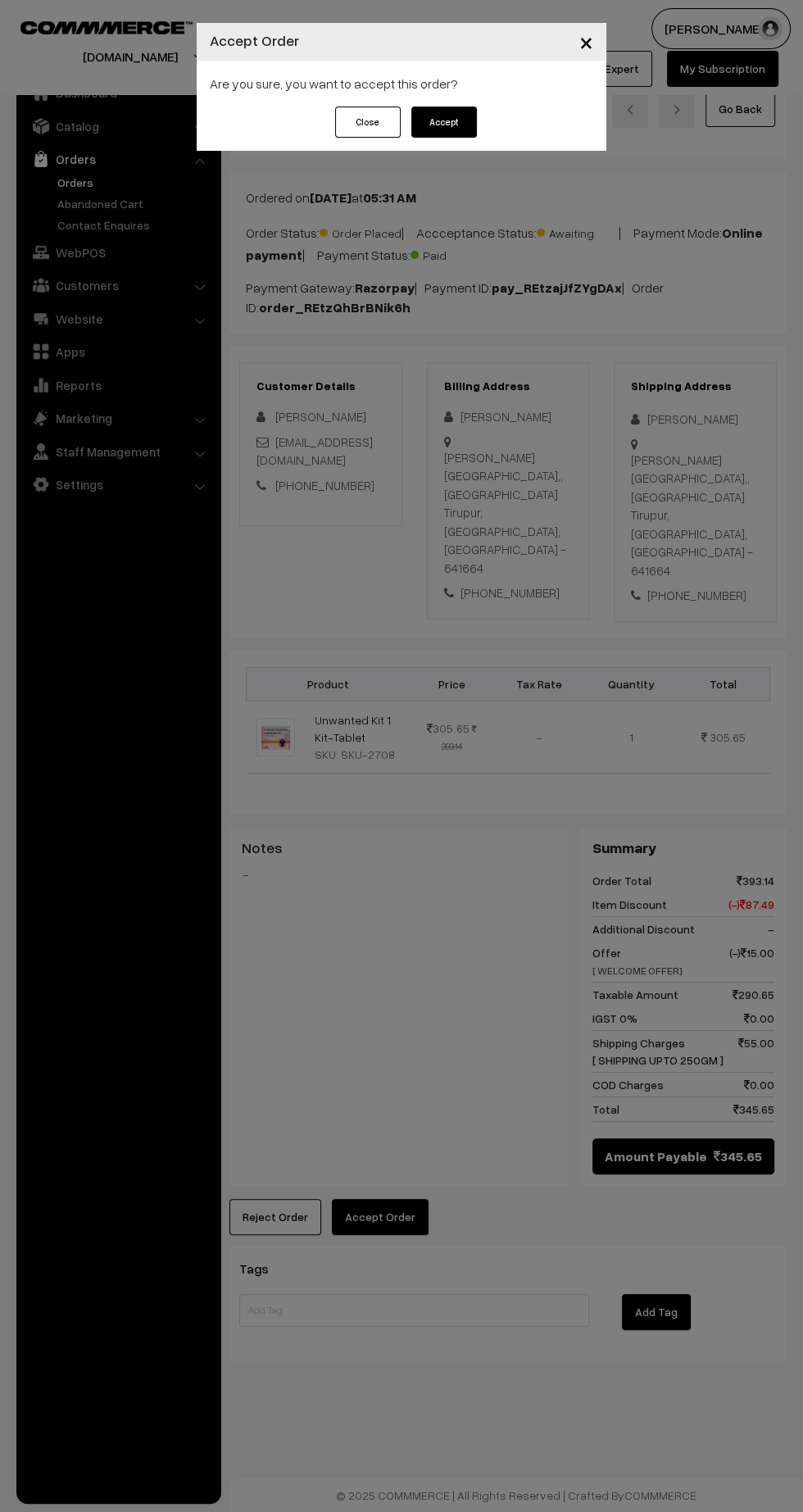
click at [464, 127] on button "Accept" at bounding box center [444, 122] width 65 height 31
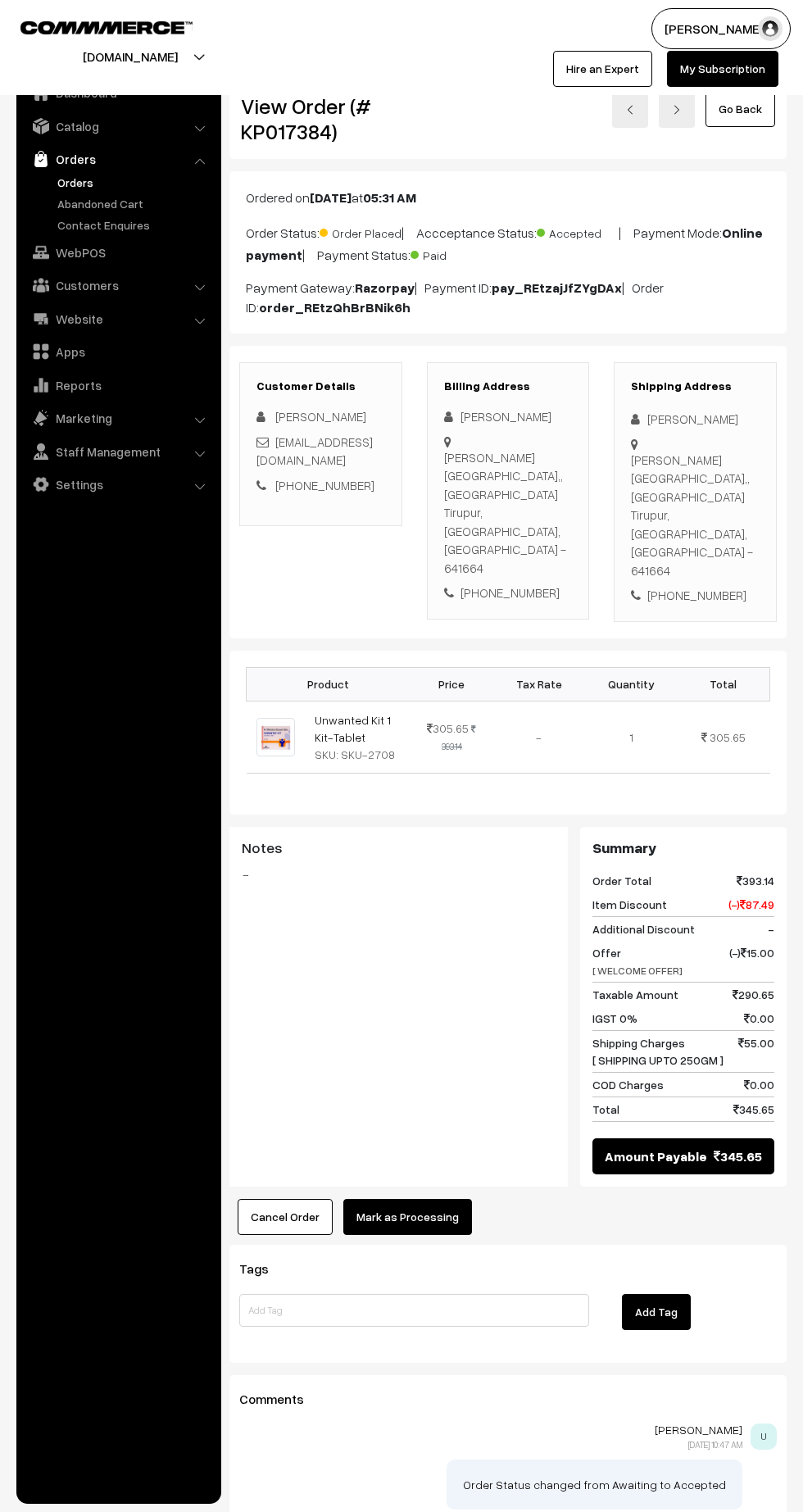
click at [438, 1199] on button "Mark as Processing" at bounding box center [407, 1217] width 128 height 36
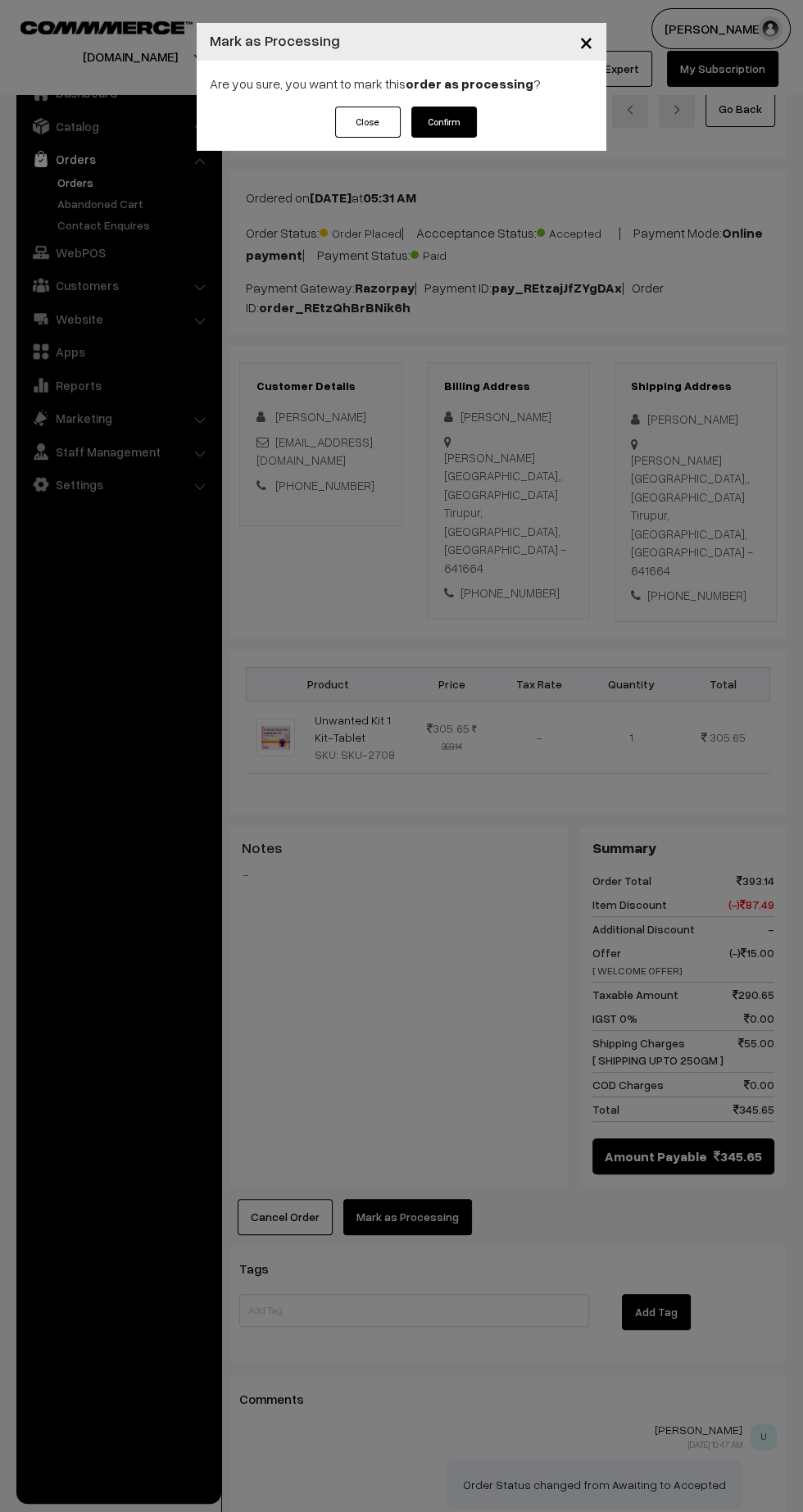
click at [440, 122] on button "Confirm" at bounding box center [444, 122] width 65 height 31
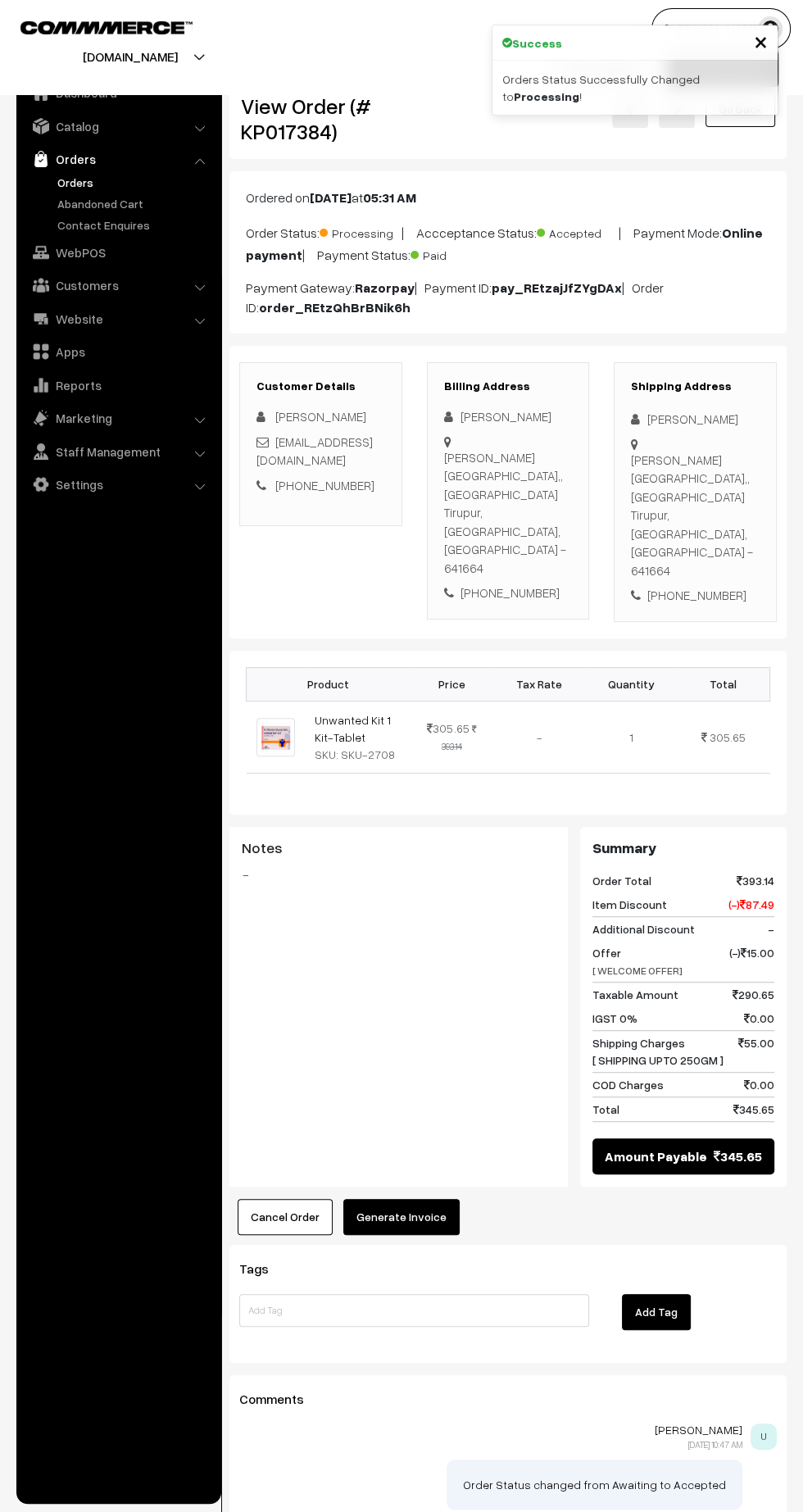
click at [407, 1199] on button "Generate Invoice" at bounding box center [401, 1217] width 117 height 36
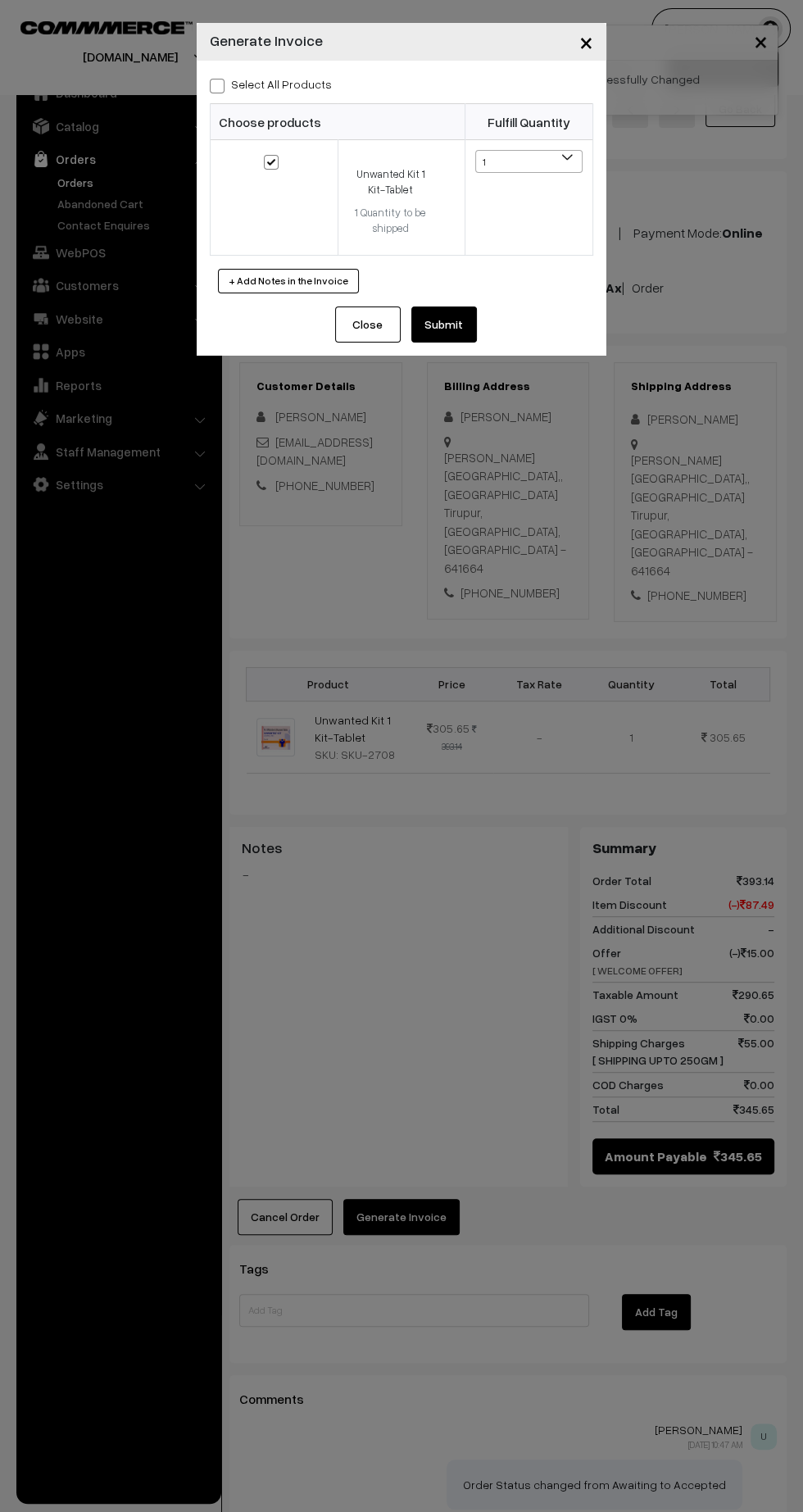
click at [458, 313] on button "Submit" at bounding box center [444, 324] width 65 height 36
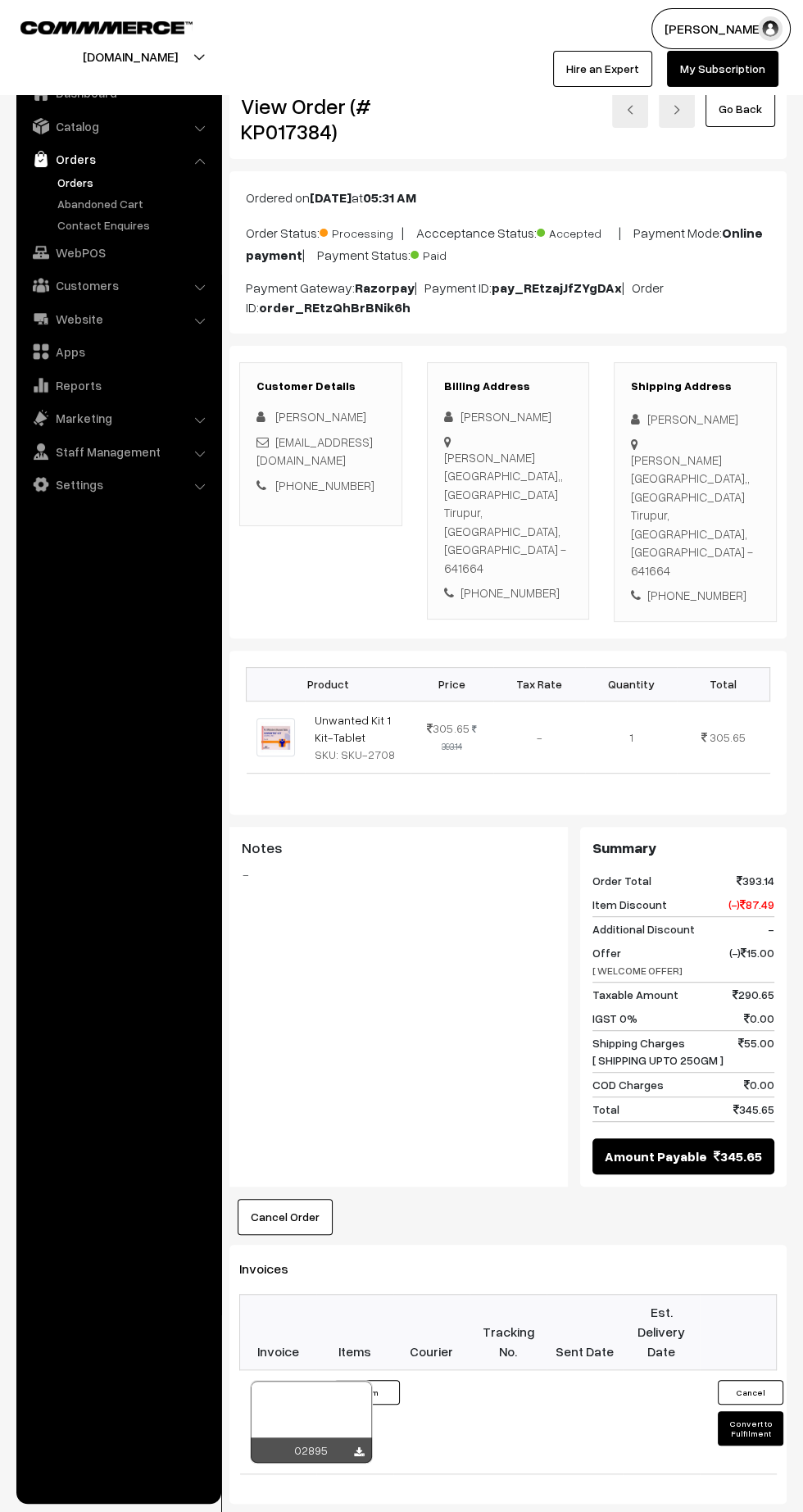
click at [358, 1447] on icon at bounding box center [359, 1452] width 10 height 11
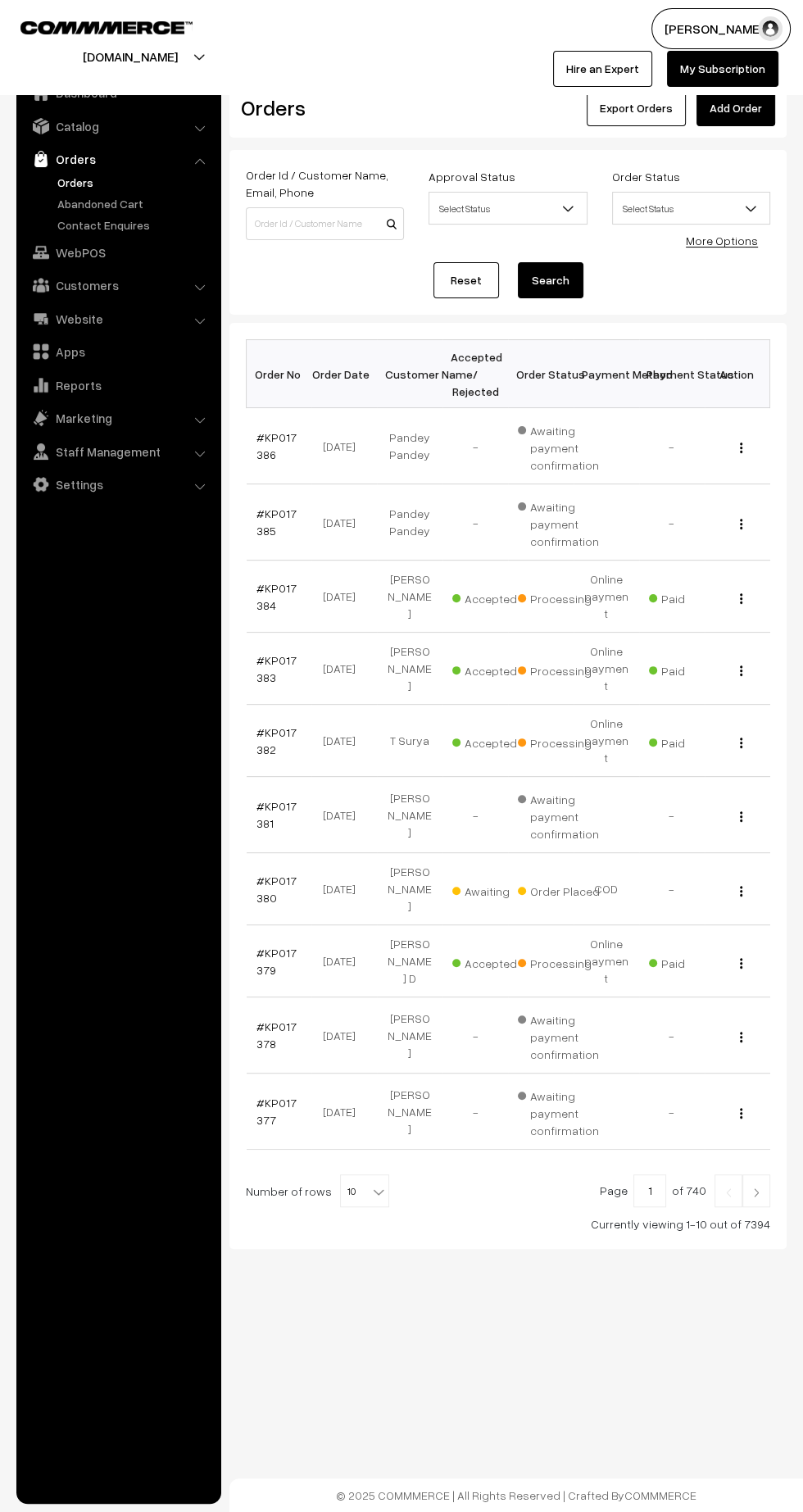
click at [756, 1187] on img at bounding box center [756, 1192] width 15 height 10
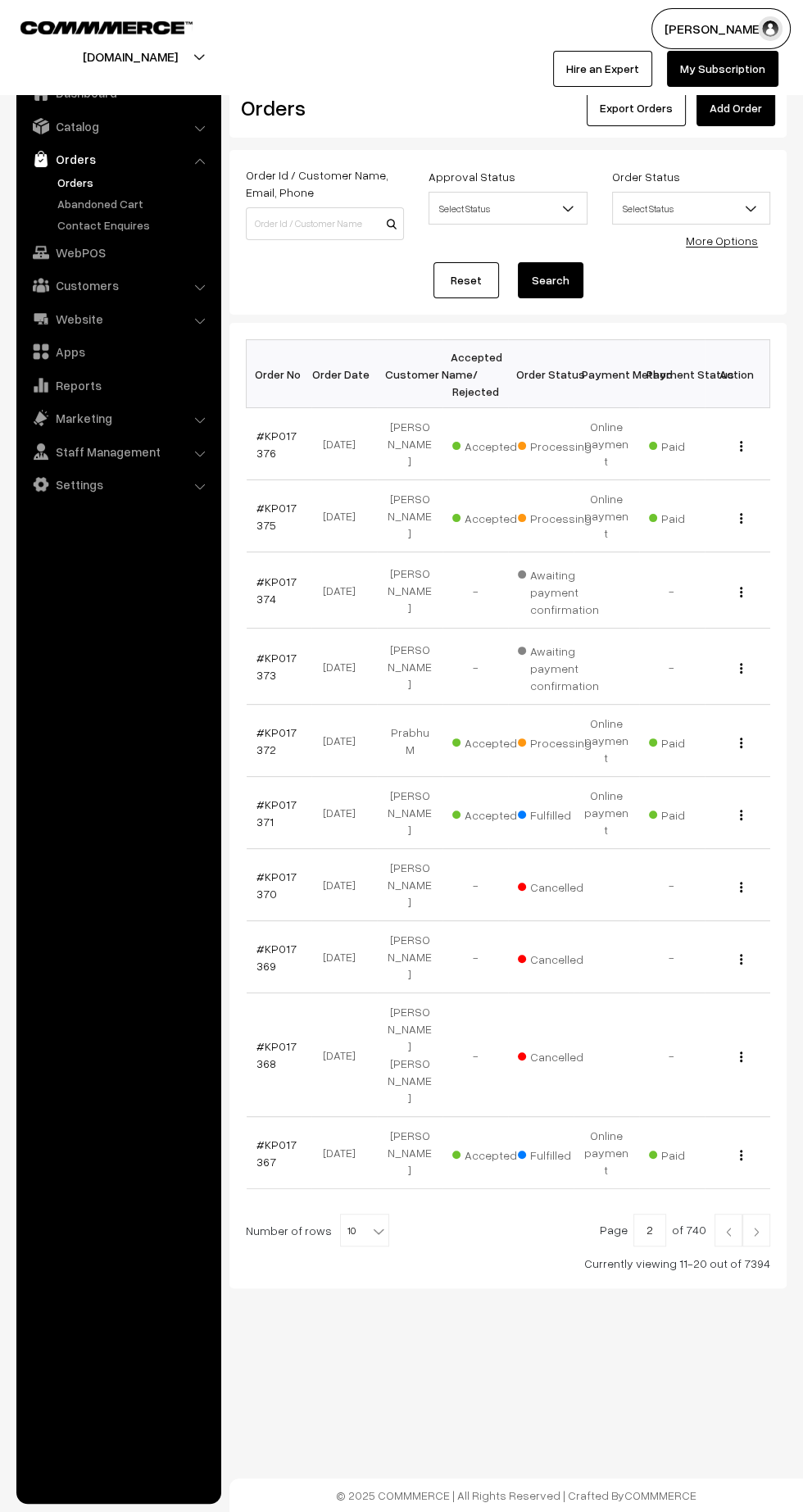
click at [756, 1227] on img at bounding box center [756, 1232] width 15 height 10
